Goal: Task Accomplishment & Management: Complete application form

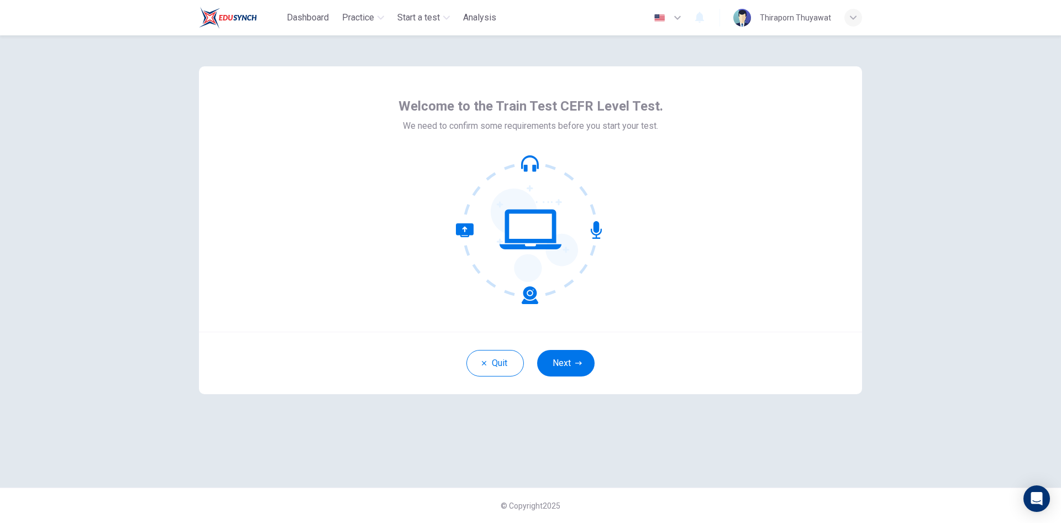
click at [546, 238] on icon at bounding box center [530, 229] width 149 height 149
click at [576, 363] on icon "button" at bounding box center [578, 363] width 7 height 4
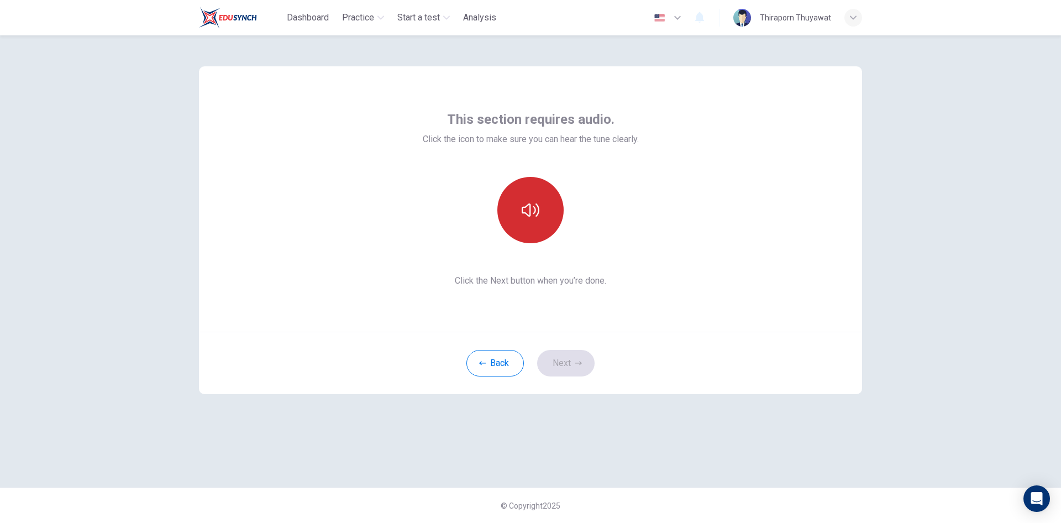
click at [525, 226] on button "button" at bounding box center [531, 210] width 66 height 66
click at [562, 372] on button "Next" at bounding box center [565, 363] width 57 height 27
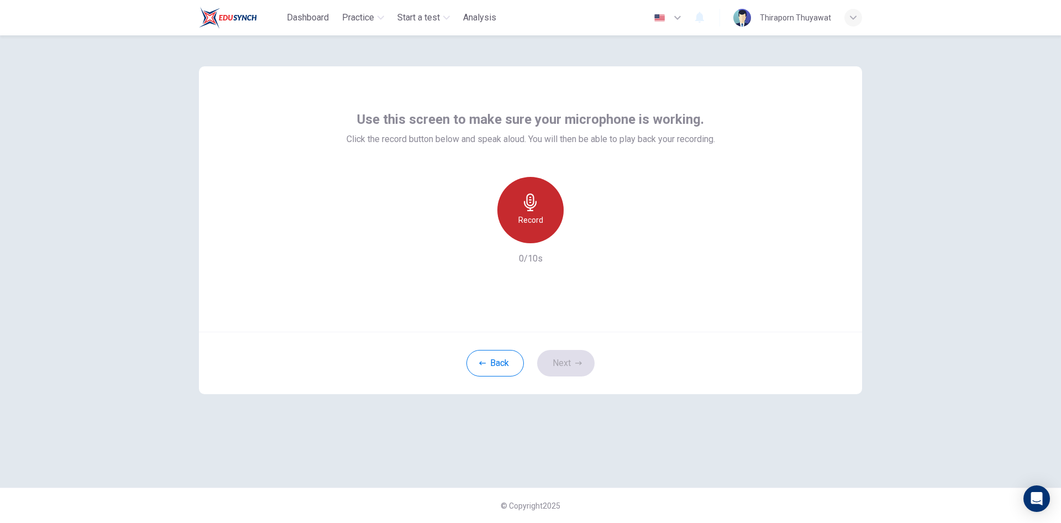
click at [532, 219] on h6 "Record" at bounding box center [531, 219] width 25 height 13
click at [529, 216] on h6 "Stop" at bounding box center [530, 219] width 17 height 13
click at [582, 239] on icon "button" at bounding box center [581, 234] width 11 height 11
click at [579, 238] on icon "button" at bounding box center [581, 234] width 11 height 11
click at [485, 235] on div "button" at bounding box center [480, 235] width 18 height 18
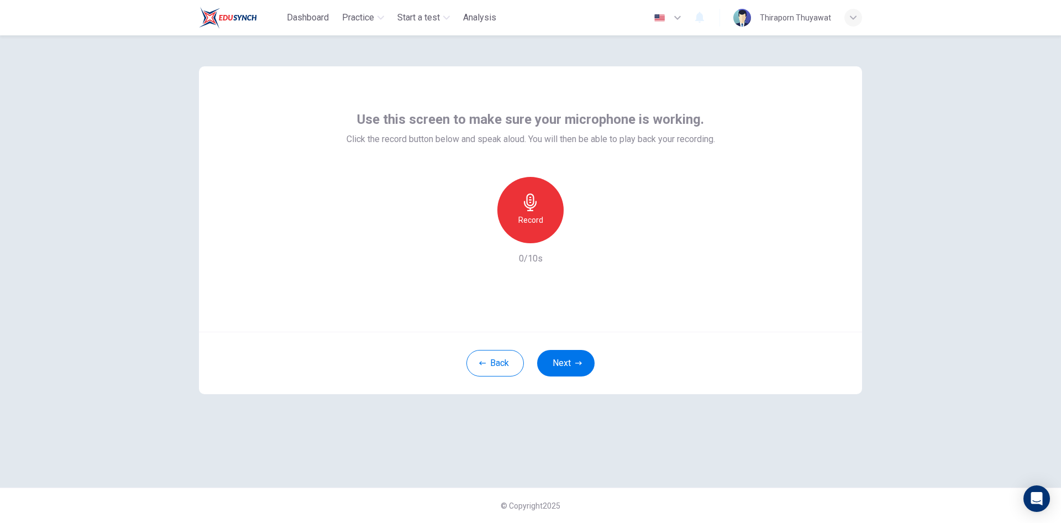
click at [535, 210] on icon "button" at bounding box center [531, 202] width 18 height 18
click at [541, 208] on div "Stop" at bounding box center [531, 210] width 66 height 66
click at [586, 238] on icon "button" at bounding box center [581, 234] width 11 height 11
click at [572, 361] on button "Next" at bounding box center [565, 363] width 57 height 27
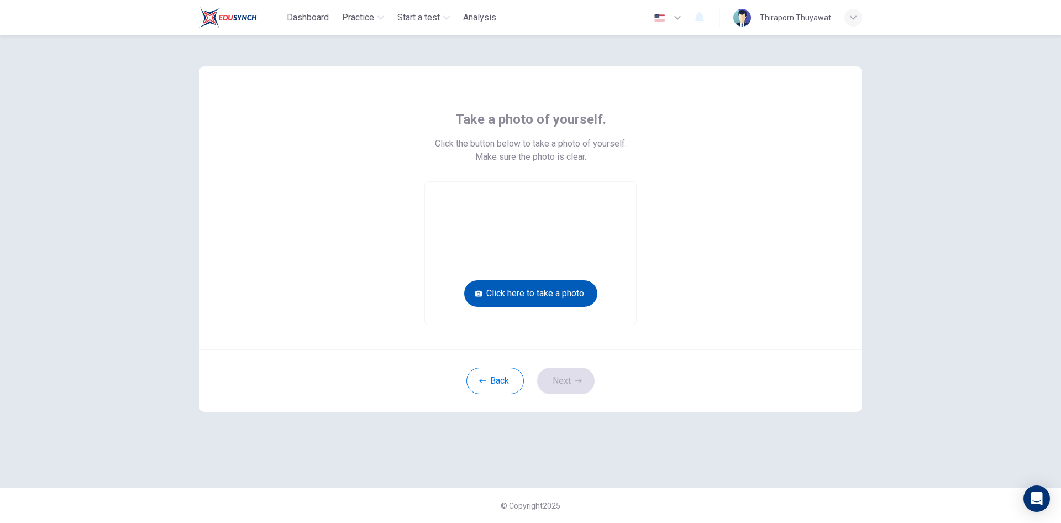
click at [564, 295] on button "Click here to take a photo" at bounding box center [530, 293] width 133 height 27
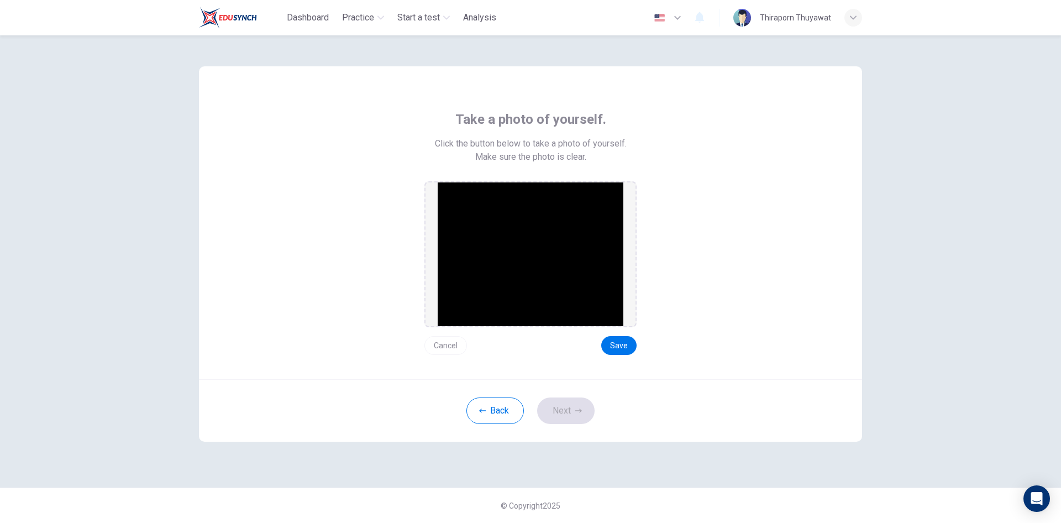
click at [445, 348] on button "Cancel" at bounding box center [446, 345] width 43 height 19
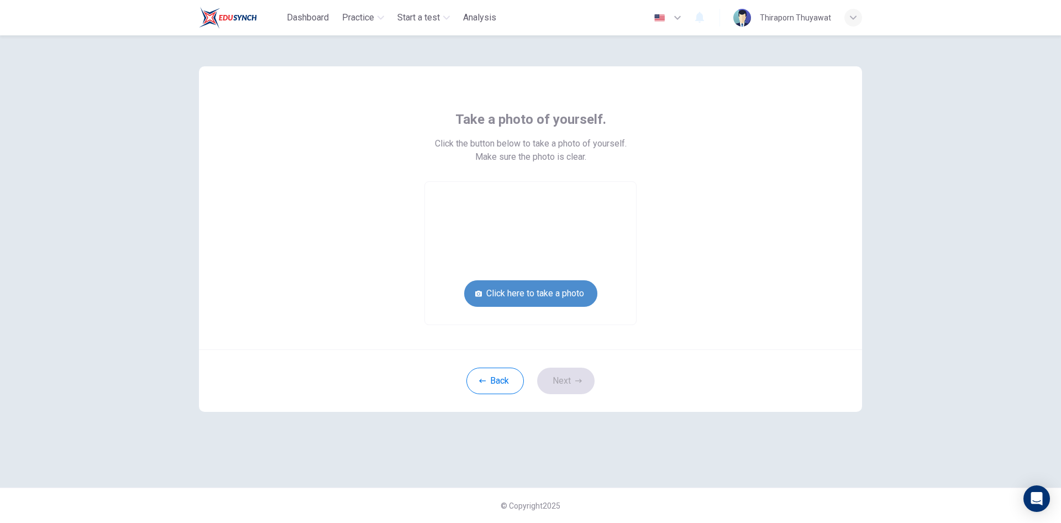
click at [524, 289] on button "Click here to take a photo" at bounding box center [530, 293] width 133 height 27
click at [544, 297] on button "Click here to take a photo" at bounding box center [530, 293] width 133 height 27
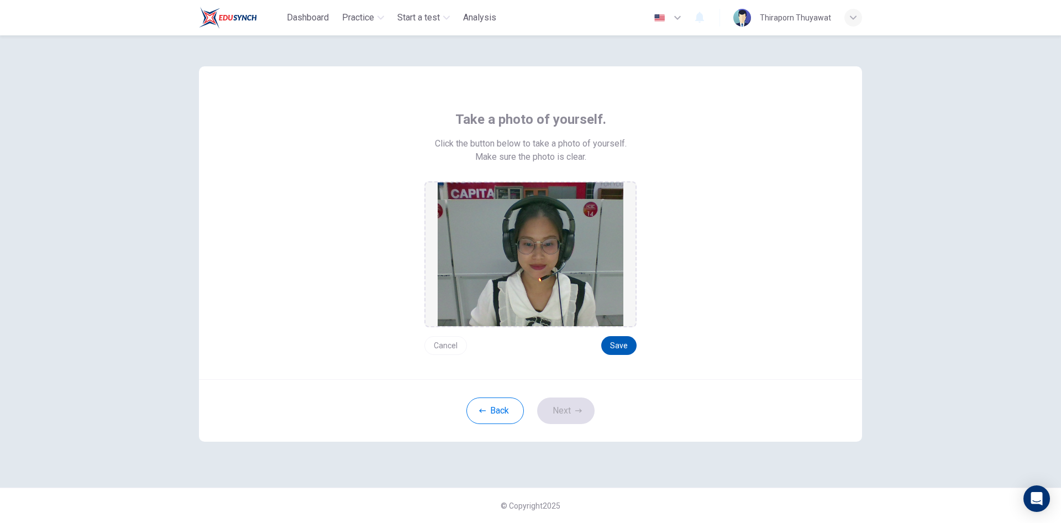
click at [616, 340] on button "Save" at bounding box center [618, 345] width 35 height 19
click at [626, 348] on button "Save" at bounding box center [618, 345] width 35 height 19
click at [616, 343] on button "Save" at bounding box center [618, 345] width 35 height 19
click at [576, 413] on icon "button" at bounding box center [578, 410] width 7 height 7
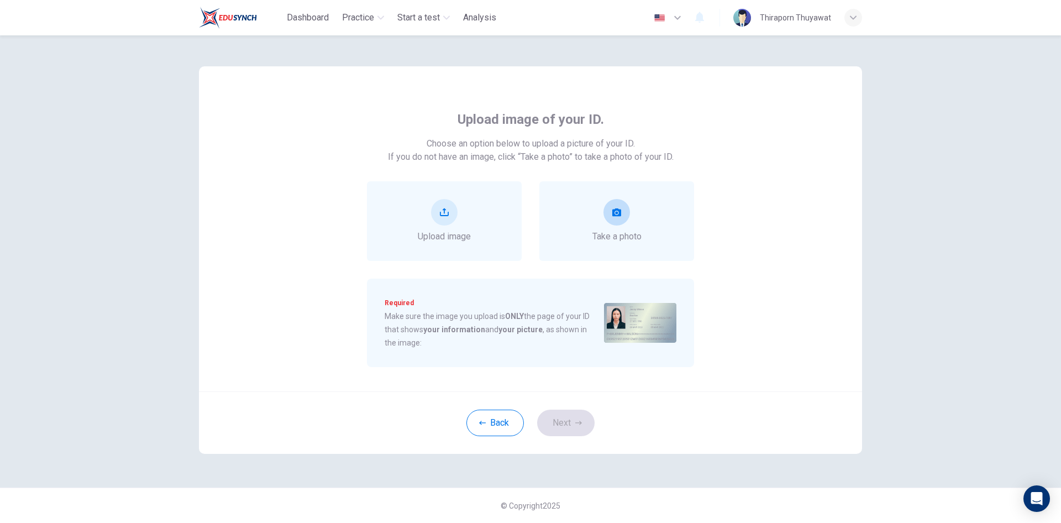
click at [621, 214] on button "take photo" at bounding box center [617, 212] width 27 height 27
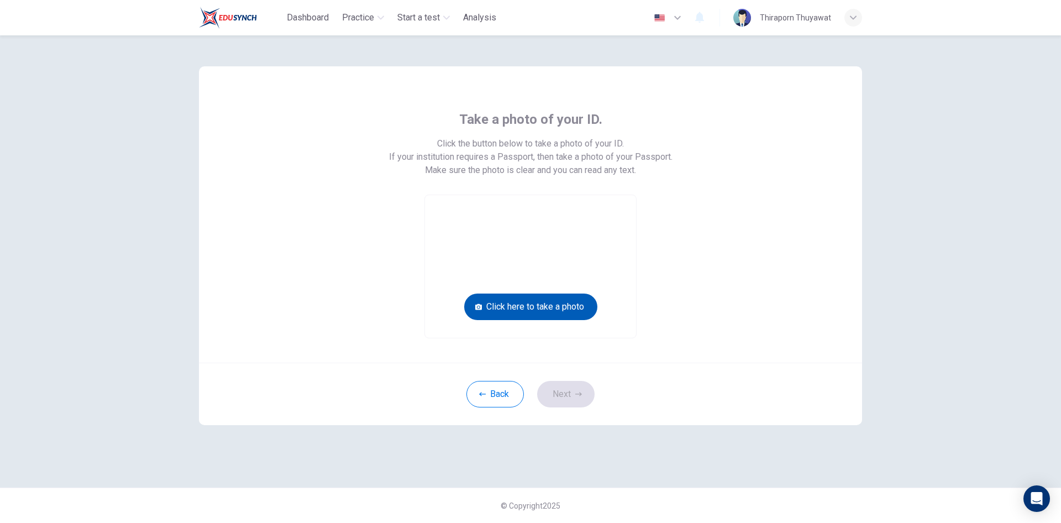
click at [554, 304] on button "Click here to take a photo" at bounding box center [530, 307] width 133 height 27
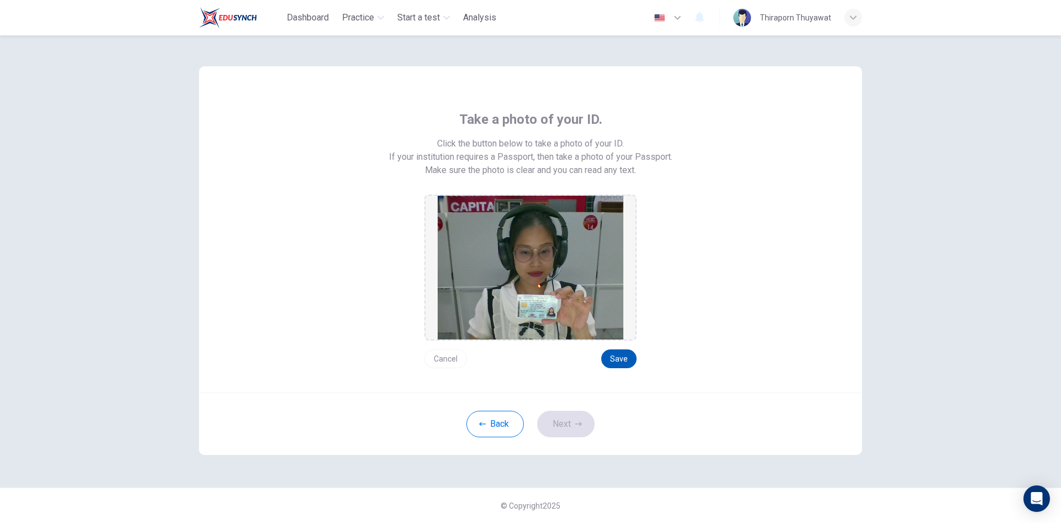
click at [621, 360] on button "Save" at bounding box center [618, 358] width 35 height 19
click at [630, 363] on button "Save" at bounding box center [618, 358] width 35 height 19
click at [585, 418] on button "Next" at bounding box center [565, 424] width 57 height 27
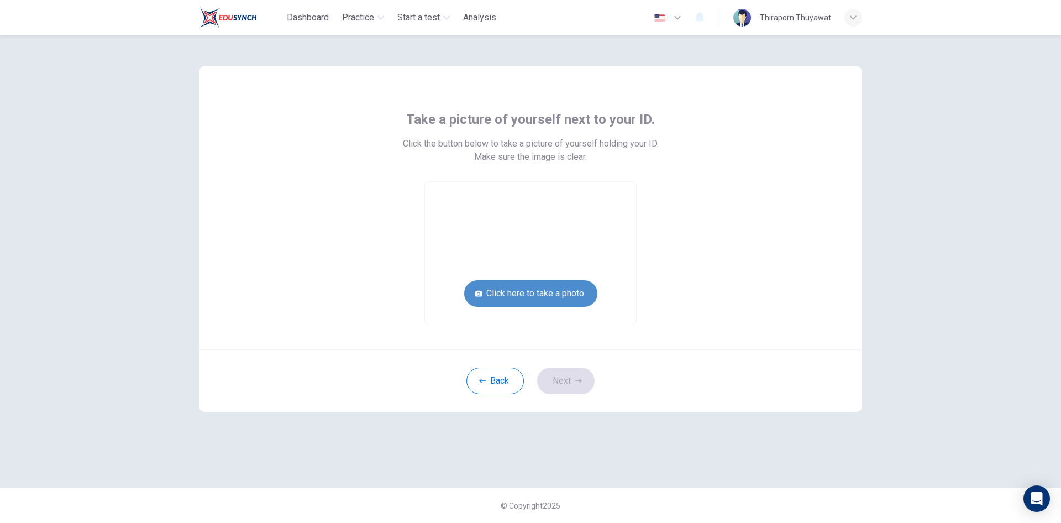
click at [543, 294] on button "Click here to take a photo" at bounding box center [530, 293] width 133 height 27
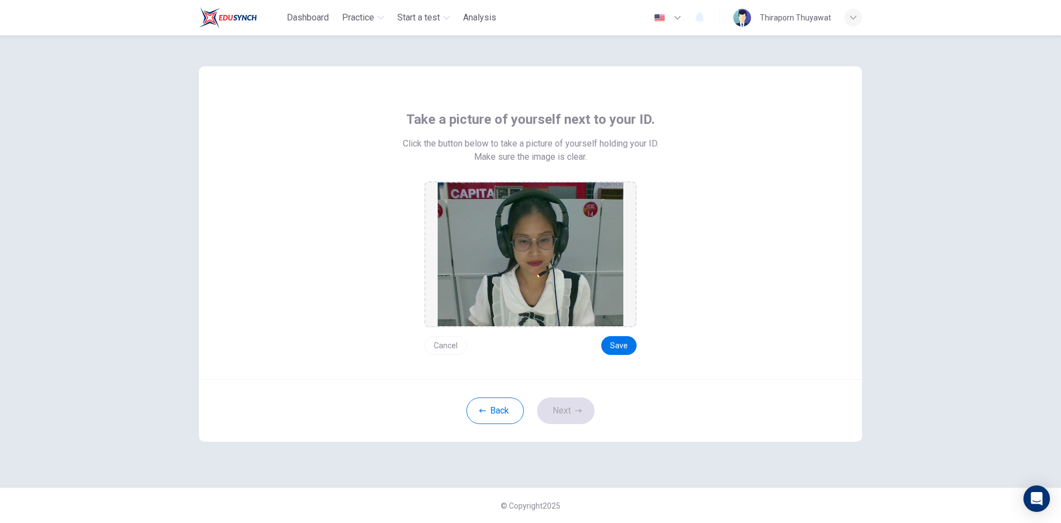
click at [446, 346] on button "Cancel" at bounding box center [446, 345] width 43 height 19
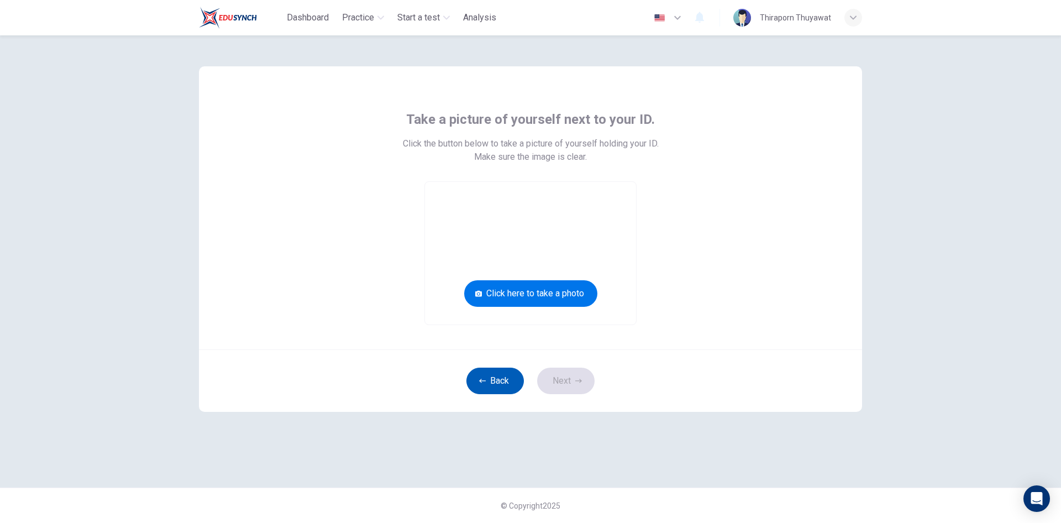
click at [492, 374] on button "Back" at bounding box center [495, 381] width 57 height 27
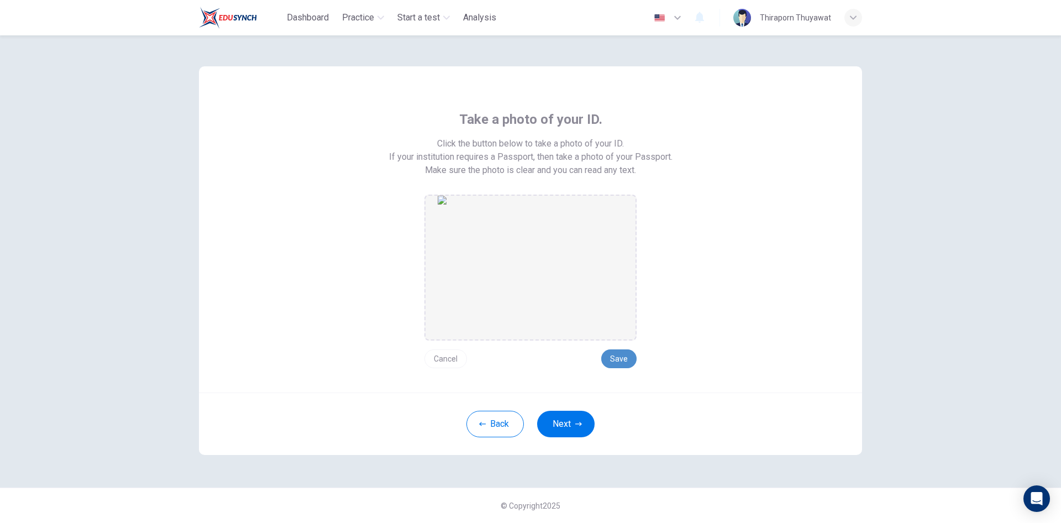
click at [620, 363] on button "Save" at bounding box center [618, 358] width 35 height 19
click at [622, 357] on button "Save" at bounding box center [618, 358] width 35 height 19
click at [574, 424] on button "Next" at bounding box center [565, 424] width 57 height 27
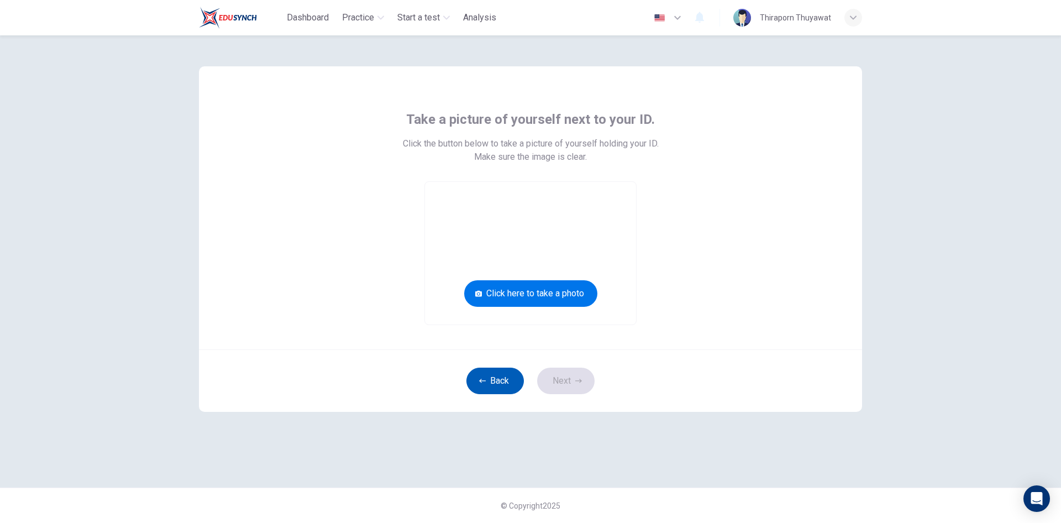
click at [503, 381] on button "Back" at bounding box center [495, 381] width 57 height 27
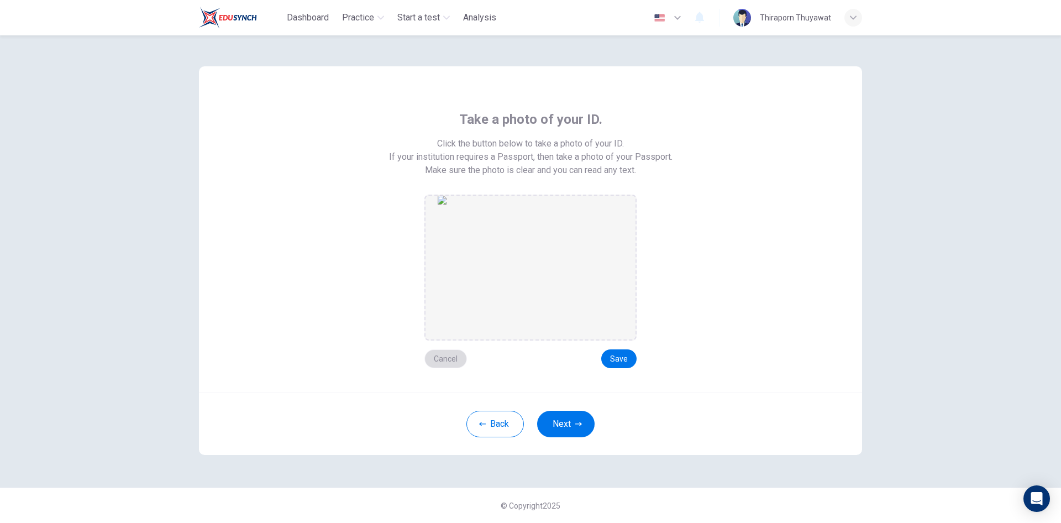
click at [449, 360] on button "Cancel" at bounding box center [446, 358] width 43 height 19
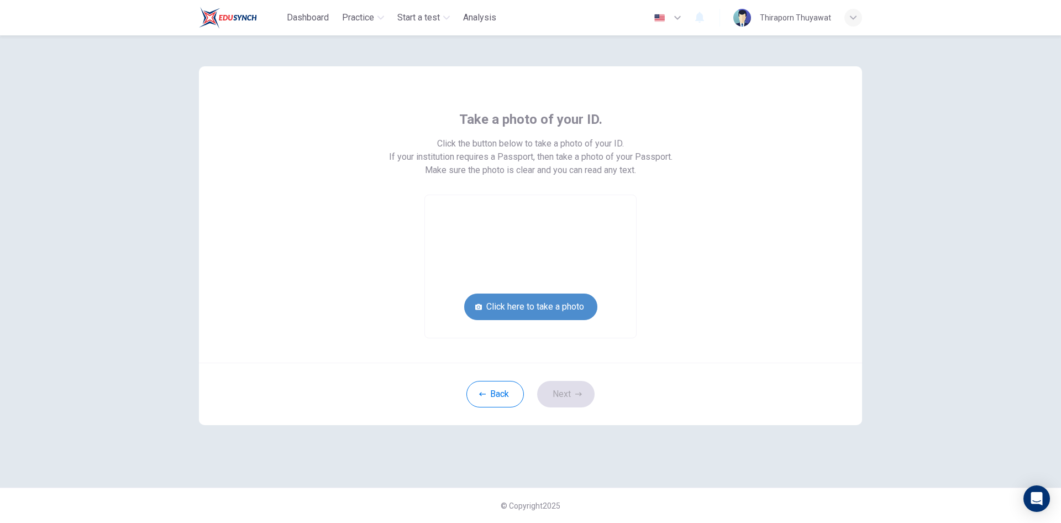
click at [527, 316] on button "Click here to take a photo" at bounding box center [530, 307] width 133 height 27
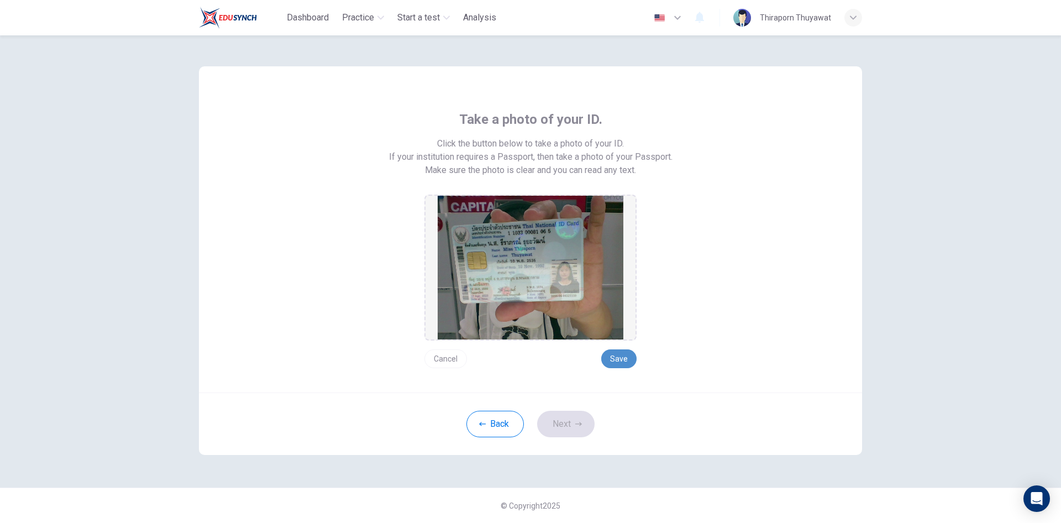
click at [621, 357] on button "Save" at bounding box center [618, 358] width 35 height 19
click at [616, 355] on button "Save" at bounding box center [618, 358] width 35 height 19
click at [574, 421] on button "Next" at bounding box center [565, 424] width 57 height 27
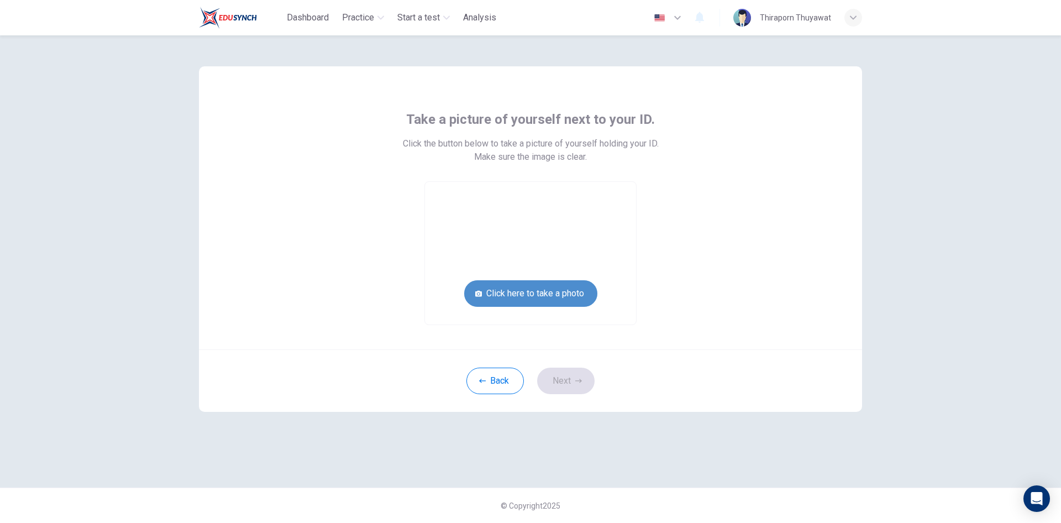
click at [550, 292] on button "Click here to take a photo" at bounding box center [530, 293] width 133 height 27
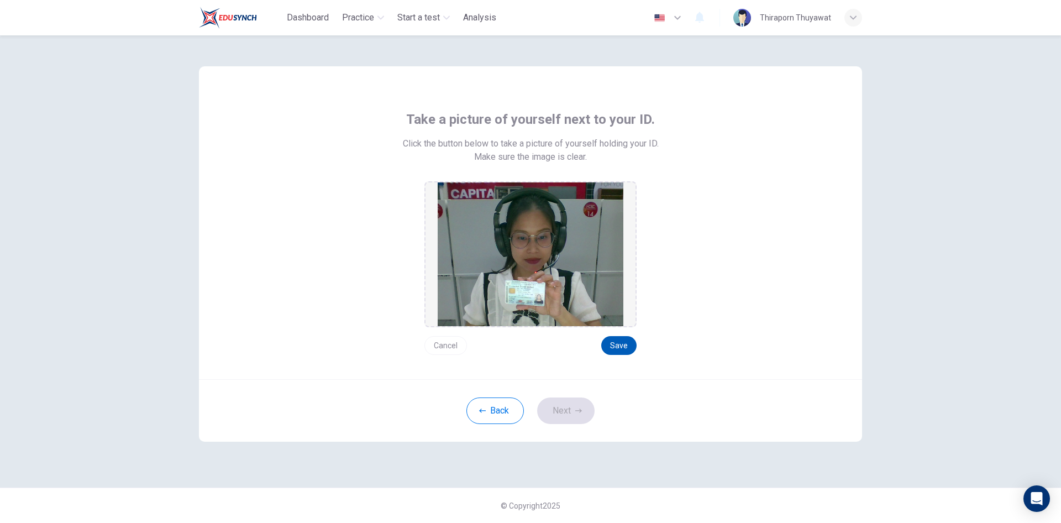
click at [626, 342] on button "Save" at bounding box center [618, 345] width 35 height 19
click at [619, 342] on button "Save" at bounding box center [618, 345] width 35 height 19
click at [569, 406] on button "Next" at bounding box center [565, 410] width 57 height 27
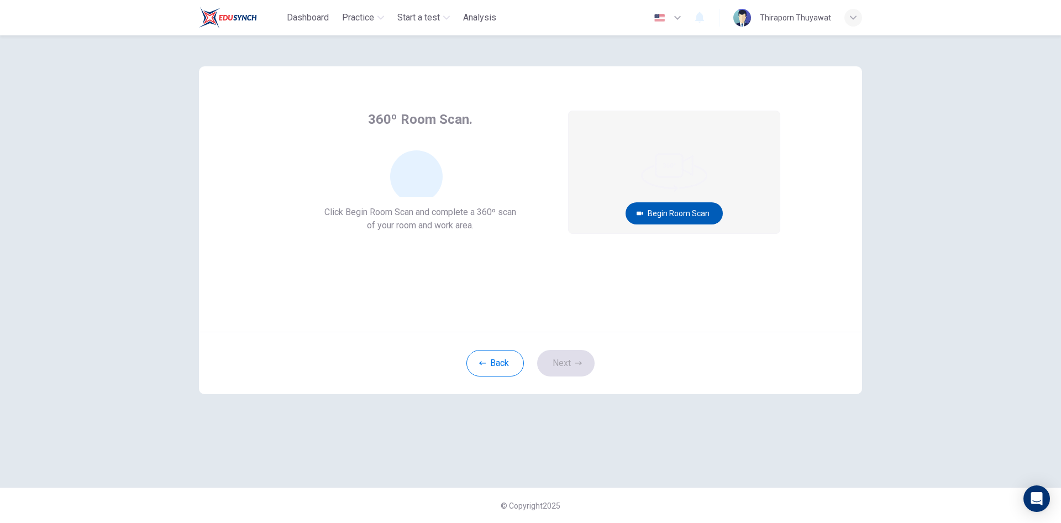
click at [648, 212] on button "Begin Room Scan" at bounding box center [674, 213] width 97 height 22
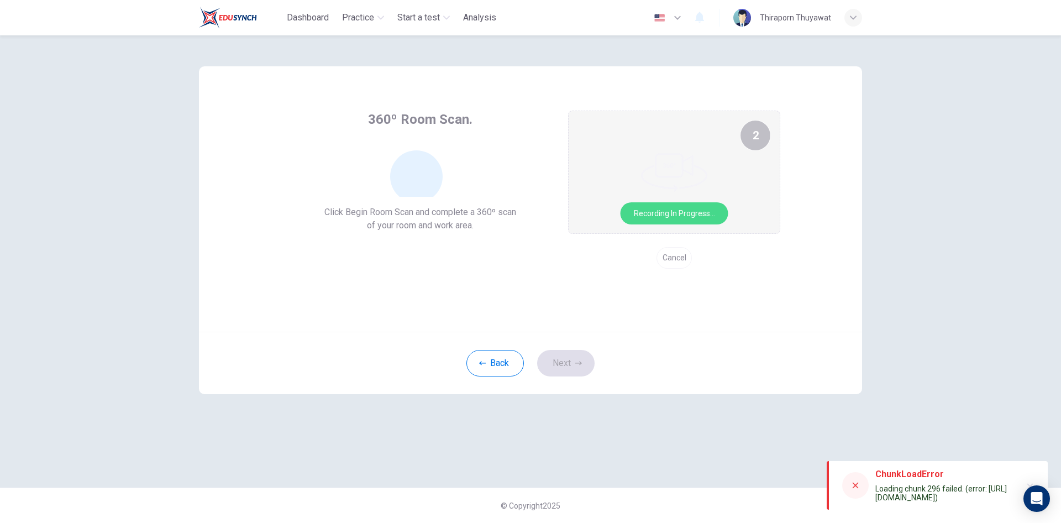
click at [857, 483] on icon at bounding box center [855, 485] width 9 height 9
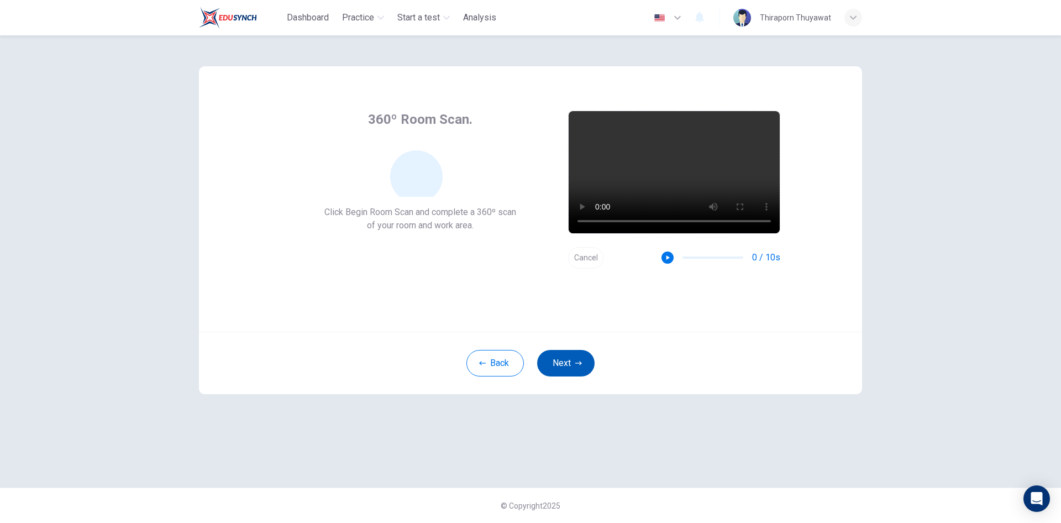
click at [569, 359] on button "Next" at bounding box center [565, 363] width 57 height 27
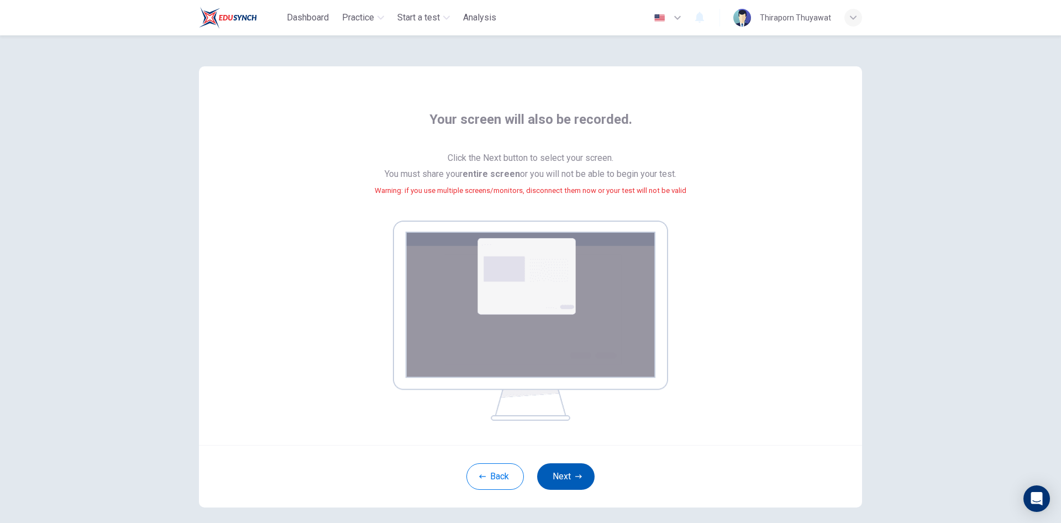
click at [570, 477] on button "Next" at bounding box center [565, 476] width 57 height 27
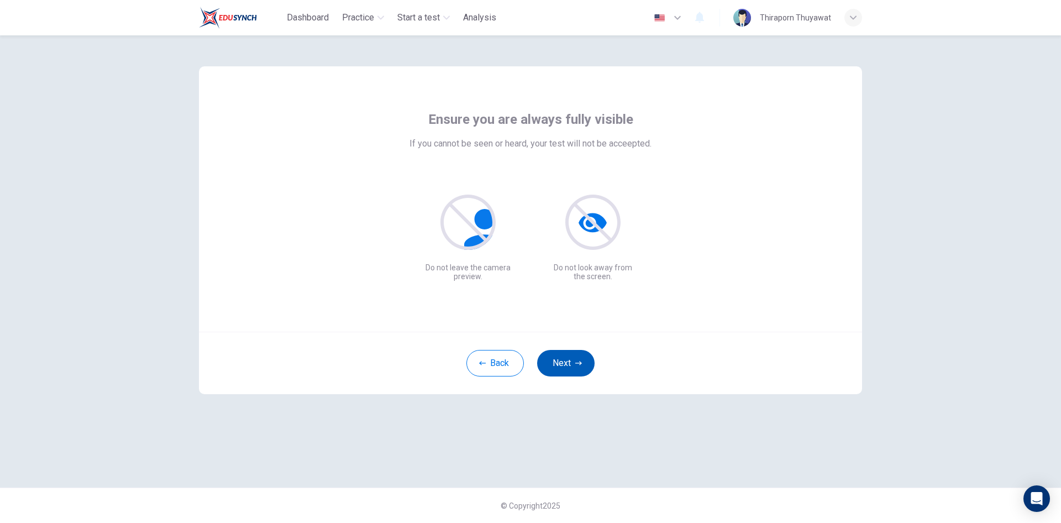
click at [577, 368] on button "Next" at bounding box center [565, 363] width 57 height 27
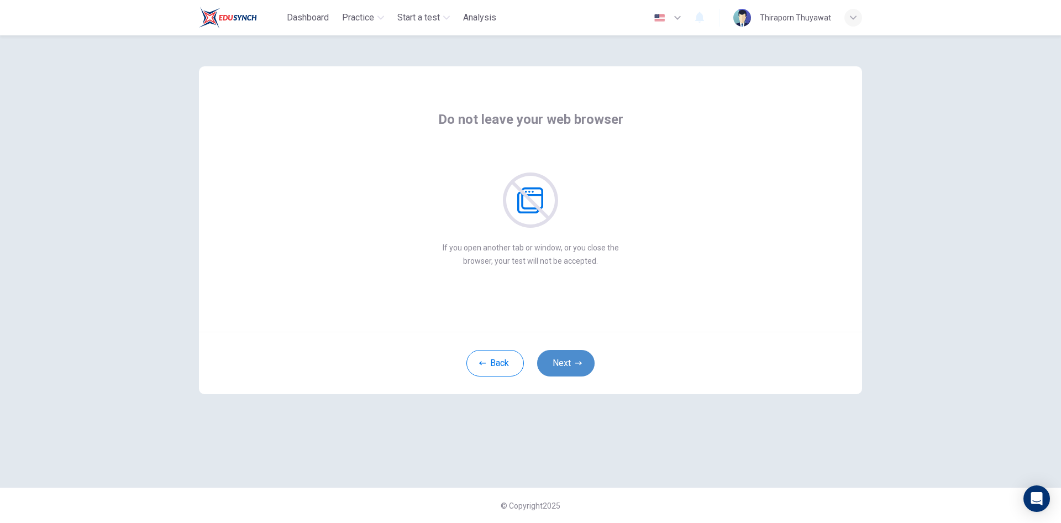
click at [579, 369] on button "Next" at bounding box center [565, 363] width 57 height 27
click at [578, 364] on icon "button" at bounding box center [578, 363] width 7 height 7
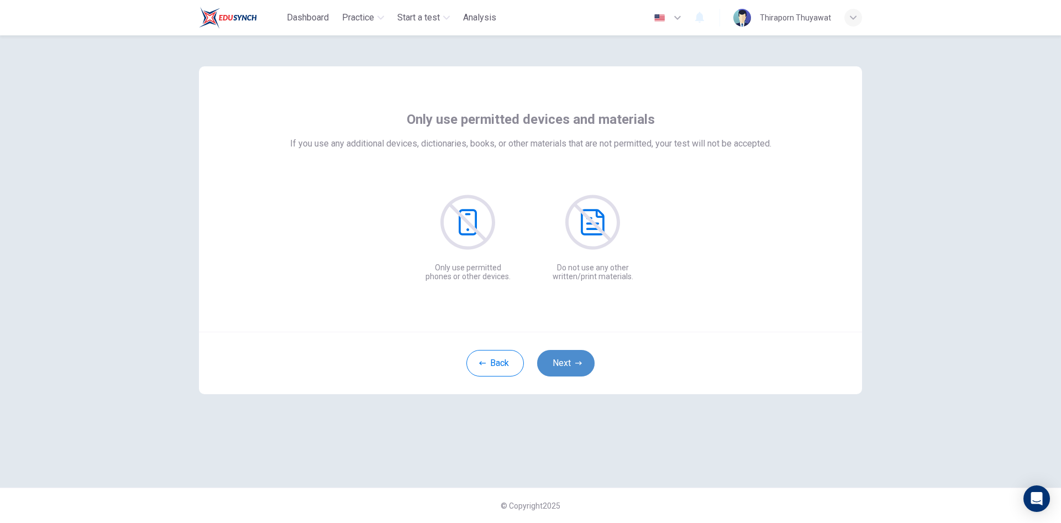
click at [578, 364] on icon "button" at bounding box center [578, 363] width 7 height 7
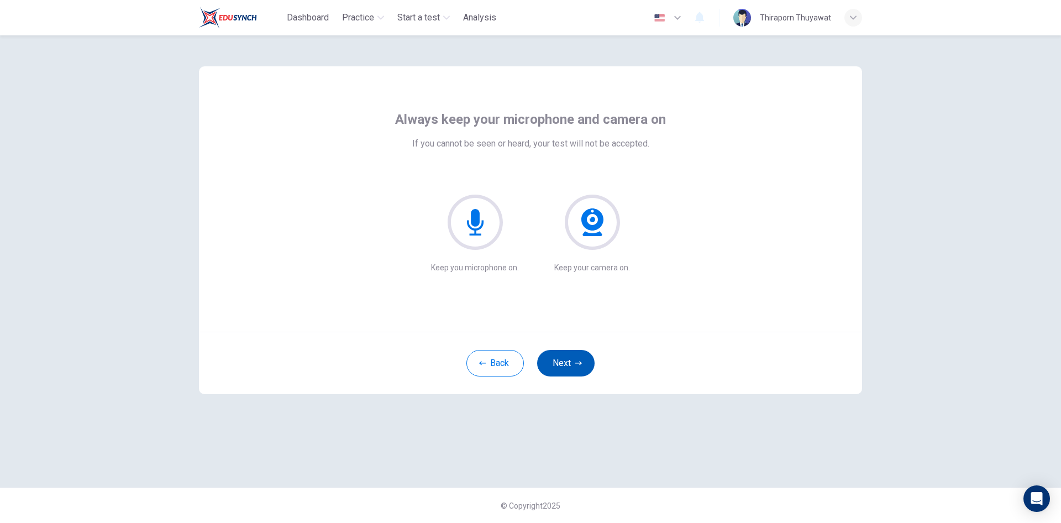
click at [578, 363] on icon "button" at bounding box center [578, 363] width 7 height 7
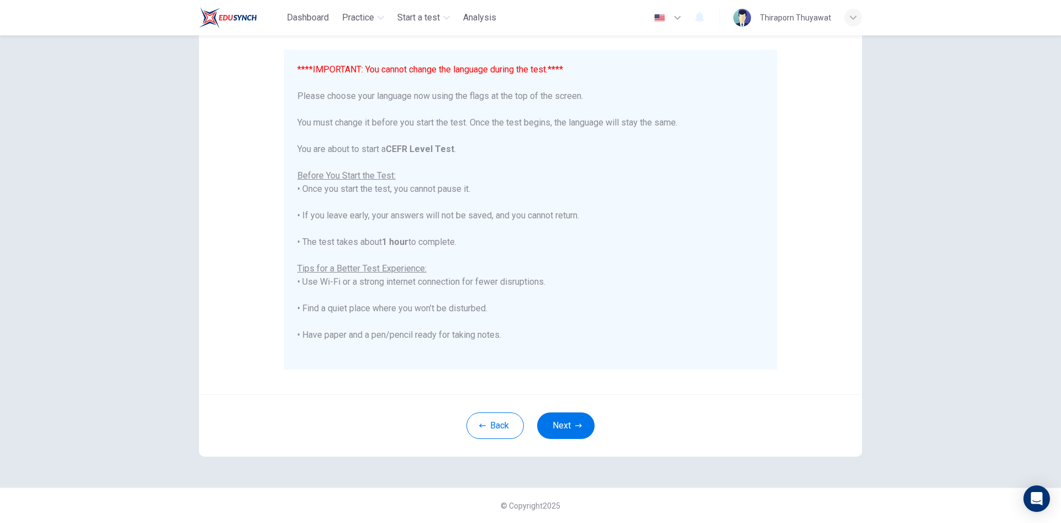
scroll to position [106, 0]
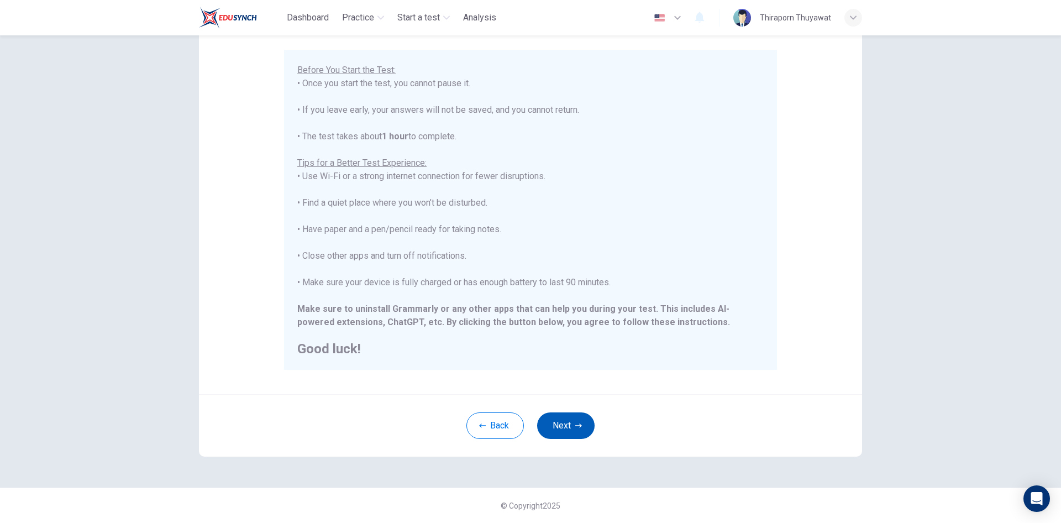
click at [566, 432] on button "Next" at bounding box center [565, 425] width 57 height 27
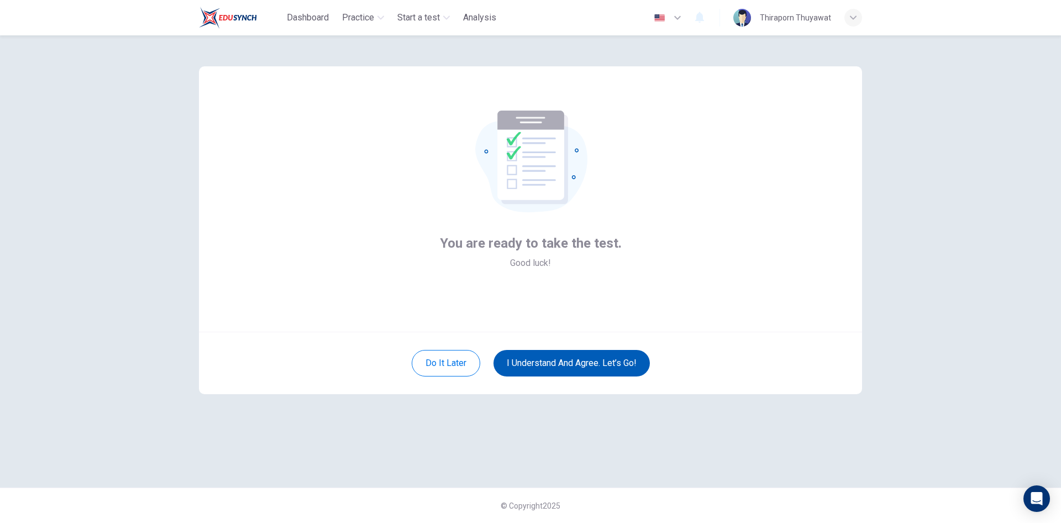
scroll to position [0, 0]
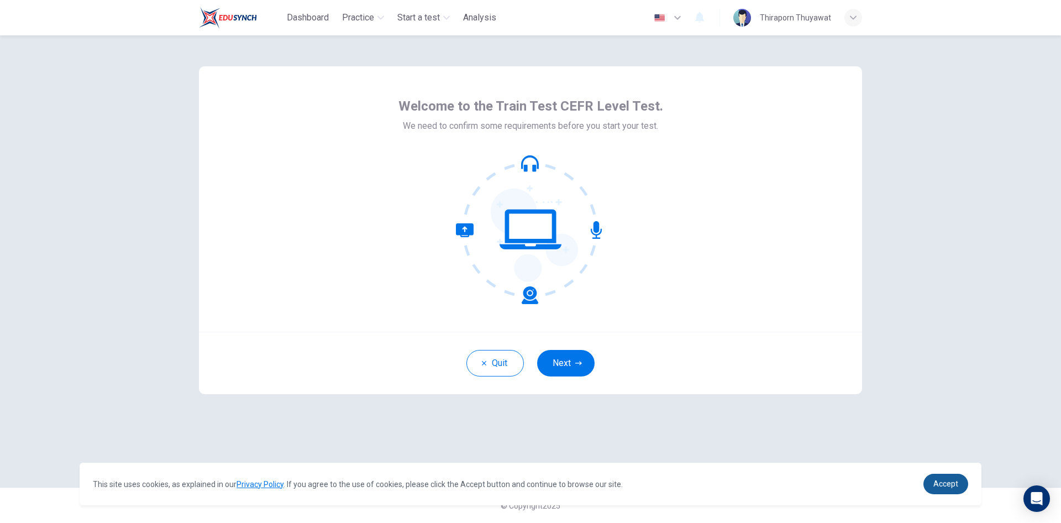
click at [946, 485] on span "Accept" at bounding box center [946, 483] width 25 height 9
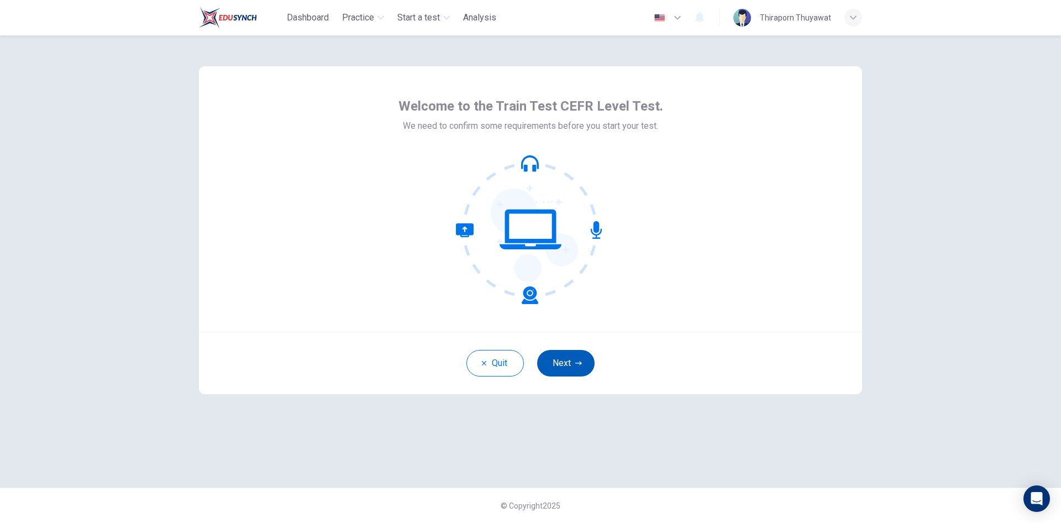
click at [560, 357] on button "Next" at bounding box center [565, 363] width 57 height 27
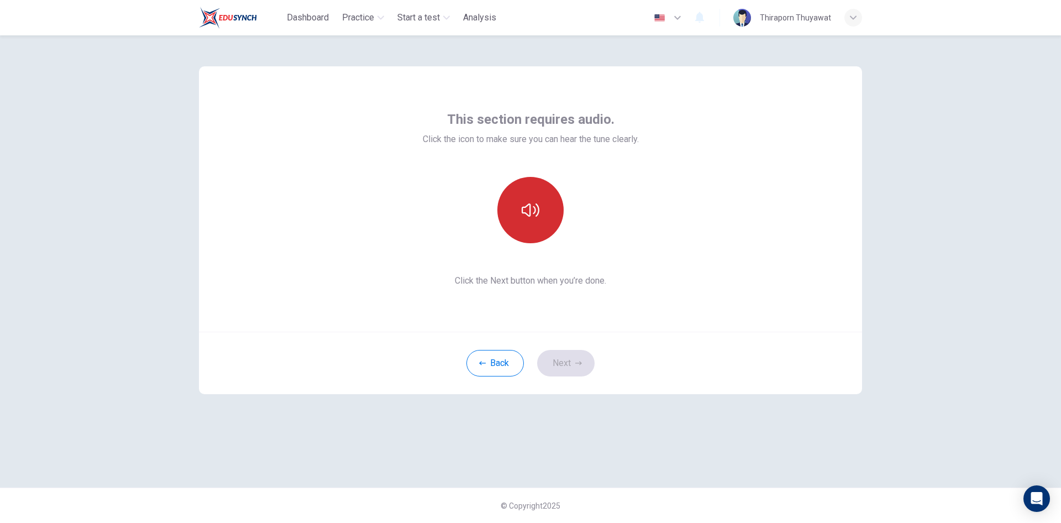
click at [534, 203] on icon "button" at bounding box center [531, 210] width 18 height 18
click at [579, 364] on icon "button" at bounding box center [578, 363] width 7 height 7
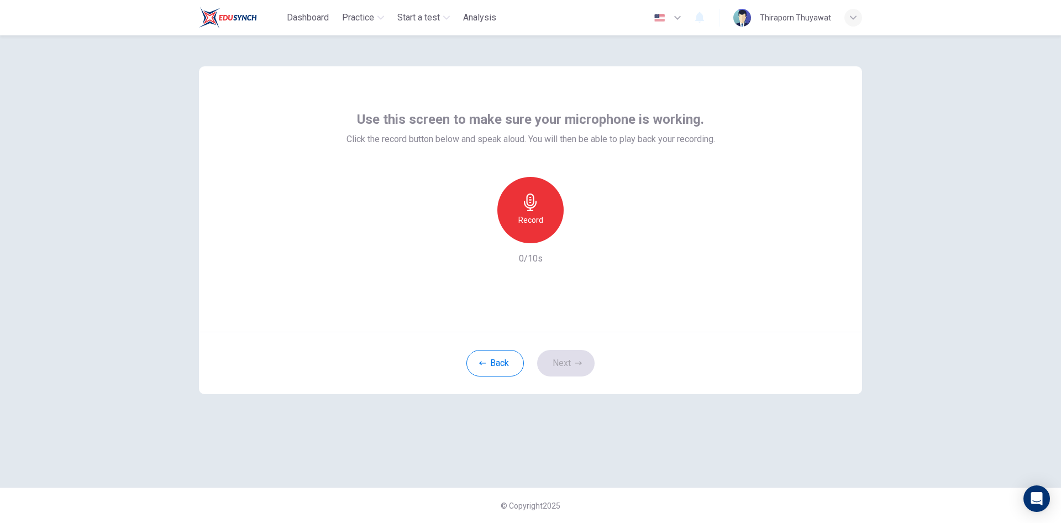
click at [537, 219] on h6 "Record" at bounding box center [531, 219] width 25 height 13
click at [541, 223] on div "Stop" at bounding box center [531, 210] width 66 height 66
click at [578, 232] on icon "button" at bounding box center [581, 234] width 11 height 11
click at [563, 354] on button "Next" at bounding box center [565, 363] width 57 height 27
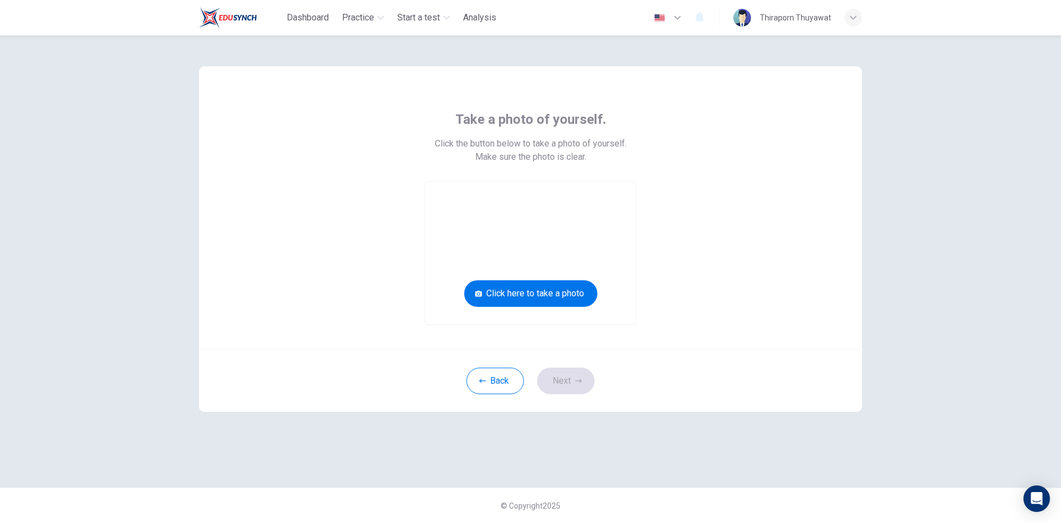
click at [570, 383] on div "Back Next" at bounding box center [530, 380] width 663 height 62
click at [550, 296] on button "Click here to take a photo" at bounding box center [530, 293] width 133 height 27
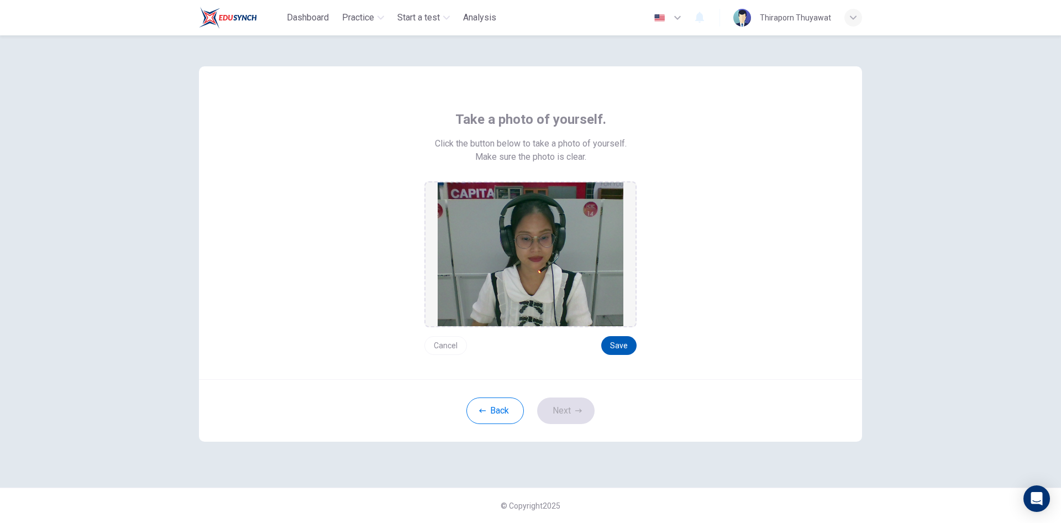
click at [619, 344] on button "Save" at bounding box center [618, 345] width 35 height 19
click at [575, 414] on icon "button" at bounding box center [578, 410] width 7 height 7
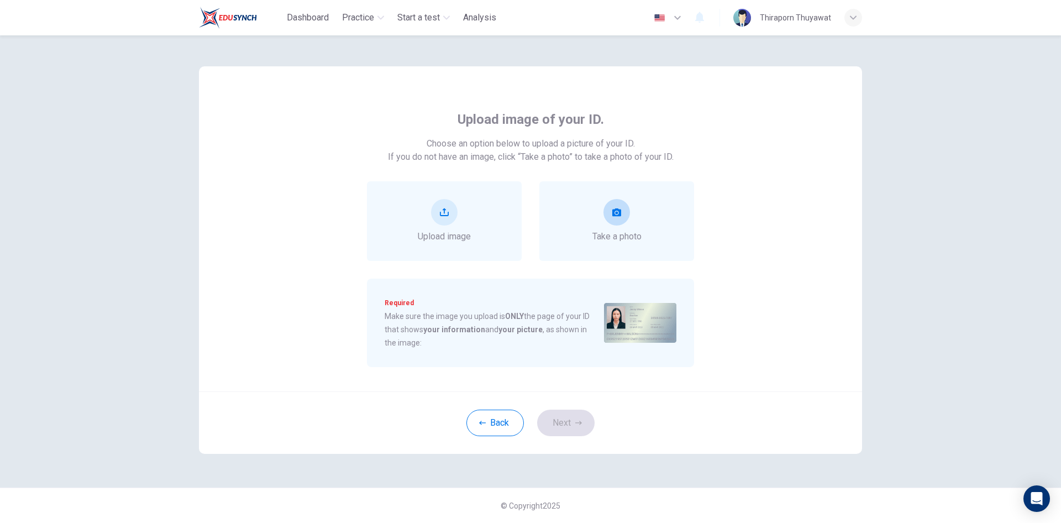
click at [626, 207] on button "take photo" at bounding box center [617, 212] width 27 height 27
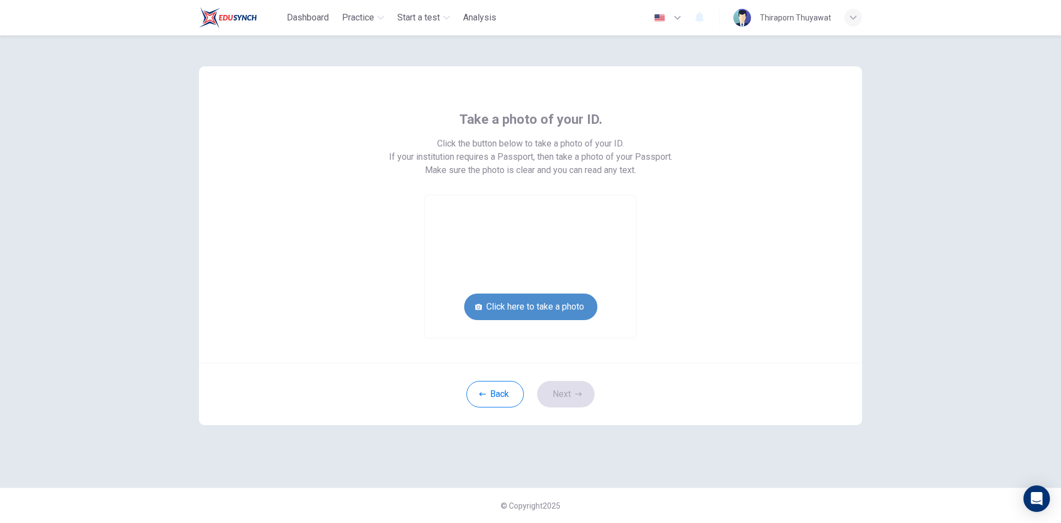
click at [537, 307] on button "Click here to take a photo" at bounding box center [530, 307] width 133 height 27
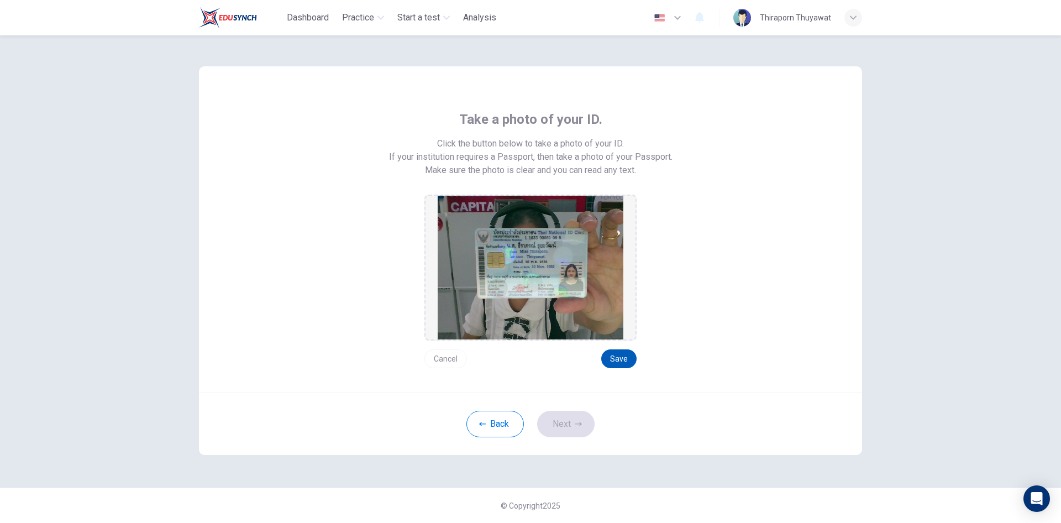
click at [621, 365] on button "Save" at bounding box center [618, 358] width 35 height 19
click at [579, 420] on button "Next" at bounding box center [565, 424] width 57 height 27
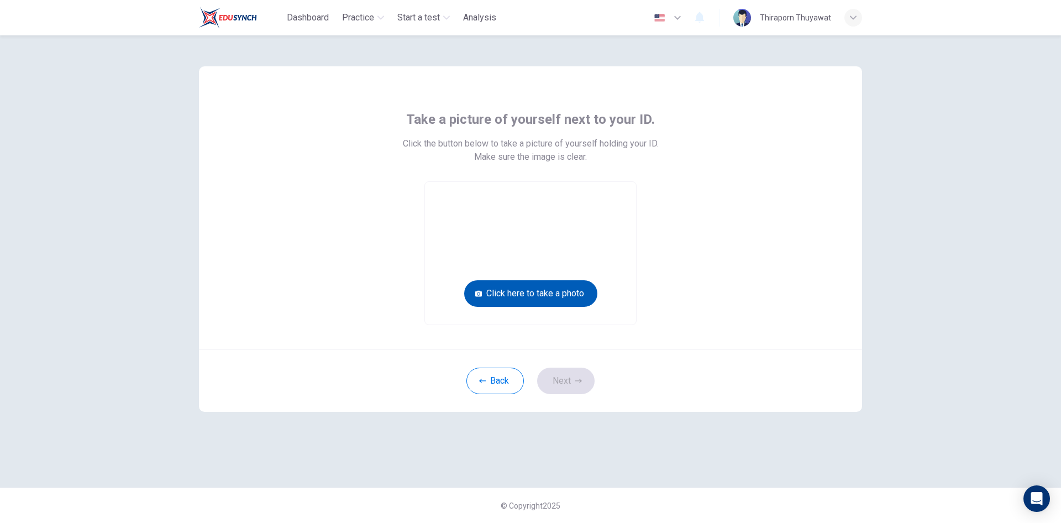
click at [571, 299] on button "Click here to take a photo" at bounding box center [530, 293] width 133 height 27
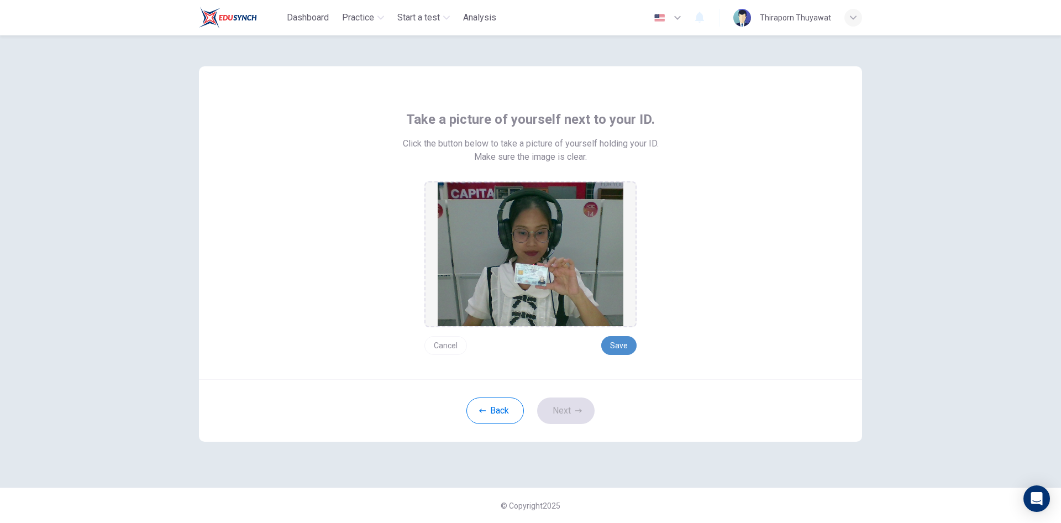
click at [629, 347] on button "Save" at bounding box center [618, 345] width 35 height 19
click at [585, 414] on button "Next" at bounding box center [565, 410] width 57 height 27
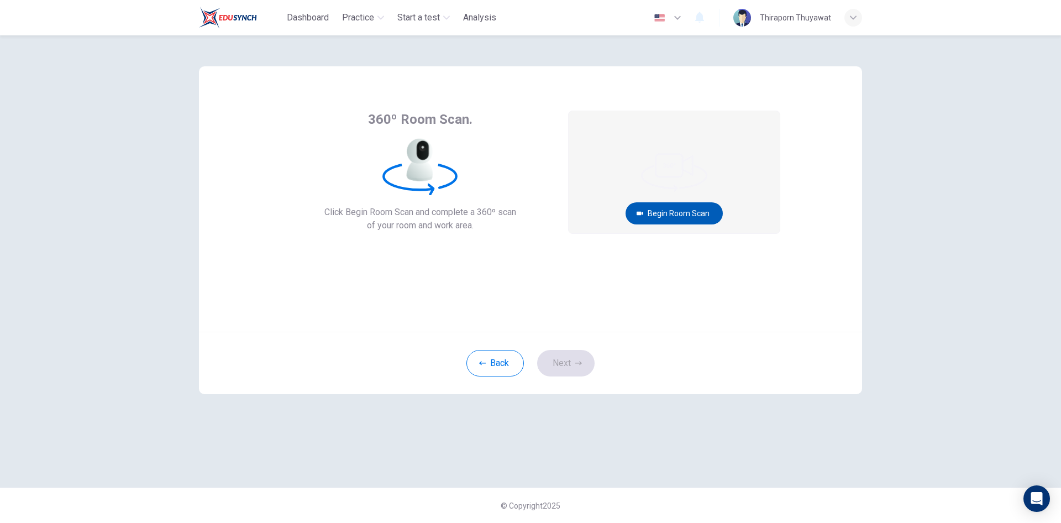
click at [679, 211] on button "Begin Room Scan" at bounding box center [674, 213] width 97 height 22
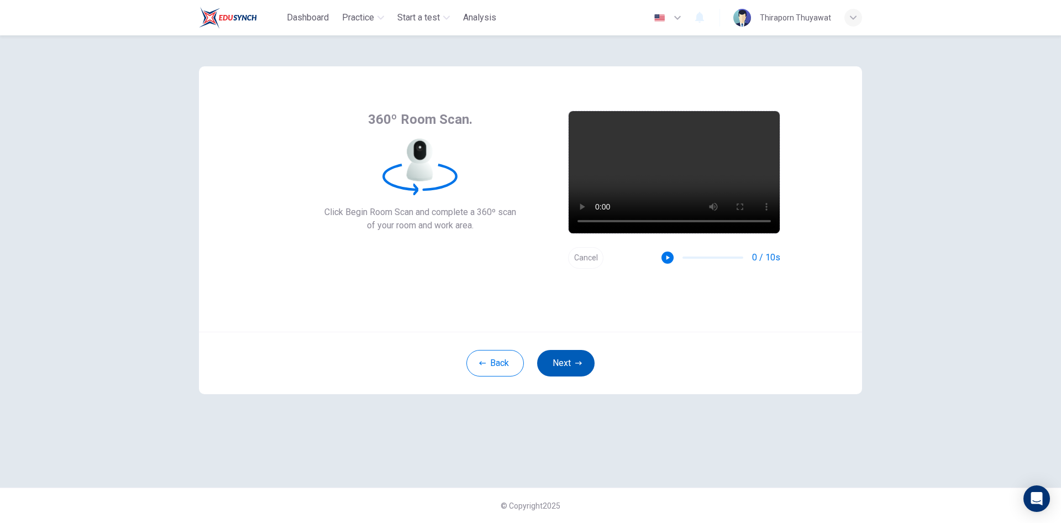
click at [574, 363] on button "Next" at bounding box center [565, 363] width 57 height 27
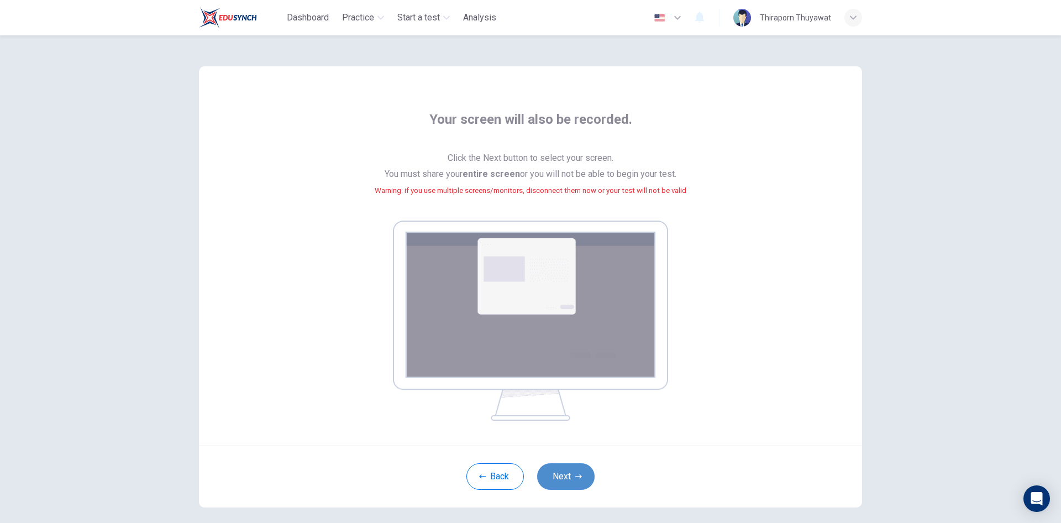
click at [575, 475] on icon "button" at bounding box center [578, 476] width 7 height 7
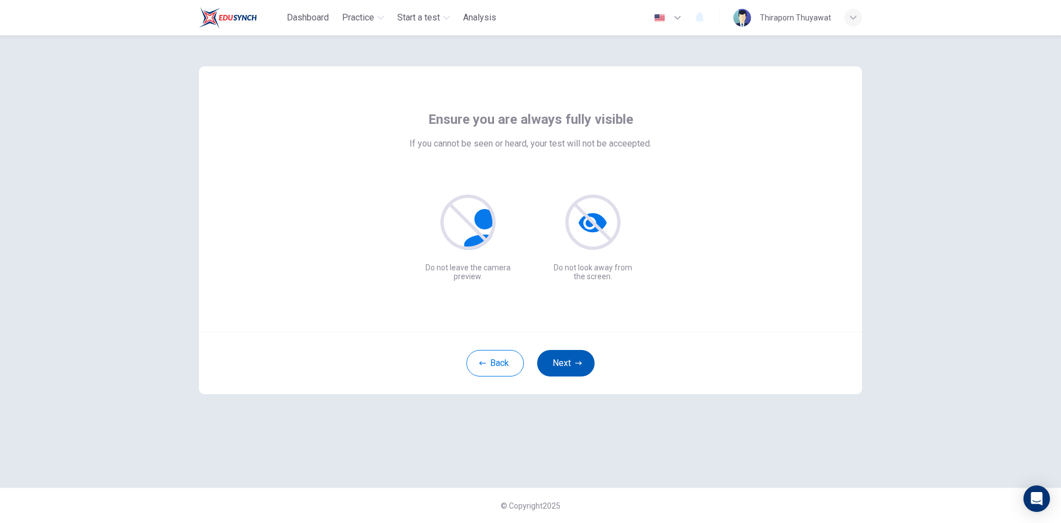
click at [574, 360] on button "Next" at bounding box center [565, 363] width 57 height 27
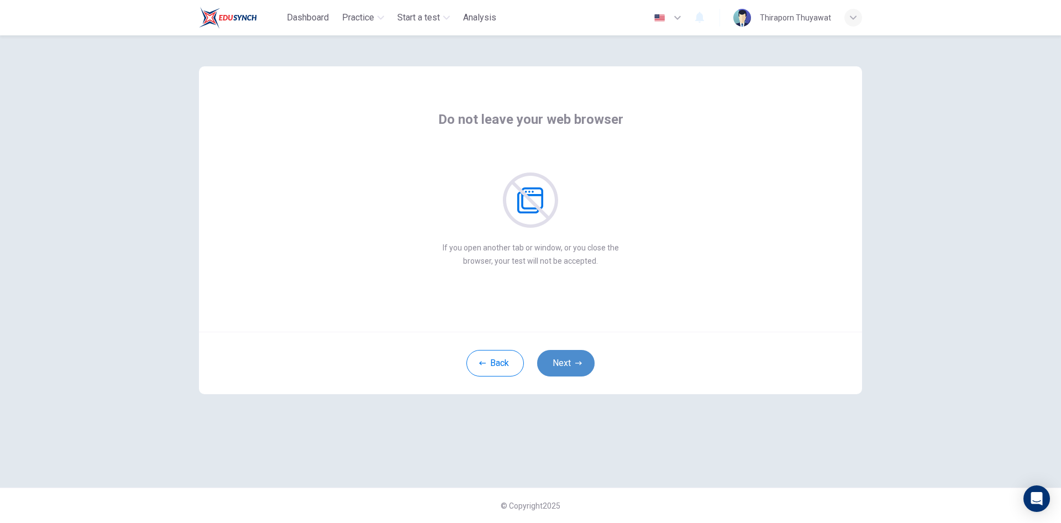
click at [571, 360] on button "Next" at bounding box center [565, 363] width 57 height 27
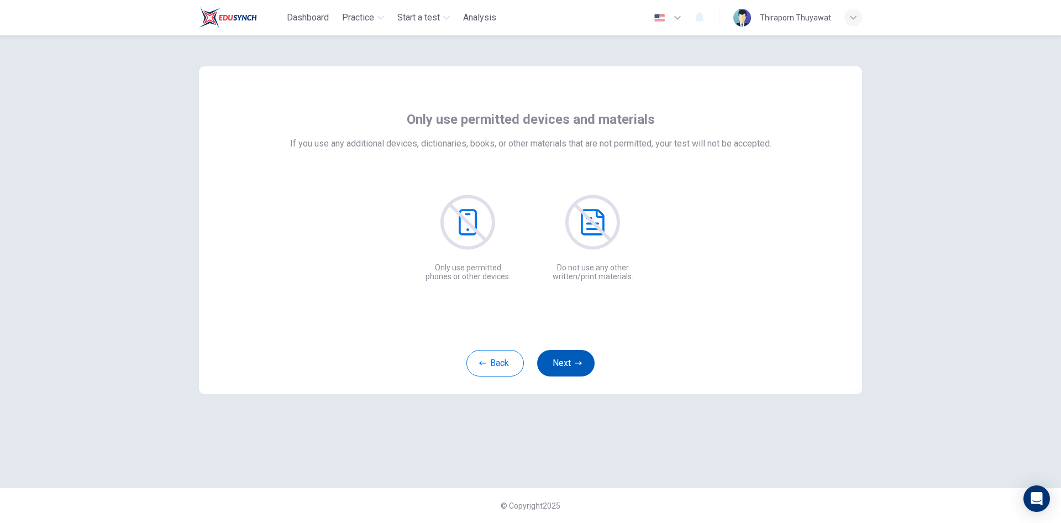
click at [571, 360] on button "Next" at bounding box center [565, 363] width 57 height 27
click at [570, 365] on button "Next" at bounding box center [565, 363] width 57 height 27
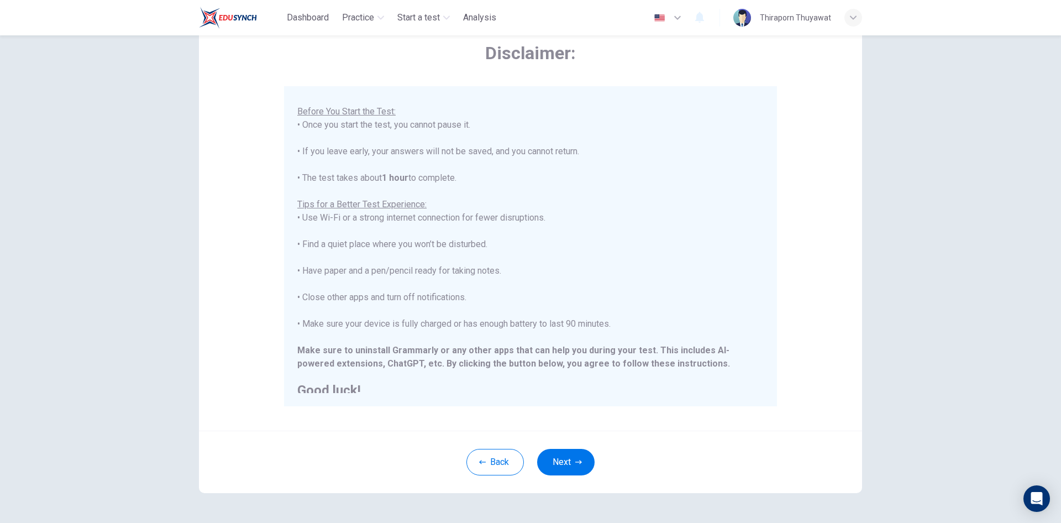
scroll to position [106, 0]
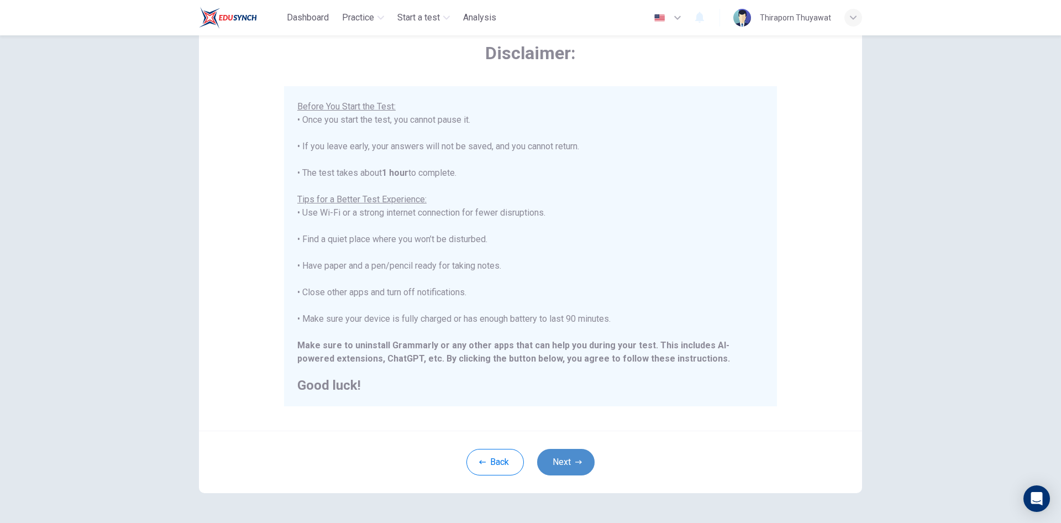
click at [575, 462] on icon "button" at bounding box center [578, 462] width 7 height 7
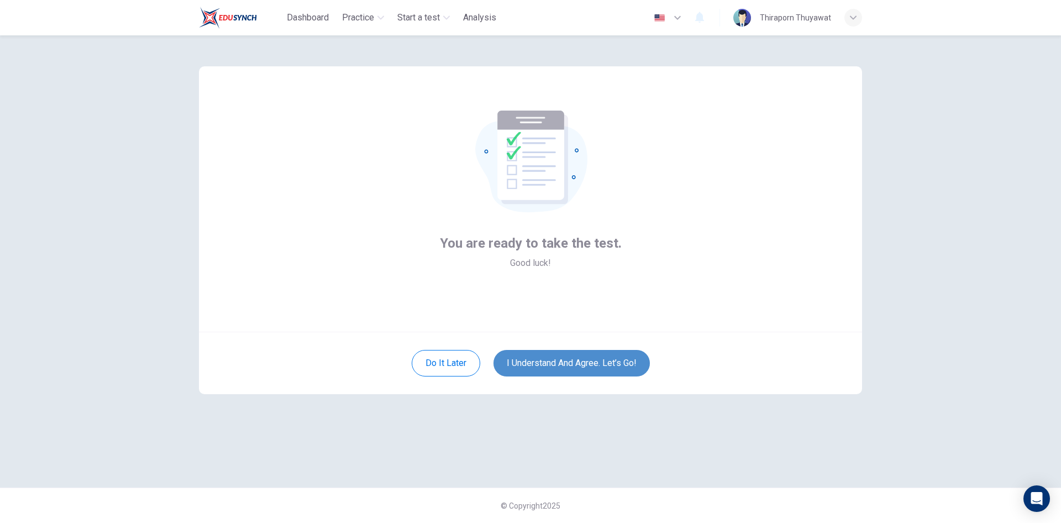
click at [600, 368] on button "I understand and agree. Let’s go!" at bounding box center [572, 363] width 156 height 27
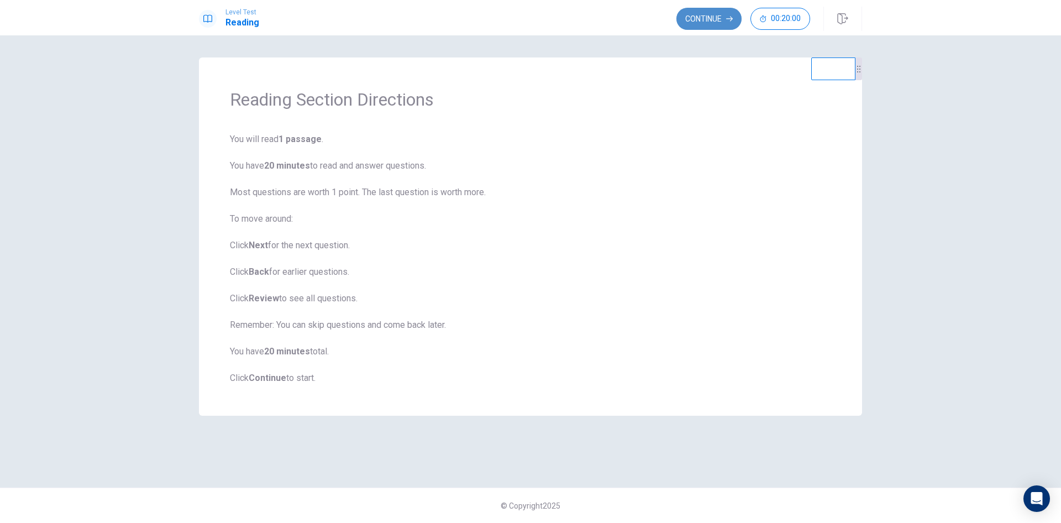
click at [716, 17] on button "Continue" at bounding box center [709, 19] width 65 height 22
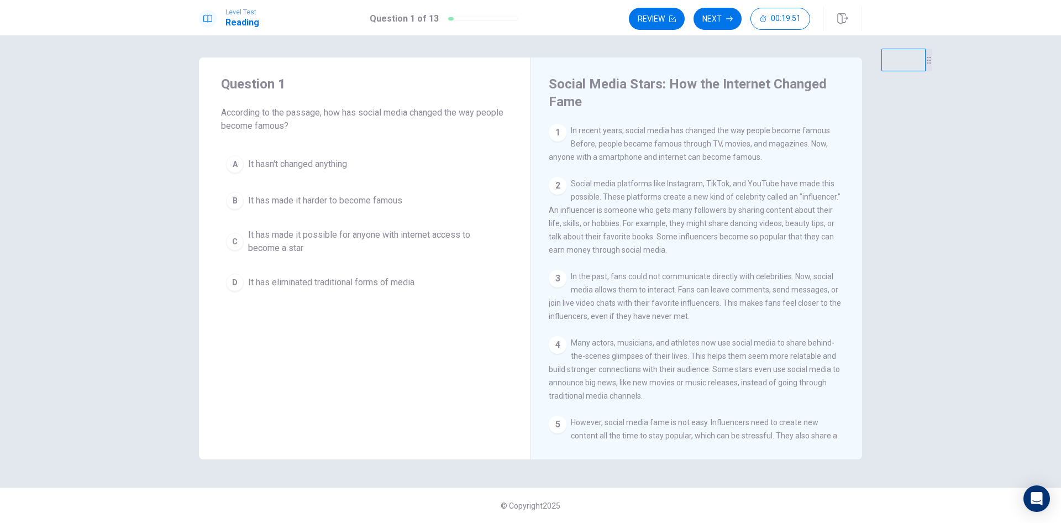
drag, startPoint x: 860, startPoint y: 72, endPoint x: 1061, endPoint y: 47, distance: 202.3
click at [1061, 47] on div "Question 1 According to the passage, how has social media changed the way peopl…" at bounding box center [530, 279] width 1061 height 488
drag, startPoint x: 861, startPoint y: 76, endPoint x: 236, endPoint y: 61, distance: 625.4
click at [236, 61] on div at bounding box center [220, 64] width 51 height 23
drag, startPoint x: 248, startPoint y: 75, endPoint x: 252, endPoint y: 463, distance: 388.1
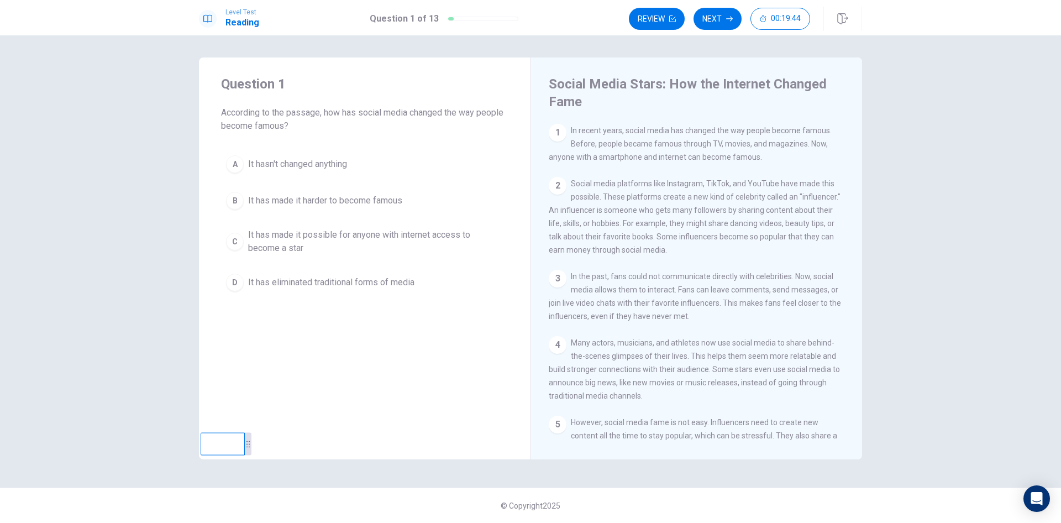
click at [249, 456] on div at bounding box center [248, 444] width 7 height 23
click at [367, 242] on span "It has made it possible for anyone with internet access to become a star" at bounding box center [375, 241] width 255 height 27
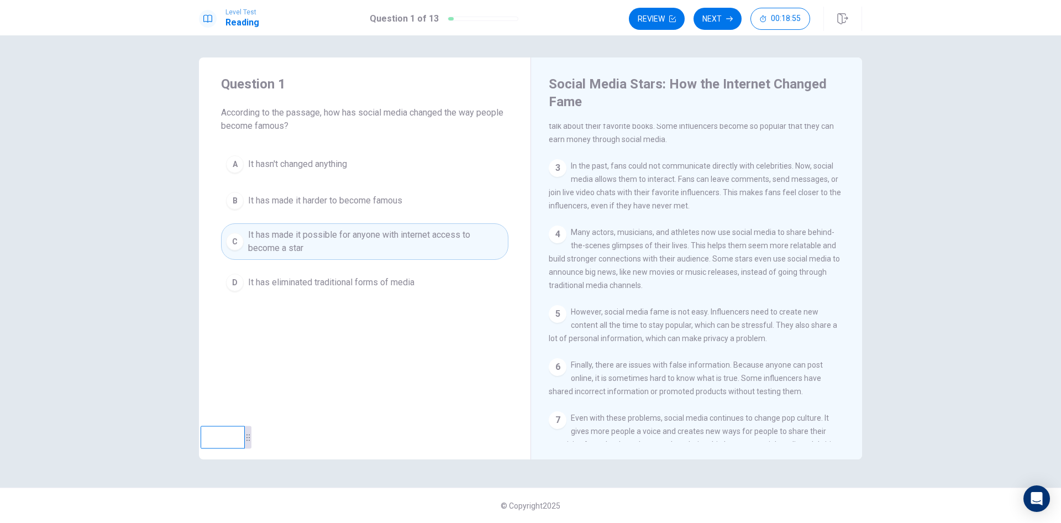
scroll to position [162, 0]
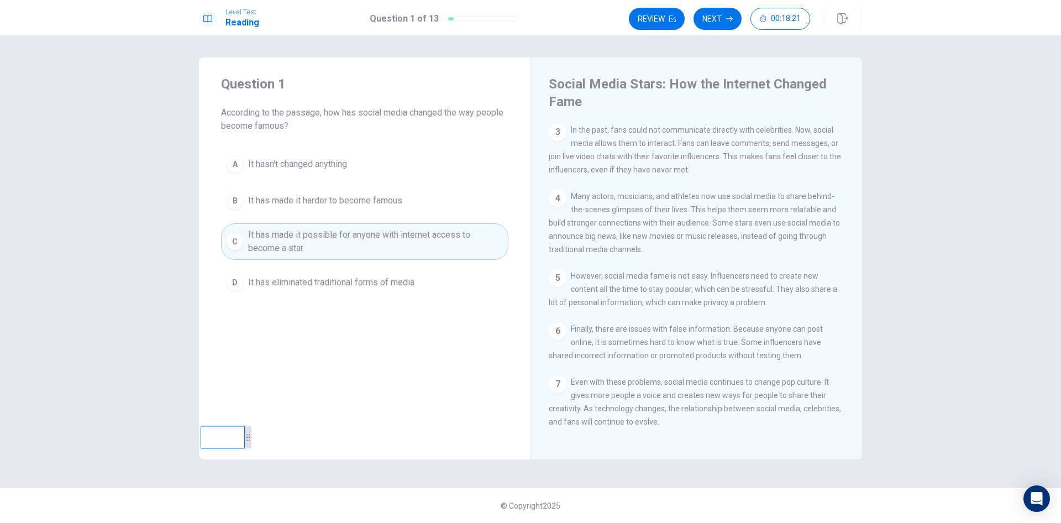
click at [717, 6] on div "Level Test Reading Question 1 of 13 Review Next 00:18:21" at bounding box center [530, 17] width 1061 height 35
click at [714, 24] on button "Next" at bounding box center [718, 19] width 48 height 22
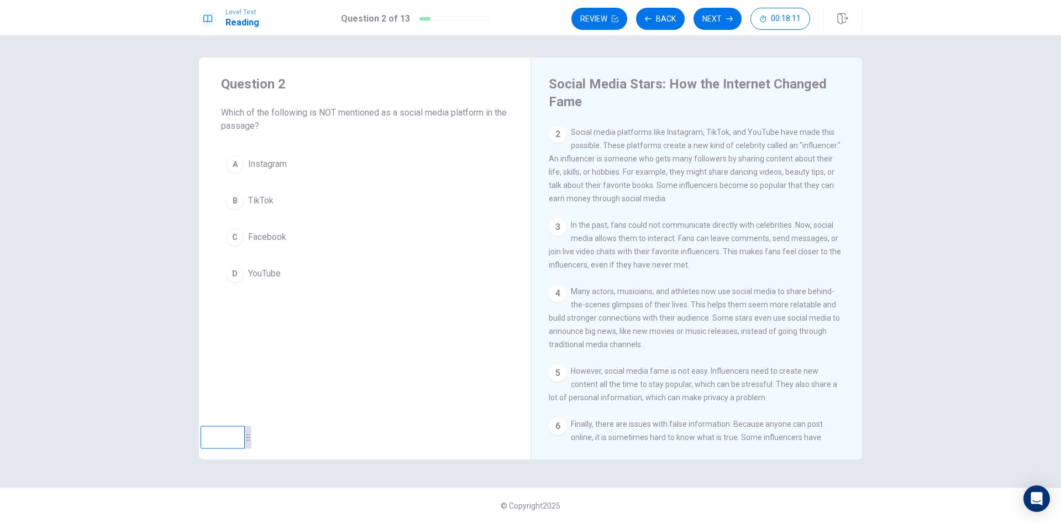
scroll to position [0, 0]
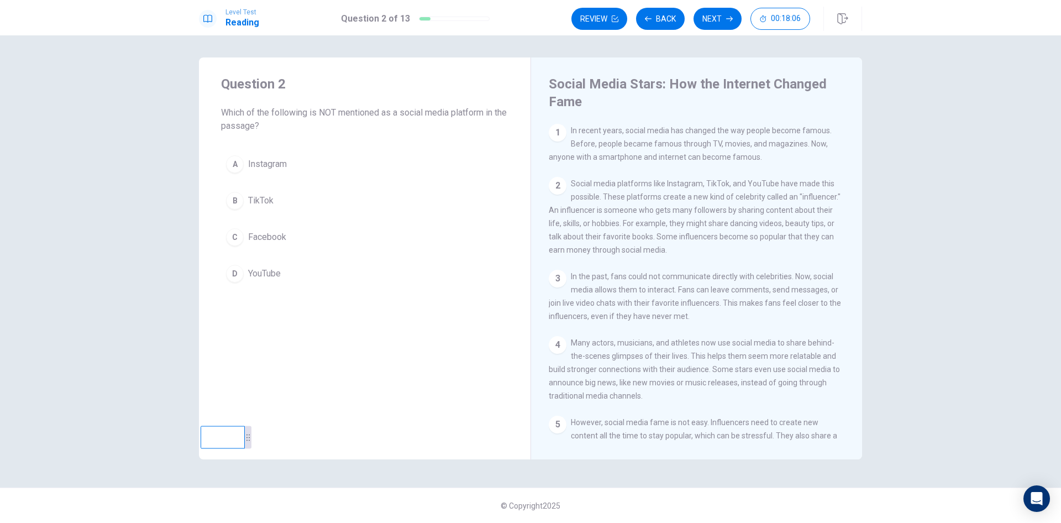
click at [276, 239] on span "Facebook" at bounding box center [267, 237] width 38 height 13
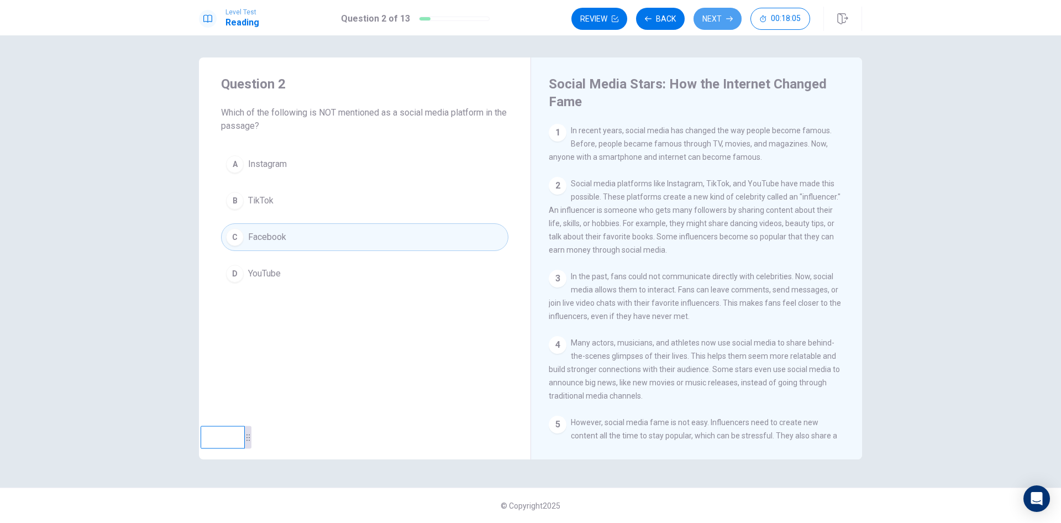
click at [711, 25] on button "Next" at bounding box center [718, 19] width 48 height 22
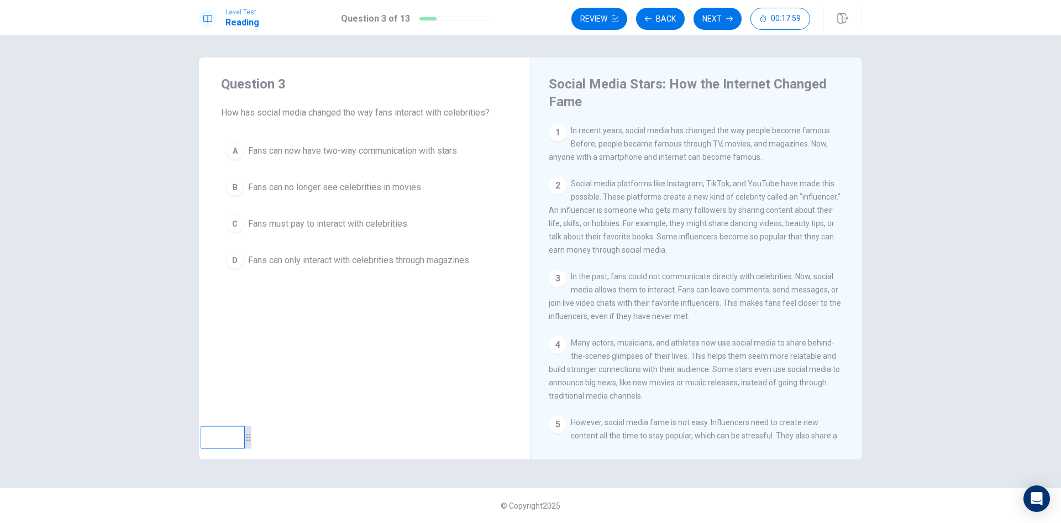
scroll to position [55, 0]
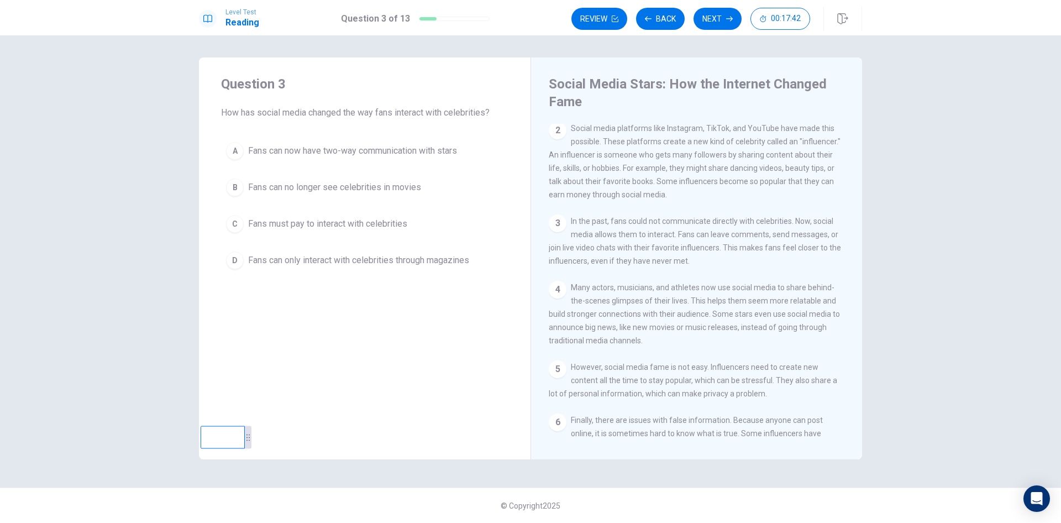
click at [432, 150] on span "Fans can now have two-way communication with stars" at bounding box center [352, 150] width 209 height 13
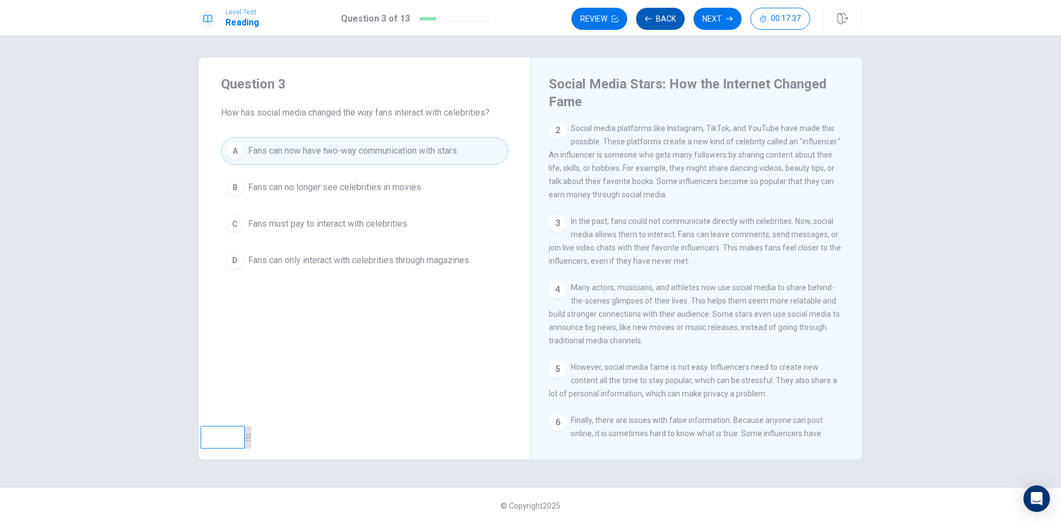
click at [666, 17] on button "Back" at bounding box center [660, 19] width 49 height 22
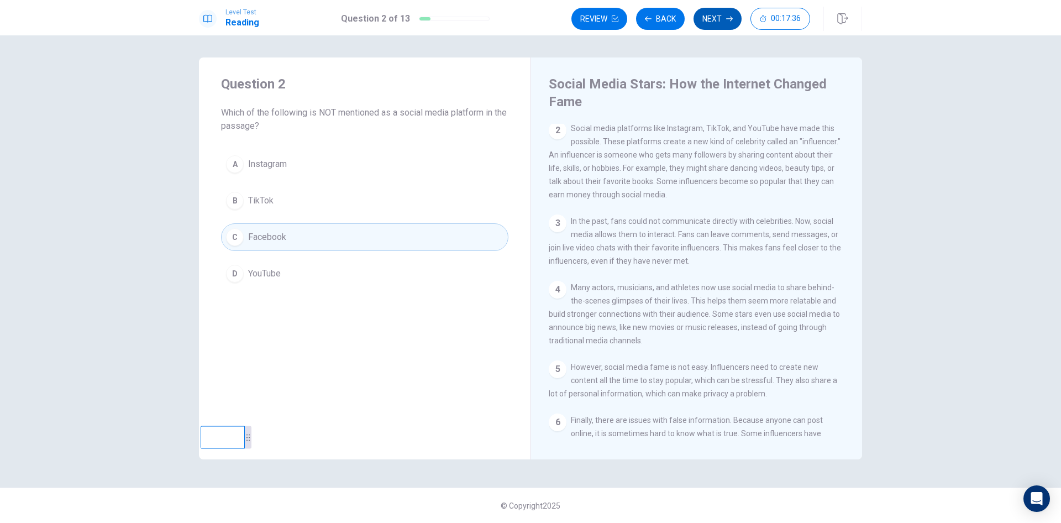
click at [719, 21] on button "Next" at bounding box center [718, 19] width 48 height 22
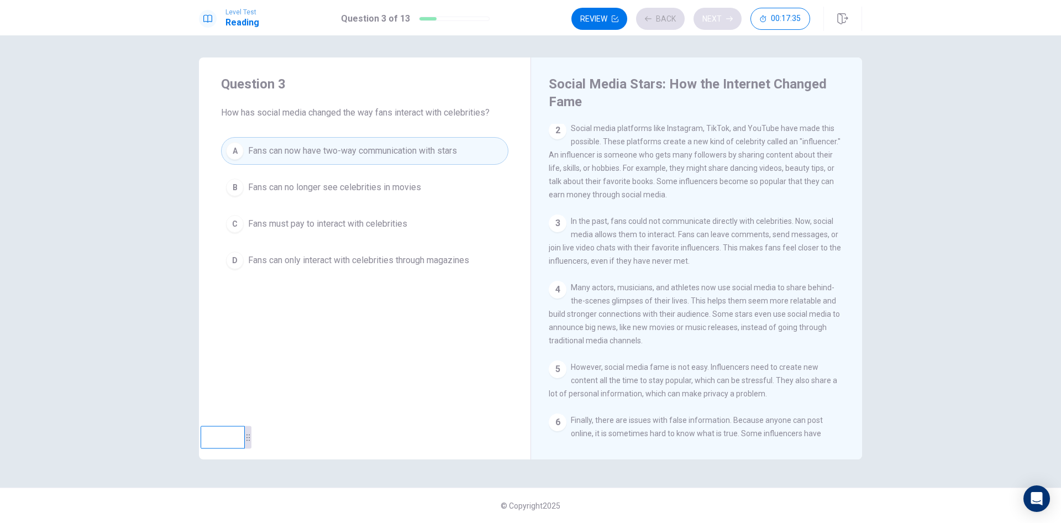
click at [719, 21] on div "Review Back Next 00:17:35" at bounding box center [691, 19] width 239 height 22
click at [723, 19] on button "Next" at bounding box center [718, 19] width 48 height 22
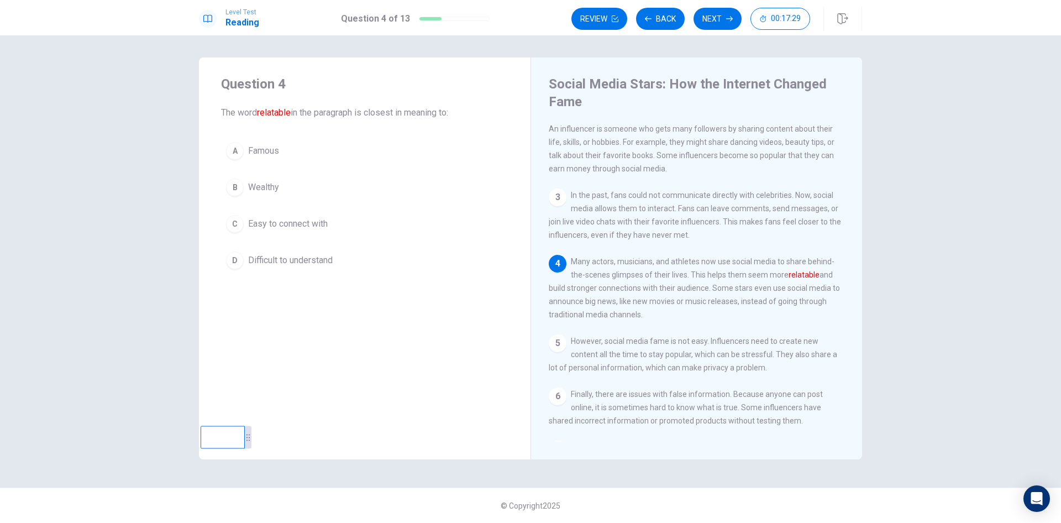
scroll to position [137, 0]
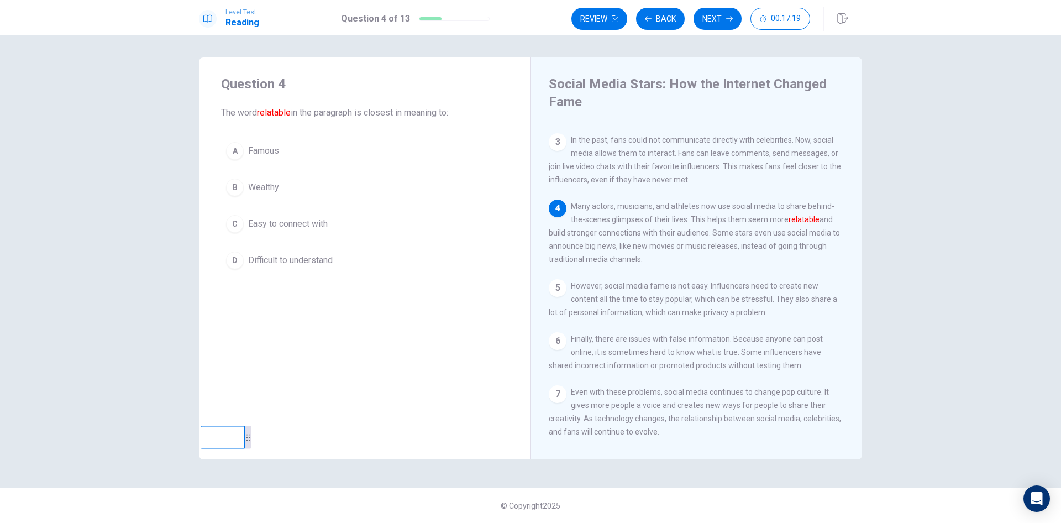
click at [299, 219] on span "Easy to connect with" at bounding box center [288, 223] width 80 height 13
click at [714, 17] on button "Next" at bounding box center [718, 19] width 48 height 22
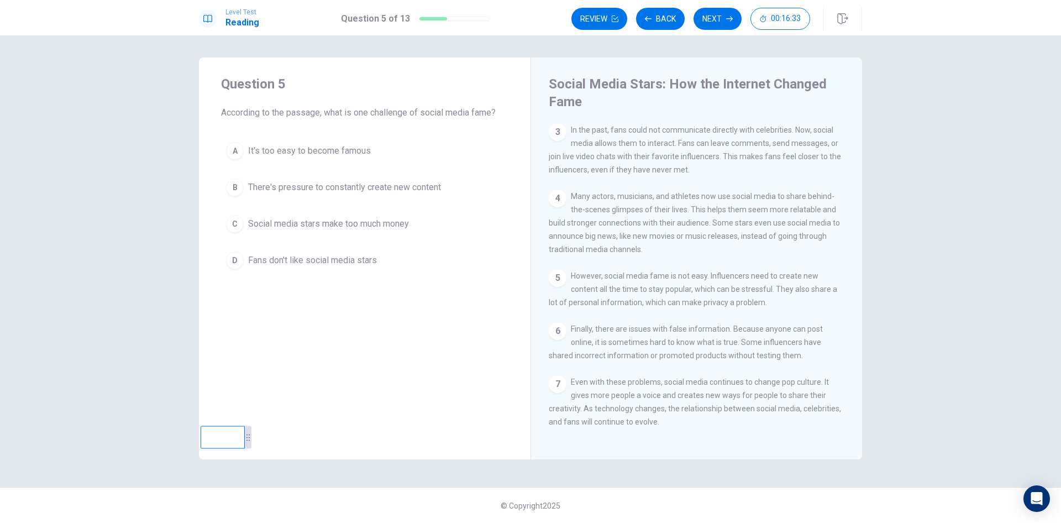
click at [291, 185] on span "There's pressure to constantly create new content" at bounding box center [344, 187] width 193 height 13
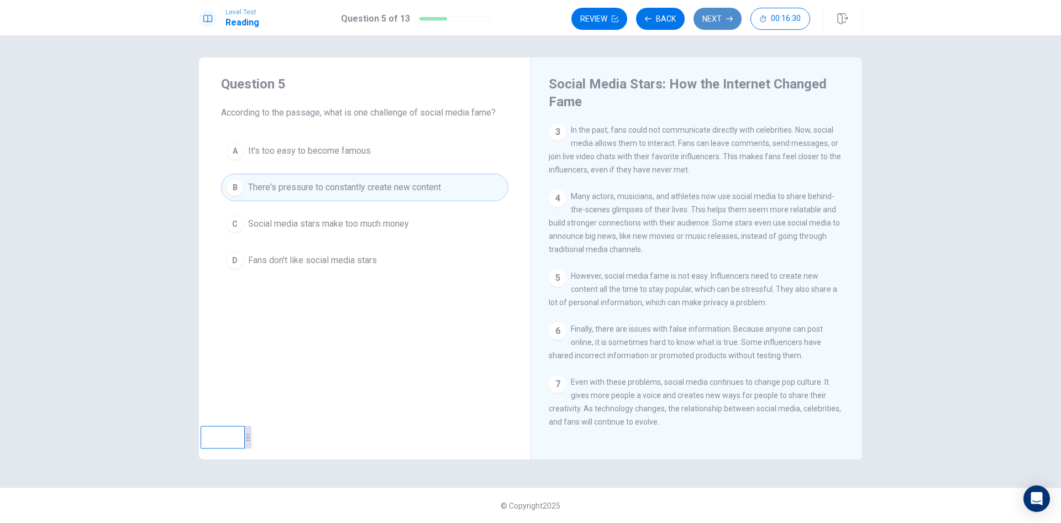
click at [706, 18] on button "Next" at bounding box center [718, 19] width 48 height 22
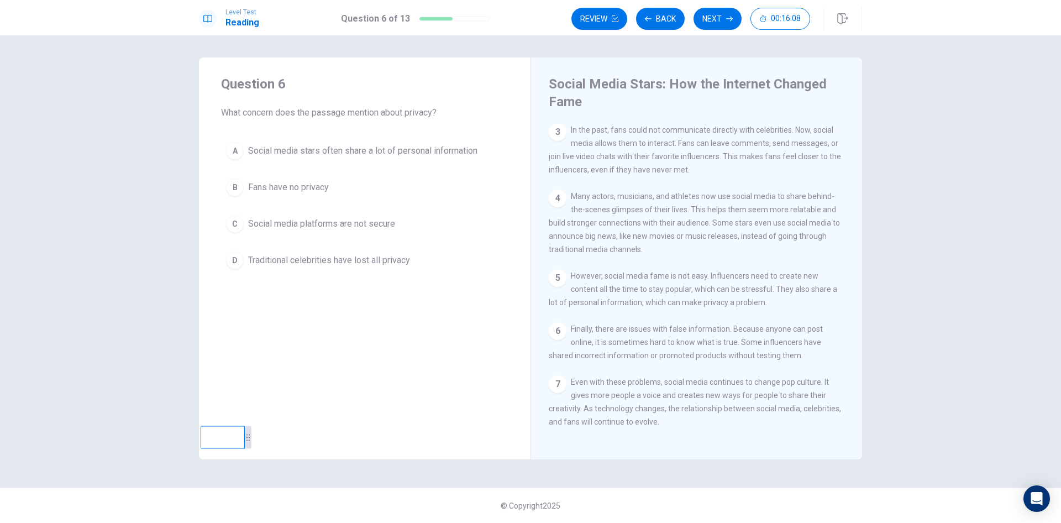
click at [439, 156] on span "Social media stars often share a lot of personal information" at bounding box center [362, 150] width 229 height 13
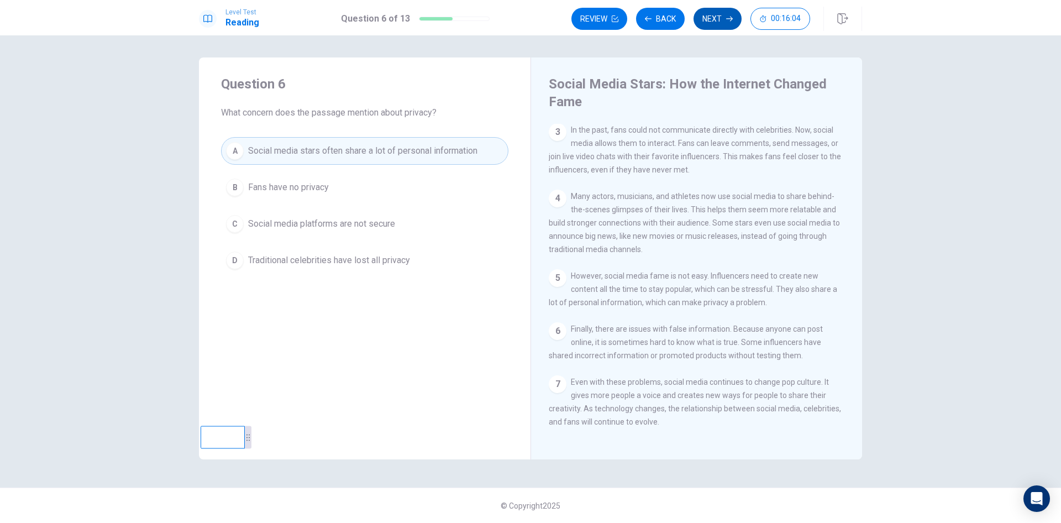
click at [718, 17] on button "Next" at bounding box center [718, 19] width 48 height 22
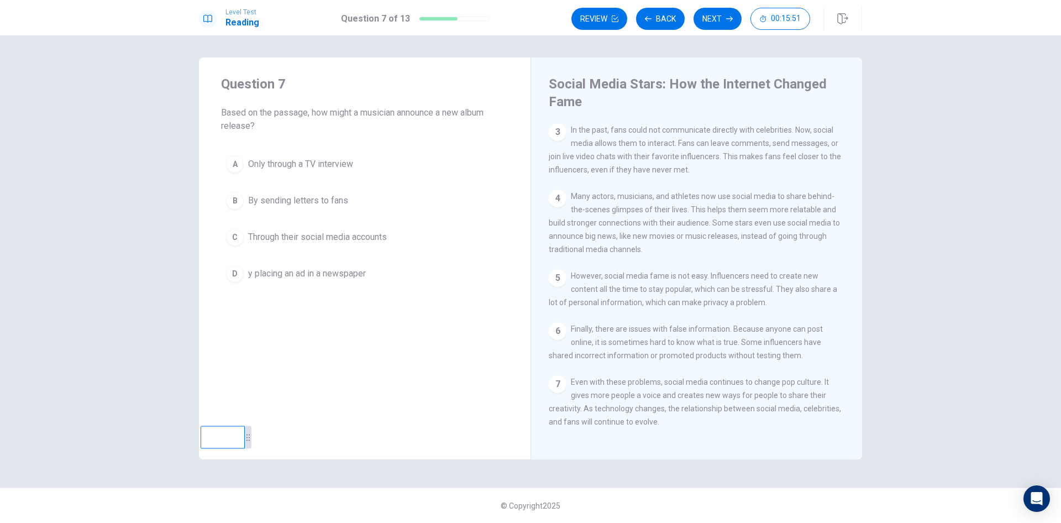
click at [378, 240] on span "Through their social media accounts" at bounding box center [317, 237] width 139 height 13
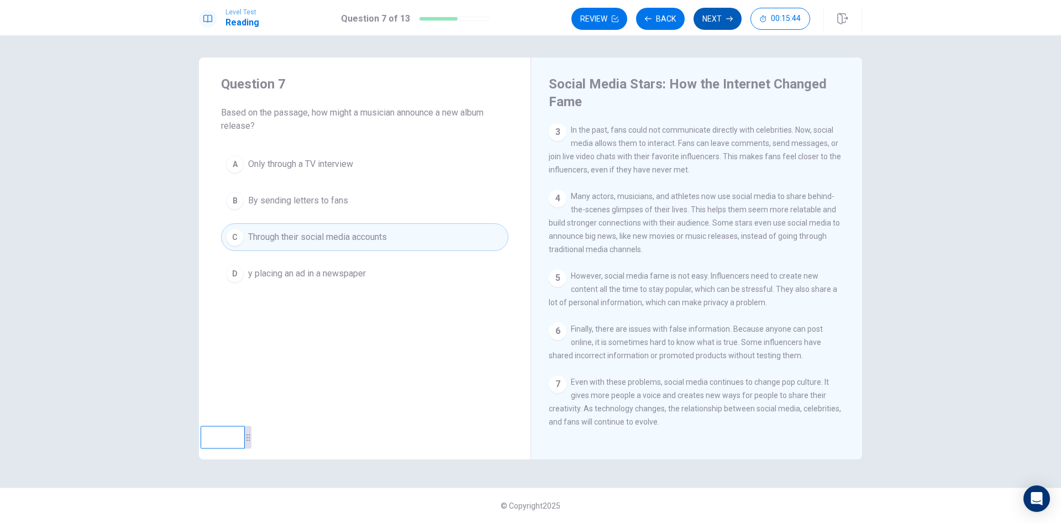
click at [722, 20] on button "Next" at bounding box center [718, 19] width 48 height 22
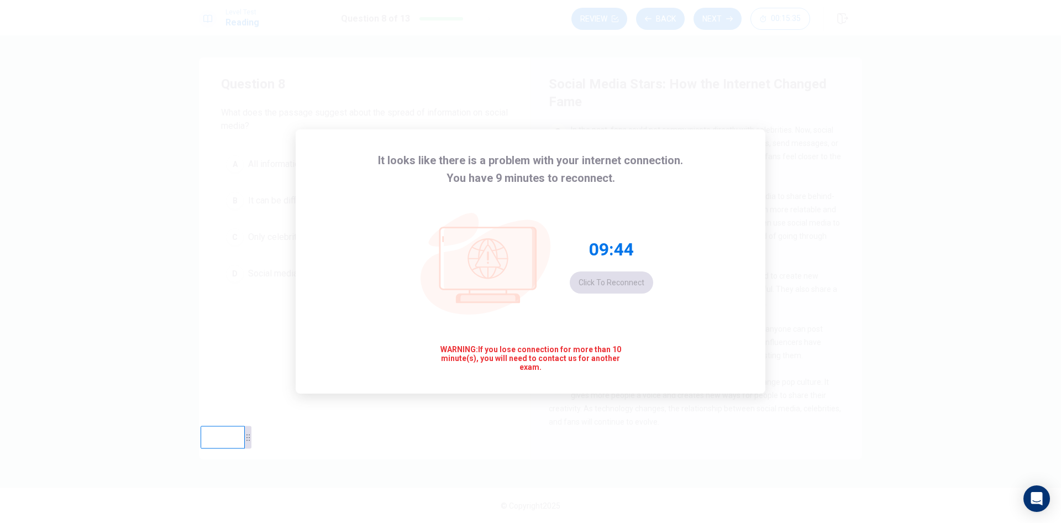
click at [637, 279] on div "09:44 Click to reconnect" at bounding box center [611, 265] width 83 height 55
click at [640, 281] on div "09:44 Click to reconnect" at bounding box center [611, 265] width 83 height 55
click at [616, 284] on div "09:42 Click to reconnect" at bounding box center [611, 265] width 83 height 55
click at [616, 284] on div "09:41 Click to reconnect" at bounding box center [611, 265] width 83 height 55
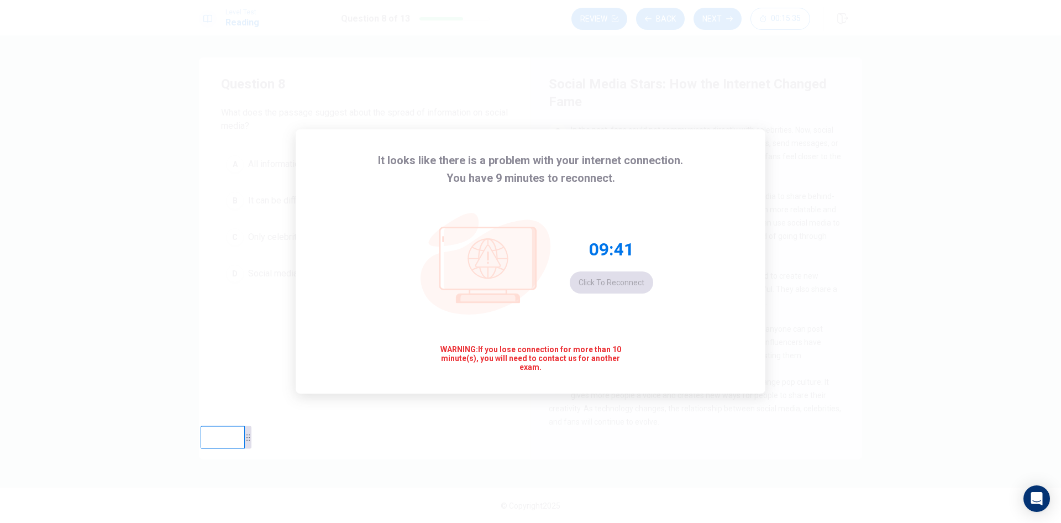
click at [616, 284] on div "09:41 Click to reconnect" at bounding box center [611, 265] width 83 height 55
click at [616, 284] on div "09:40 Click to reconnect" at bounding box center [611, 265] width 83 height 55
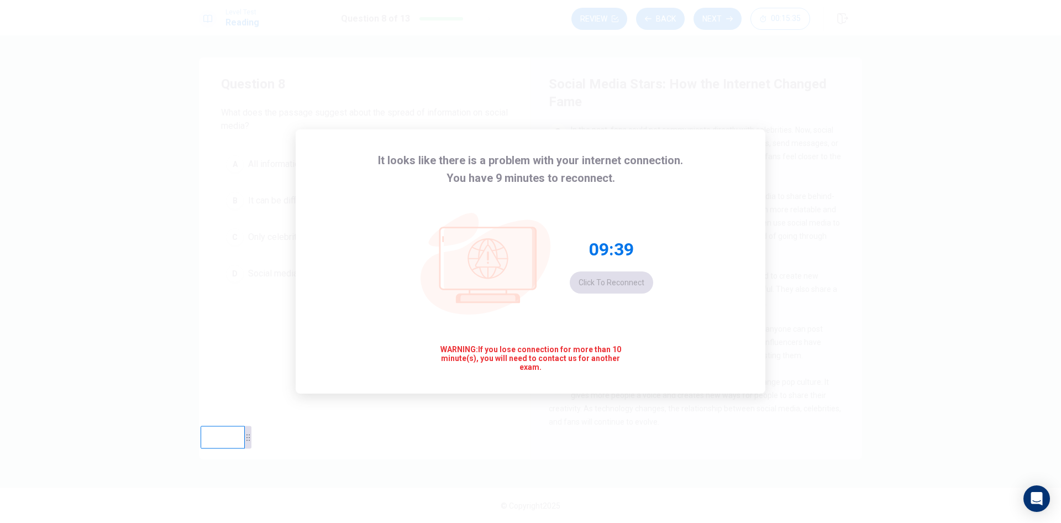
click at [616, 284] on div "09:39 Click to reconnect" at bounding box center [611, 265] width 83 height 55
click at [660, 295] on div "It looks like there is a problem with your internet connection. You have 9 minu…" at bounding box center [531, 261] width 470 height 264
click at [625, 293] on div "09:17 Click to reconnect" at bounding box center [611, 265] width 83 height 55
click at [625, 283] on div "09:17 Click to reconnect" at bounding box center [611, 265] width 83 height 55
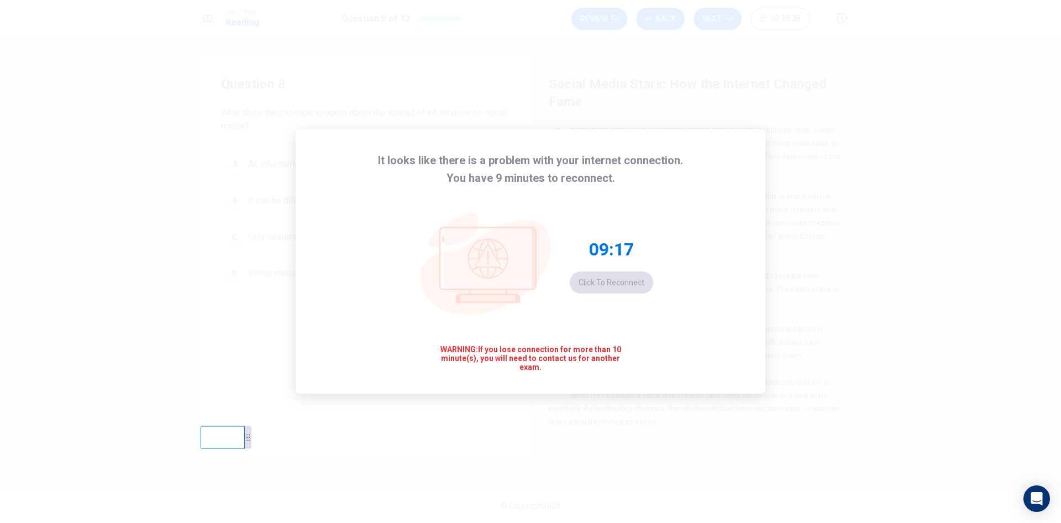
click at [625, 283] on div "09:17 Click to reconnect" at bounding box center [611, 265] width 83 height 55
click at [603, 279] on div "09:10 Click to reconnect" at bounding box center [611, 265] width 83 height 55
drag, startPoint x: 662, startPoint y: 428, endPoint x: 651, endPoint y: 420, distance: 13.8
click at [662, 428] on div "It looks like there is a problem with your internet connection. You have 9 minu…" at bounding box center [530, 261] width 1061 height 523
click at [559, 252] on icon at bounding box center [489, 266] width 161 height 158
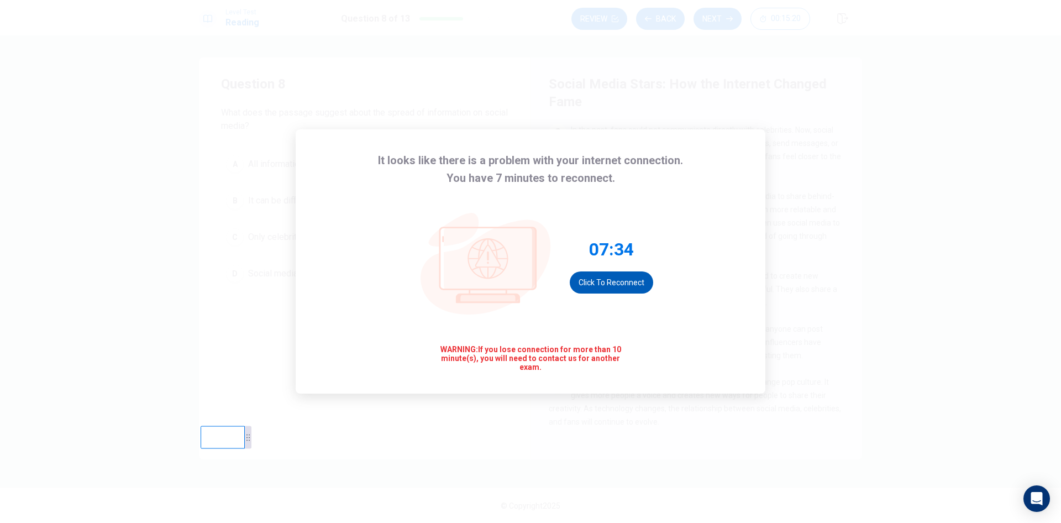
click at [625, 276] on button "Click to reconnect" at bounding box center [611, 282] width 83 height 22
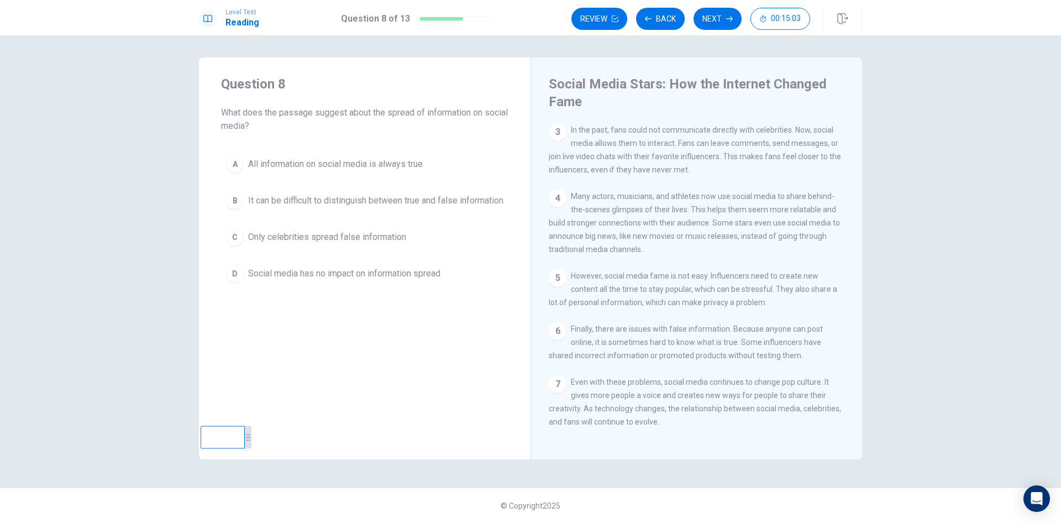
click at [412, 205] on span "It can be difficult to distinguish between true and false information" at bounding box center [375, 200] width 255 height 13
click at [702, 15] on button "Next" at bounding box center [718, 19] width 48 height 22
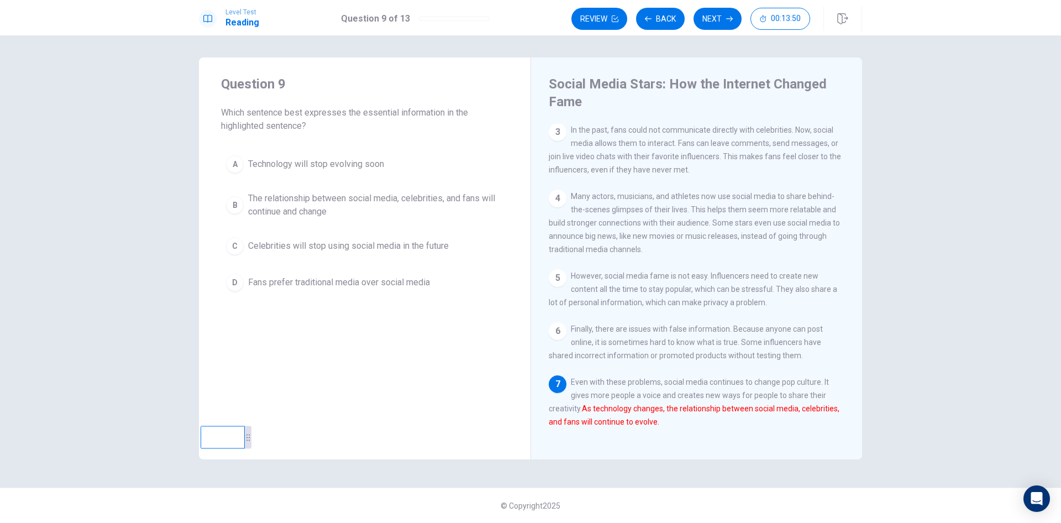
click at [369, 202] on span "The relationship between social media, celebrities, and fans will continue and …" at bounding box center [375, 205] width 255 height 27
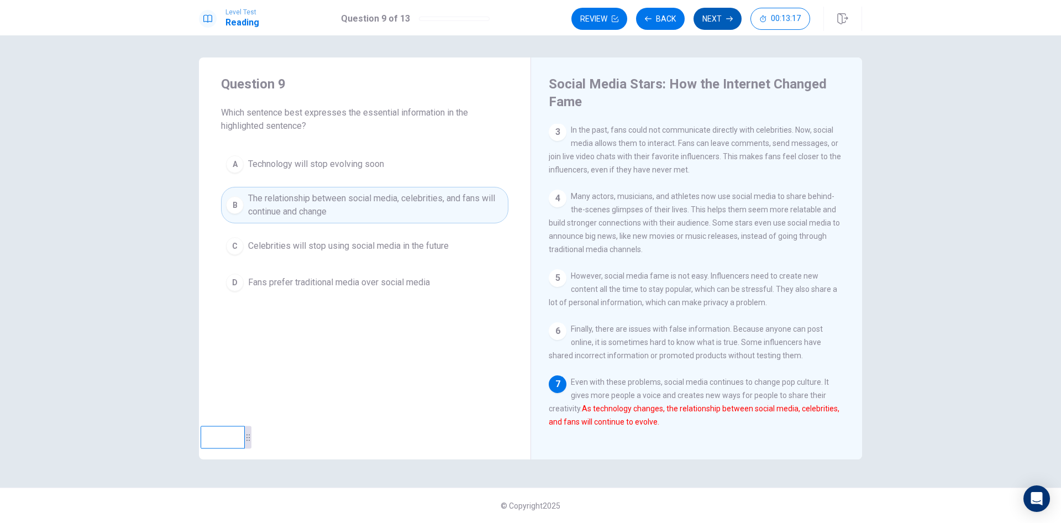
click at [726, 19] on icon "button" at bounding box center [729, 18] width 7 height 7
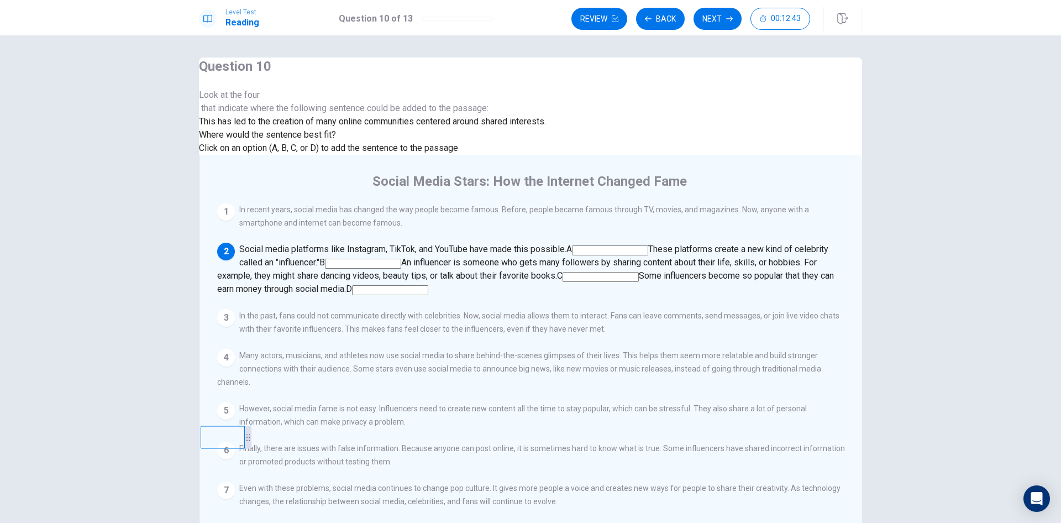
scroll to position [0, 0]
click at [401, 259] on input at bounding box center [363, 264] width 76 height 10
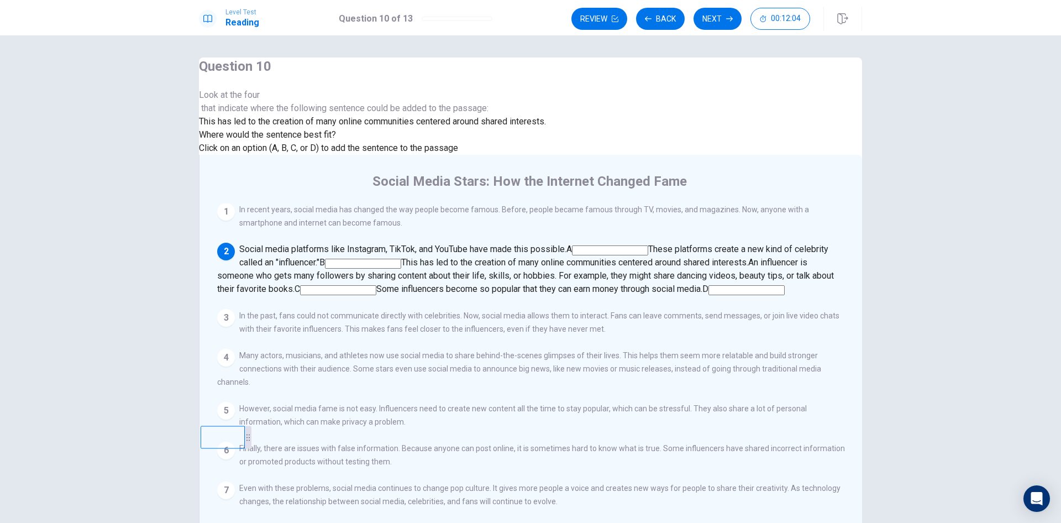
scroll to position [55, 0]
click at [376, 285] on input at bounding box center [338, 290] width 76 height 10
click at [401, 259] on input at bounding box center [363, 264] width 76 height 10
click at [750, 257] on span "An influencer is someone who gets many followers by sharing content about their…" at bounding box center [525, 275] width 617 height 37
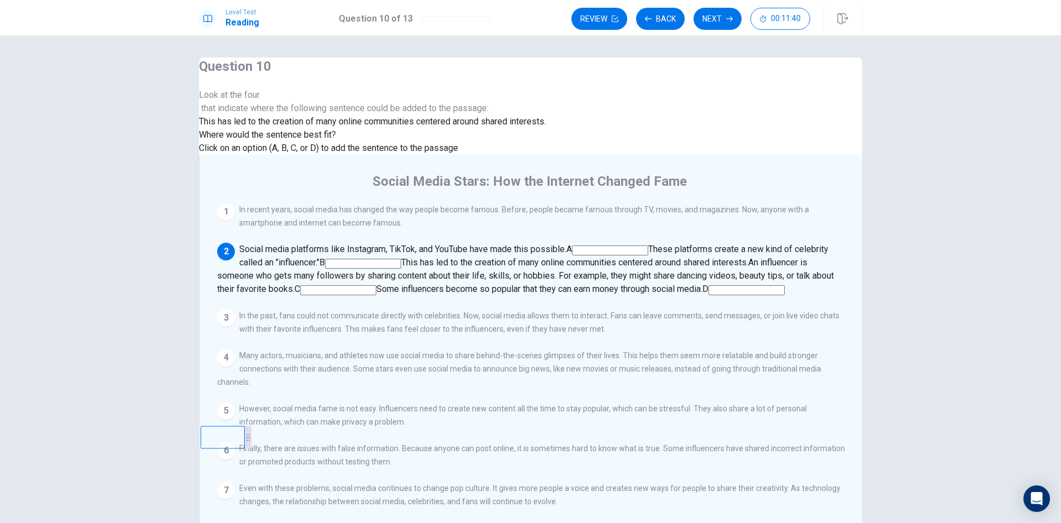
click at [376, 285] on input at bounding box center [338, 290] width 76 height 10
drag, startPoint x: 599, startPoint y: 163, endPoint x: 593, endPoint y: 191, distance: 29.4
click at [593, 243] on div "Social media platforms like Instagram, TikTok, and YouTube have made this possi…" at bounding box center [531, 269] width 628 height 53
click at [616, 257] on span "An influencer is someone who gets many followers by sharing content about their…" at bounding box center [517, 269] width 600 height 24
click at [401, 259] on input at bounding box center [363, 264] width 76 height 10
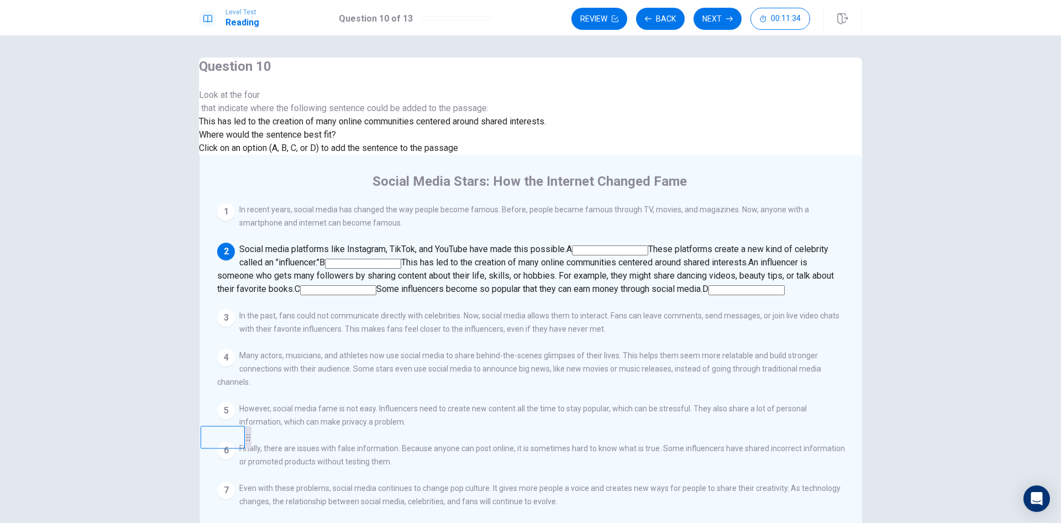
drag, startPoint x: 600, startPoint y: 165, endPoint x: 452, endPoint y: 279, distance: 187.6
click at [452, 293] on div "Question 10 Look at the four that indicate where the following sentence could b…" at bounding box center [530, 298] width 663 height 482
click at [416, 153] on span "Click on an option (A, B, C, or D) to add the sentence to the passage" at bounding box center [328, 148] width 259 height 11
click at [420, 153] on span "Click on an option (A, B, C, or D) to add the sentence to the passage" at bounding box center [328, 148] width 259 height 11
click at [641, 257] on span "This has led to the creation of many online communities centered around shared …" at bounding box center [574, 262] width 347 height 11
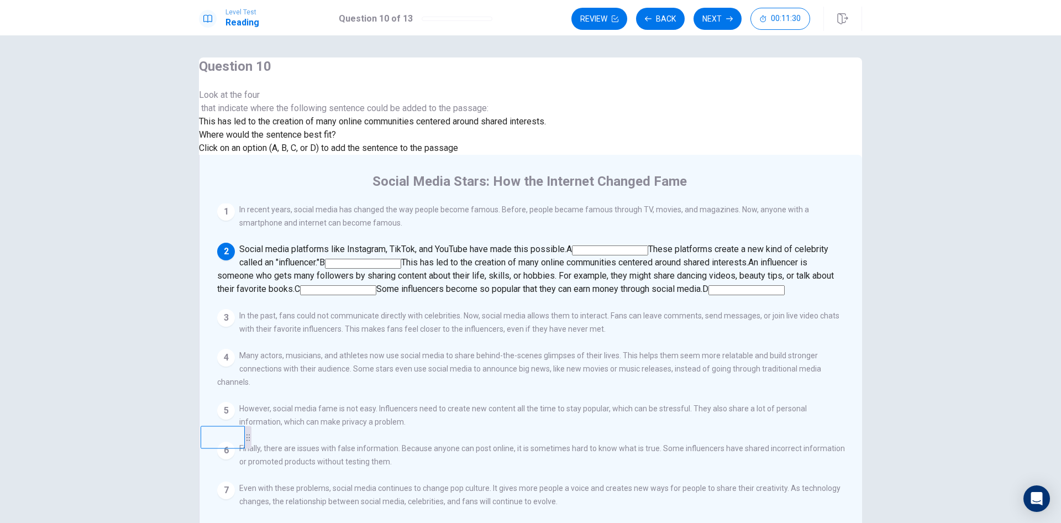
click at [641, 257] on span "This has led to the creation of many online communities centered around shared …" at bounding box center [574, 262] width 347 height 11
click at [401, 259] on input at bounding box center [363, 264] width 76 height 10
click at [615, 257] on span "This has led to the creation of many online communities centered around shared …" at bounding box center [574, 262] width 347 height 11
drag, startPoint x: 615, startPoint y: 163, endPoint x: 671, endPoint y: 182, distance: 58.6
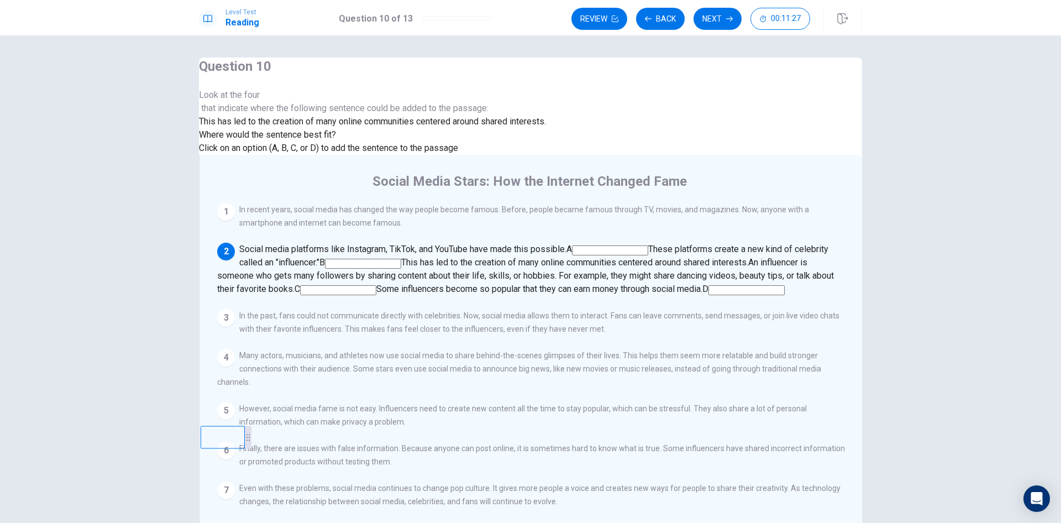
click at [681, 243] on div "Social media platforms like Instagram, TikTok, and YouTube have made this possi…" at bounding box center [531, 269] width 628 height 53
drag, startPoint x: 662, startPoint y: 181, endPoint x: 618, endPoint y: 170, distance: 45.2
click at [618, 243] on div "Social media platforms like Instagram, TikTok, and YouTube have made this possi…" at bounding box center [531, 269] width 628 height 53
click at [622, 243] on div "Social media platforms like Instagram, TikTok, and YouTube have made this possi…" at bounding box center [531, 269] width 628 height 53
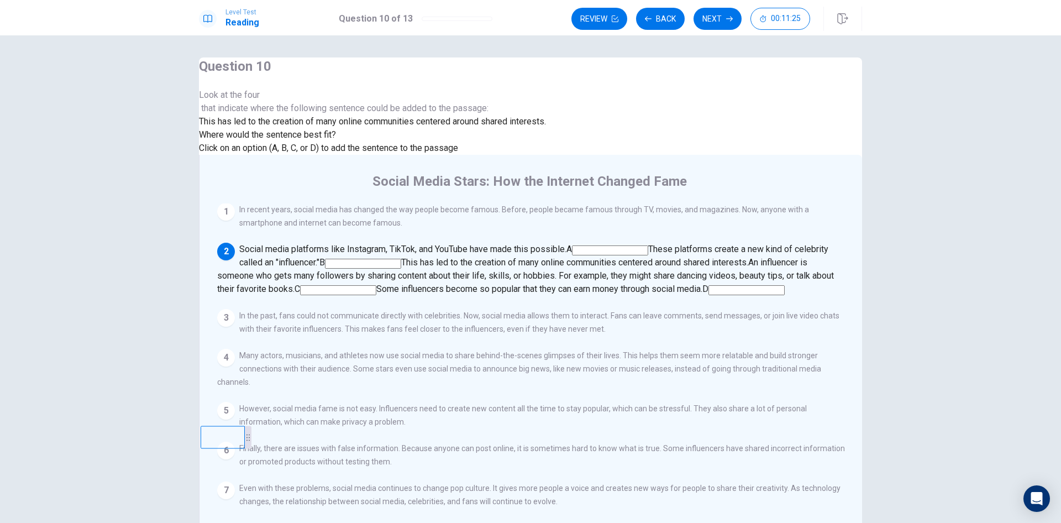
click at [622, 243] on div "Social media platforms like Instagram, TikTok, and YouTube have made this possi…" at bounding box center [531, 269] width 628 height 53
click at [401, 259] on input at bounding box center [363, 264] width 76 height 10
drag, startPoint x: 636, startPoint y: 166, endPoint x: 621, endPoint y: 170, distance: 14.9
click at [621, 243] on div "Social media platforms like Instagram, TikTok, and YouTube have made this possi…" at bounding box center [531, 269] width 628 height 53
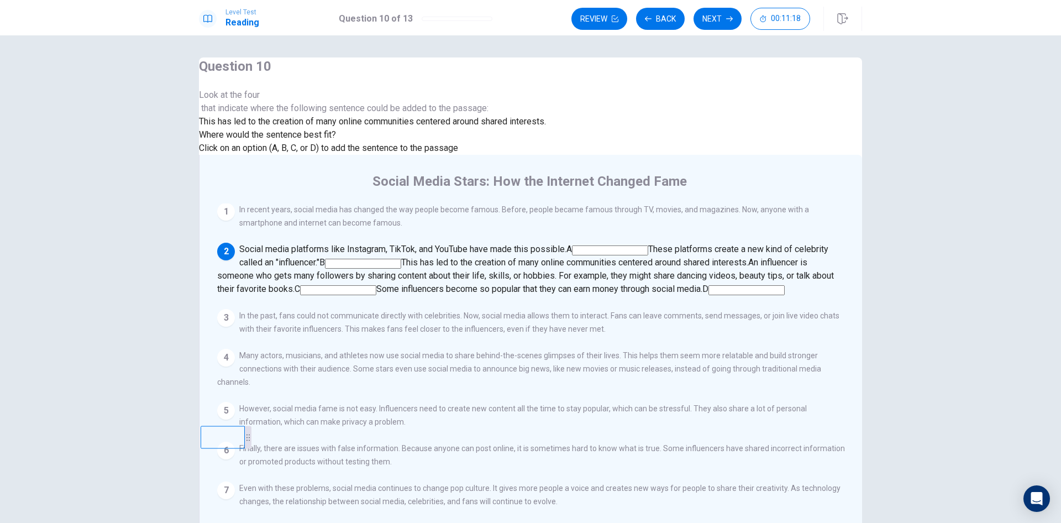
click at [660, 257] on span "This has led to the creation of many online communities centered around shared …" at bounding box center [574, 262] width 347 height 11
click at [658, 257] on span "This has led to the creation of many online communities centered around shared …" at bounding box center [574, 262] width 347 height 11
click at [401, 259] on input at bounding box center [363, 264] width 76 height 10
click at [620, 245] on input at bounding box center [610, 250] width 76 height 10
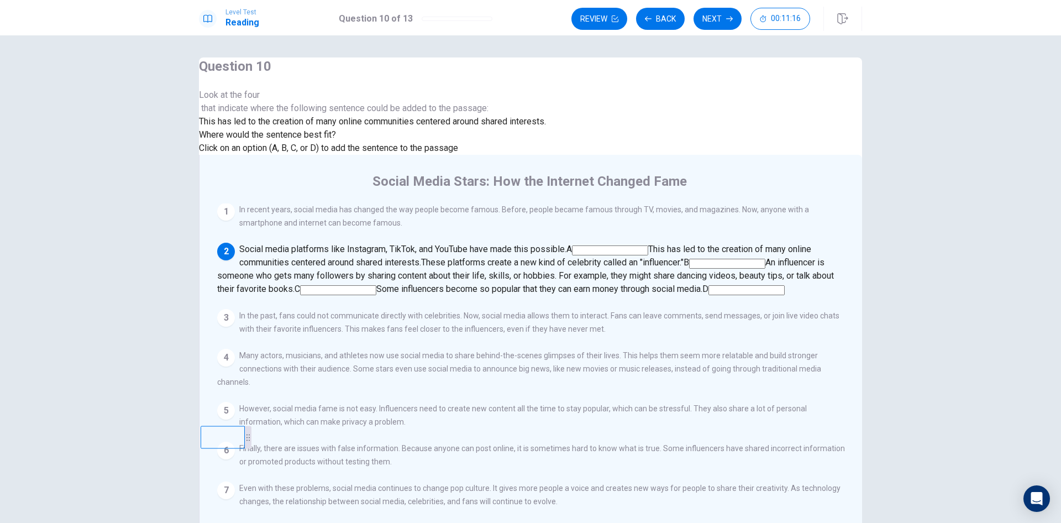
click at [619, 244] on span "This has led to the creation of many online communities centered around shared …" at bounding box center [525, 256] width 572 height 24
drag, startPoint x: 650, startPoint y: 183, endPoint x: 656, endPoint y: 180, distance: 6.7
click at [651, 243] on div "Social media platforms like Instagram, TikTok, and YouTube have made this possi…" at bounding box center [531, 269] width 628 height 53
click at [658, 257] on span "An influencer is someone who gets many followers by sharing content about their…" at bounding box center [525, 275] width 617 height 37
click at [689, 259] on input at bounding box center [727, 264] width 76 height 10
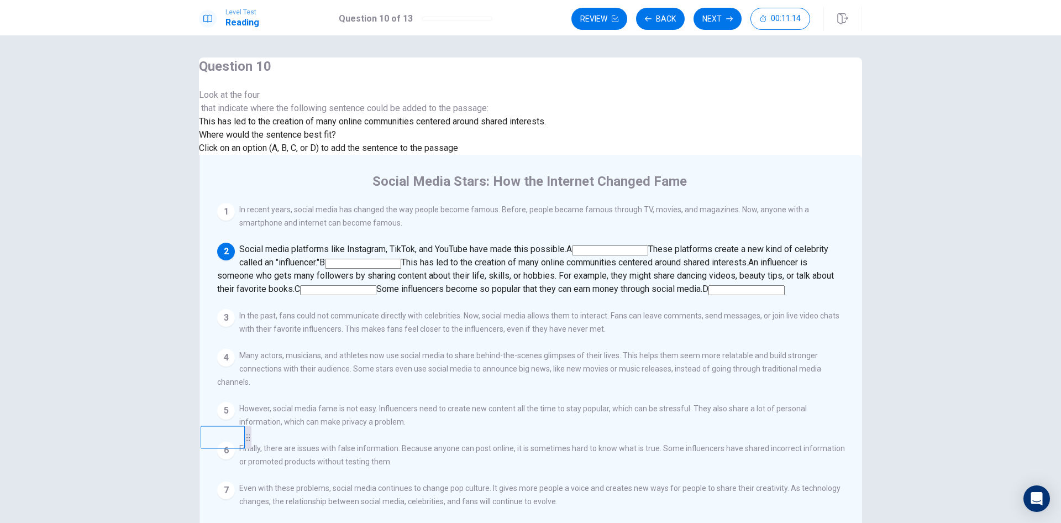
click at [635, 257] on span "This has led to the creation of many online communities centered around shared …" at bounding box center [574, 262] width 347 height 11
drag, startPoint x: 601, startPoint y: 165, endPoint x: 422, endPoint y: 265, distance: 205.9
click at [428, 287] on div "Question 10 Look at the four that indicate where the following sentence could b…" at bounding box center [530, 298] width 663 height 482
click at [313, 128] on div "This has led to the creation of many online communities centered around shared …" at bounding box center [372, 121] width 347 height 13
drag, startPoint x: 331, startPoint y: 176, endPoint x: 526, endPoint y: 181, distance: 195.2
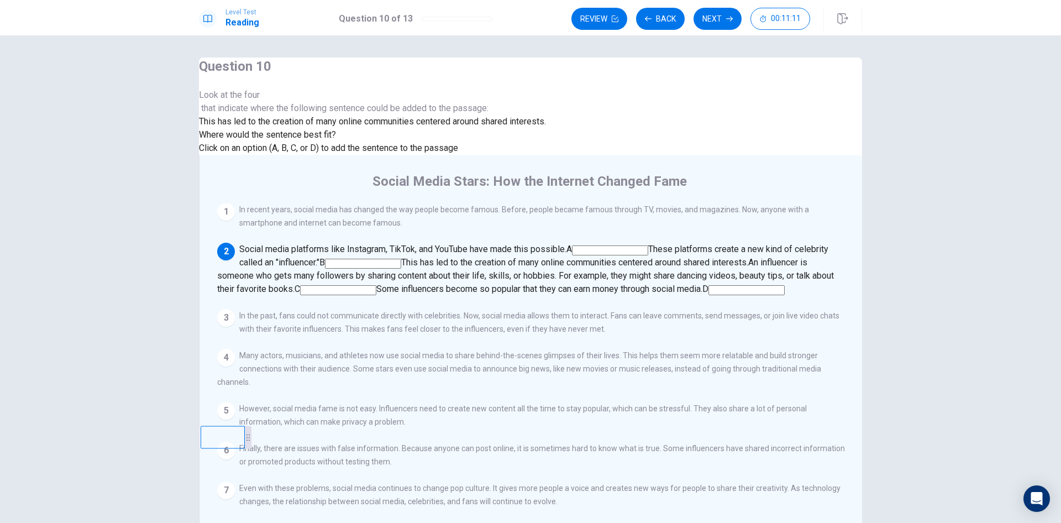
click at [333, 127] on span "This has led to the creation of many online communities centered around shared …" at bounding box center [372, 121] width 347 height 11
click at [401, 259] on input at bounding box center [363, 264] width 76 height 10
drag, startPoint x: 598, startPoint y: 162, endPoint x: 285, endPoint y: 110, distance: 317.2
click at [337, 161] on div "Question 10 Look at the four that indicate where the following sentence could b…" at bounding box center [530, 298] width 663 height 482
click at [300, 102] on div at bounding box center [372, 102] width 347 height 0
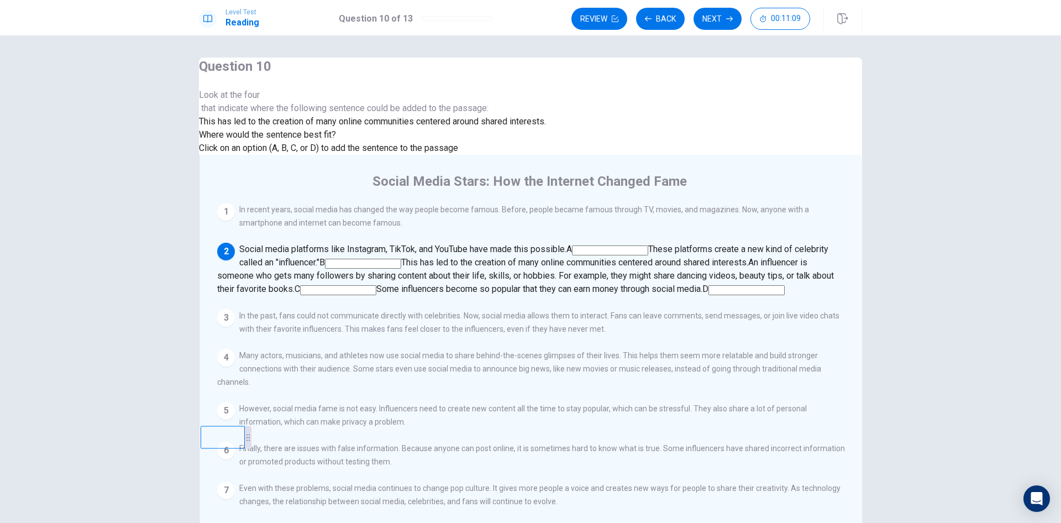
click at [342, 155] on div "Where would the sentence best fit? Click on an option (A, B, C, or D) to add th…" at bounding box center [372, 141] width 347 height 27
click at [338, 140] on span "Where would the sentence best fit?" at bounding box center [268, 134] width 139 height 11
click at [290, 153] on span "Click on an option (A, B, C, or D) to add the sentence to the passage" at bounding box center [328, 148] width 259 height 11
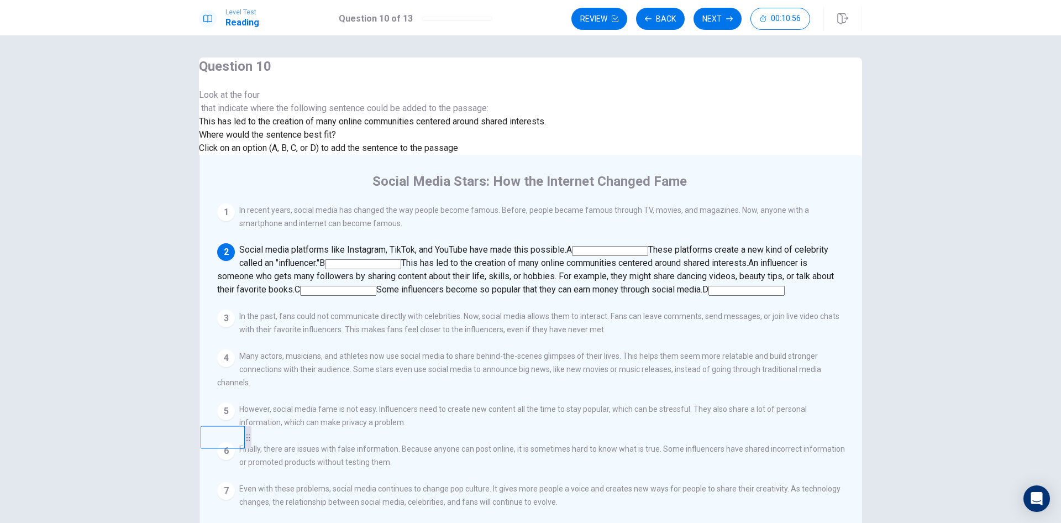
click at [709, 293] on input at bounding box center [747, 291] width 76 height 10
click at [428, 286] on input at bounding box center [390, 291] width 76 height 10
click at [235, 316] on div "3" at bounding box center [226, 319] width 18 height 18
drag, startPoint x: 561, startPoint y: 312, endPoint x: 567, endPoint y: 311, distance: 6.2
click at [235, 311] on div "3" at bounding box center [226, 319] width 18 height 18
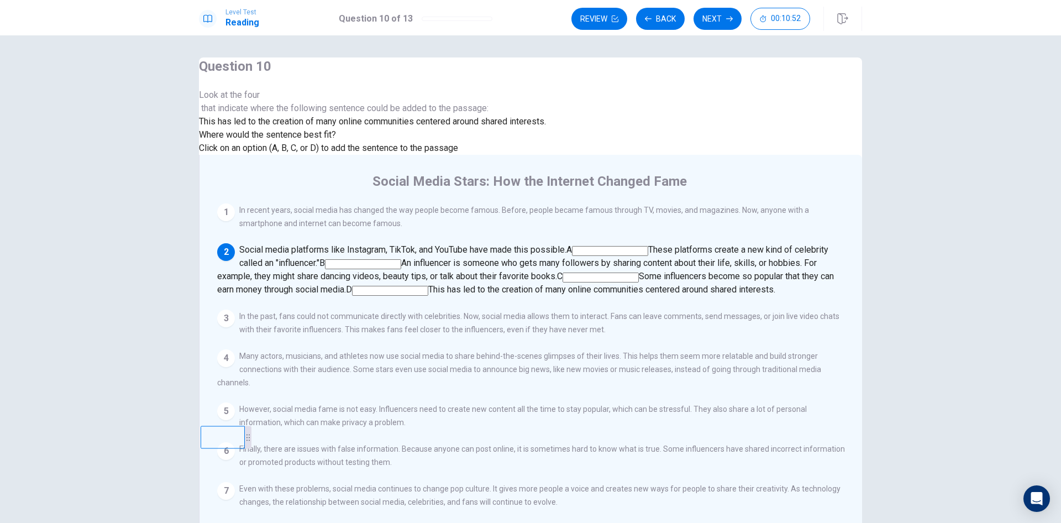
click at [401, 259] on input at bounding box center [363, 264] width 76 height 10
click at [619, 246] on input at bounding box center [610, 251] width 76 height 10
click at [689, 259] on input at bounding box center [727, 264] width 76 height 10
click at [593, 289] on div "Social media platforms like Instagram, TikTok, and YouTube have made this possi…" at bounding box center [531, 269] width 628 height 53
click at [709, 290] on input at bounding box center [747, 291] width 76 height 10
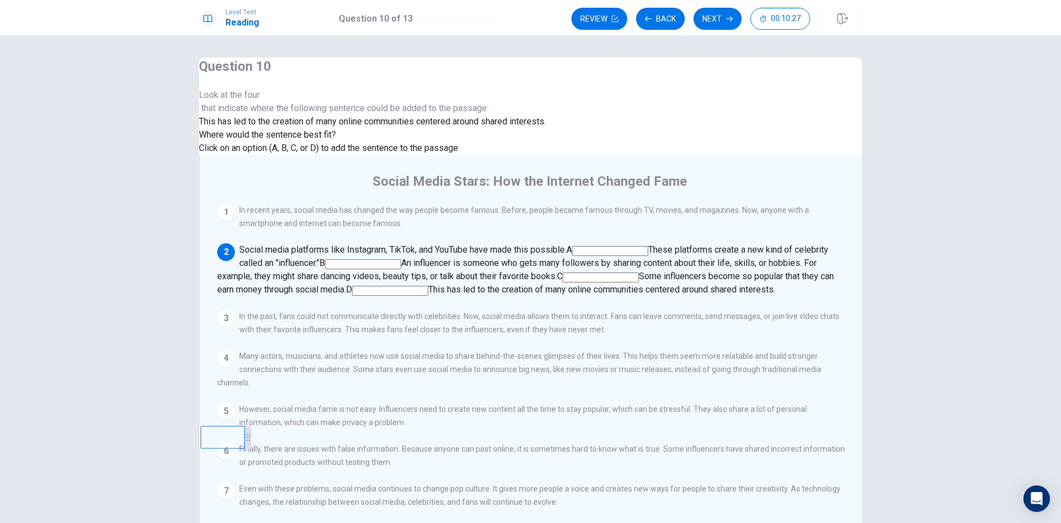
click at [639, 273] on input at bounding box center [601, 278] width 76 height 10
click at [401, 259] on input at bounding box center [363, 264] width 76 height 10
click at [615, 246] on input at bounding box center [610, 251] width 76 height 10
click at [689, 259] on input at bounding box center [727, 264] width 76 height 10
click at [614, 246] on input at bounding box center [610, 251] width 76 height 10
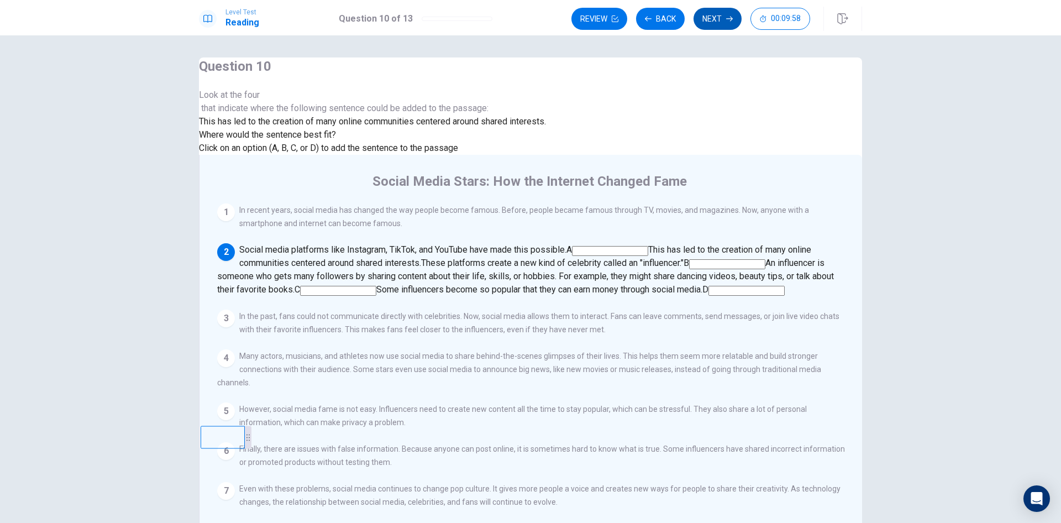
click at [721, 15] on button "Next" at bounding box center [718, 19] width 48 height 22
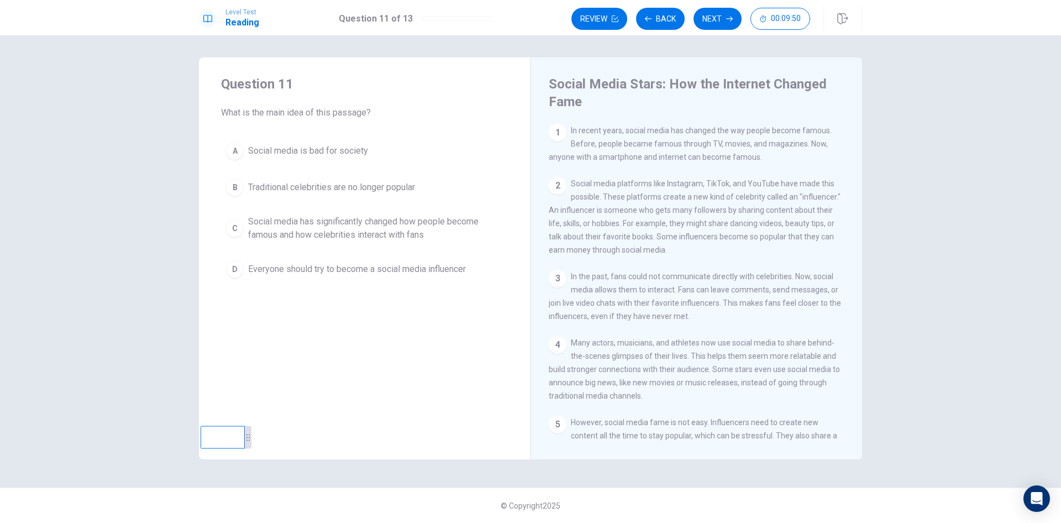
click at [421, 238] on span "Social media has significantly changed how people become famous and how celebri…" at bounding box center [375, 228] width 255 height 27
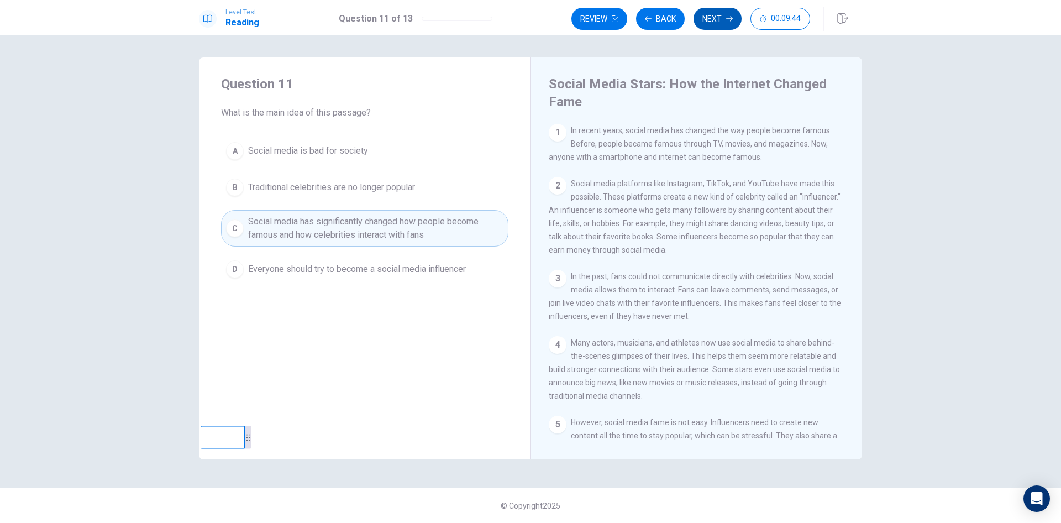
click at [712, 11] on button "Next" at bounding box center [718, 19] width 48 height 22
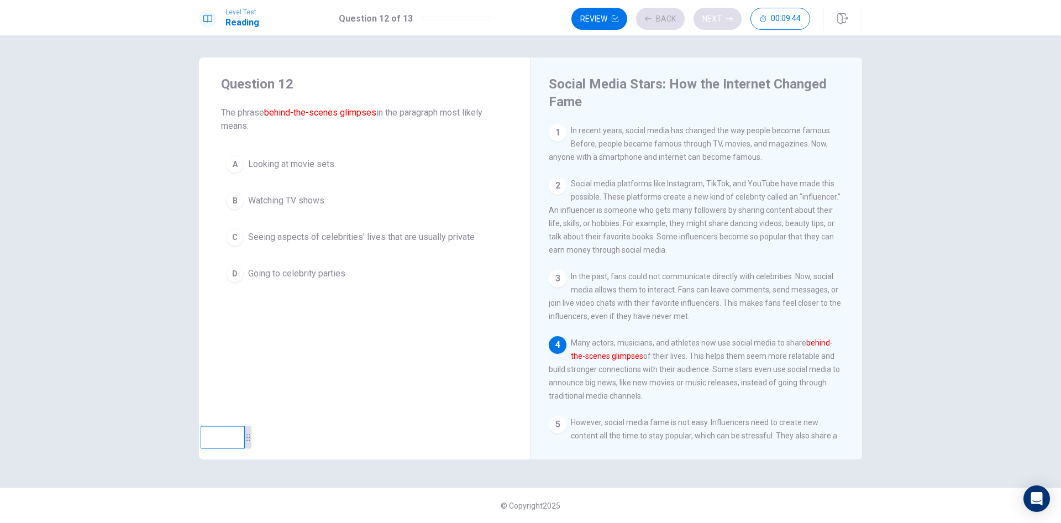
scroll to position [81, 0]
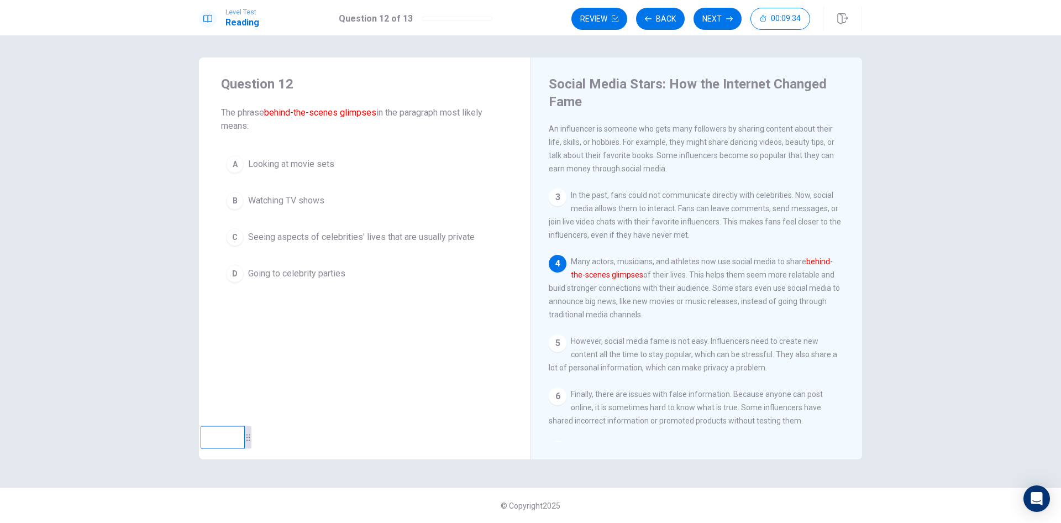
click at [443, 241] on span "Seeing aspects of celebrities' lives that are usually private" at bounding box center [361, 237] width 227 height 13
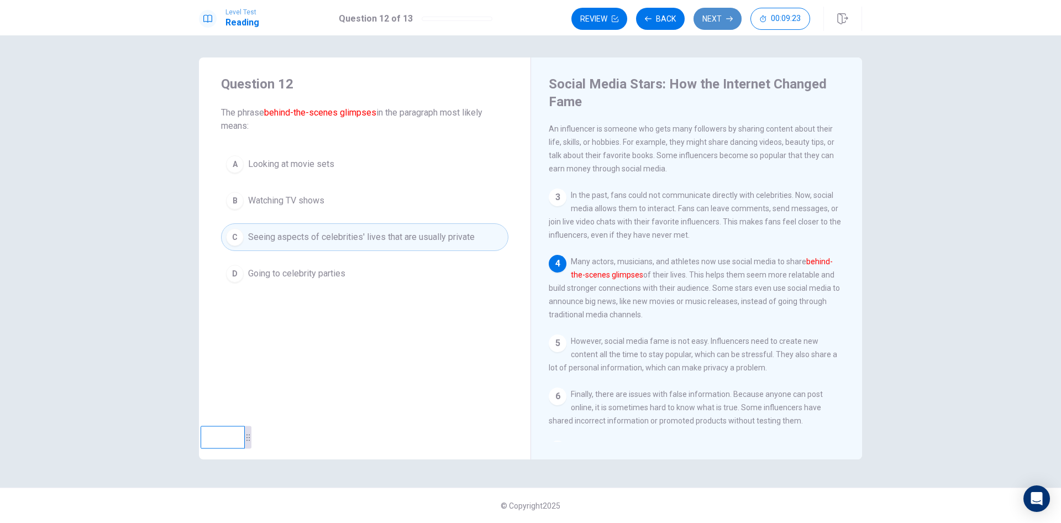
click at [718, 20] on button "Next" at bounding box center [718, 19] width 48 height 22
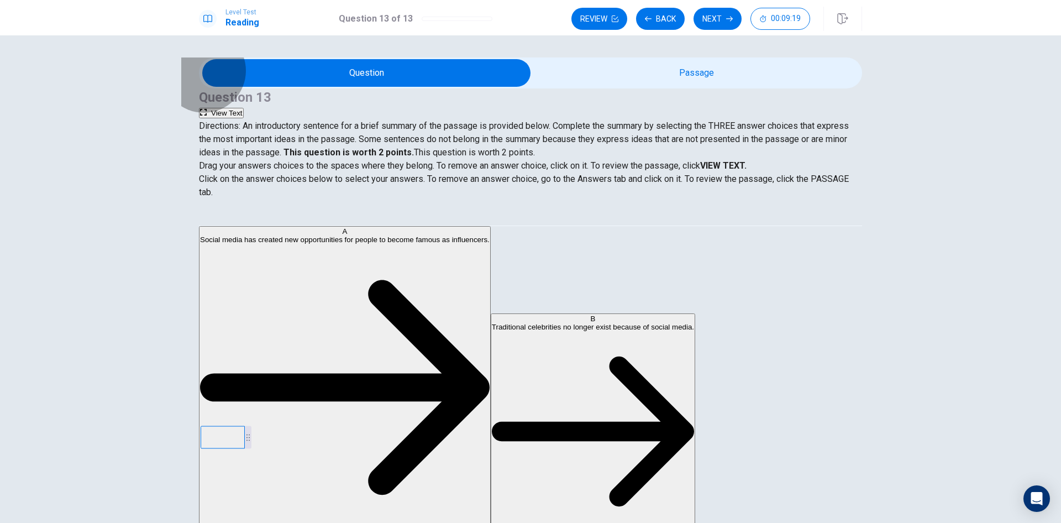
click at [244, 108] on button "View Text" at bounding box center [221, 113] width 45 height 11
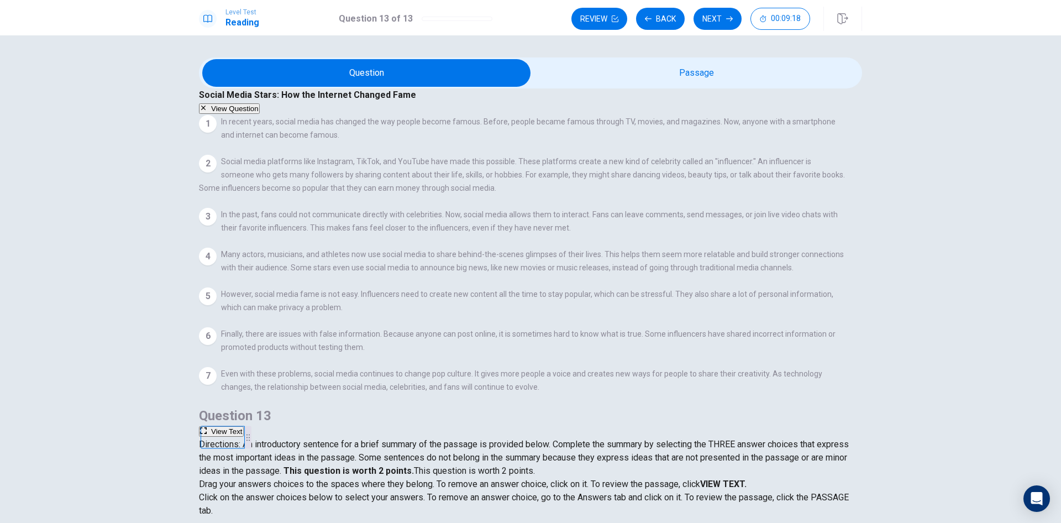
click at [260, 103] on button "View Question" at bounding box center [229, 108] width 61 height 11
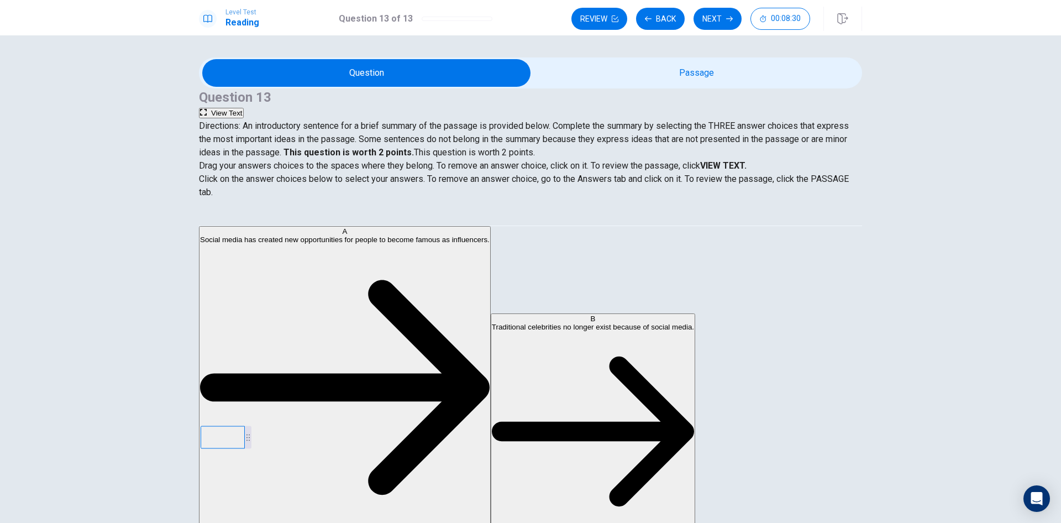
scroll to position [206, 0]
drag, startPoint x: 276, startPoint y: 333, endPoint x: 495, endPoint y: 327, distance: 219.0
drag, startPoint x: 287, startPoint y: 396, endPoint x: 490, endPoint y: 279, distance: 234.0
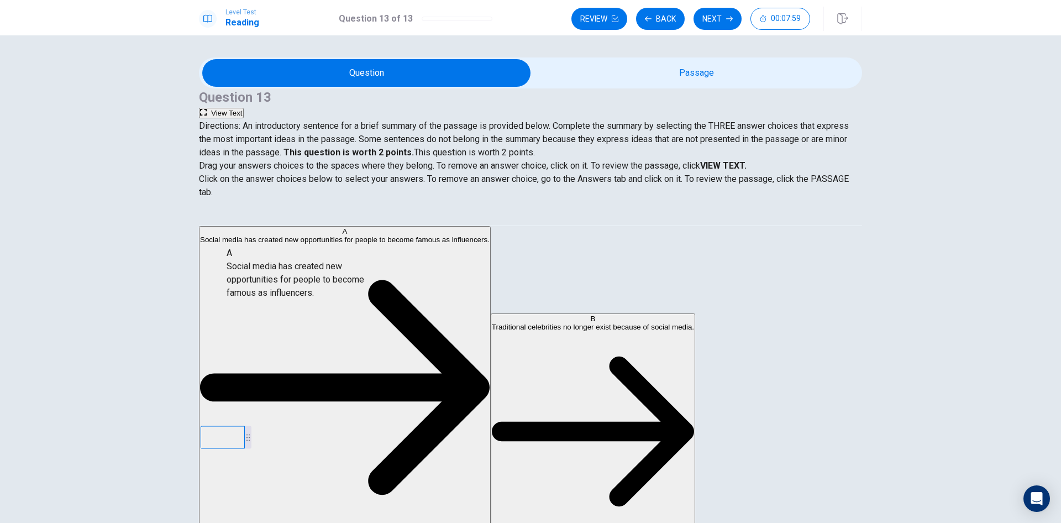
scroll to position [1, 0]
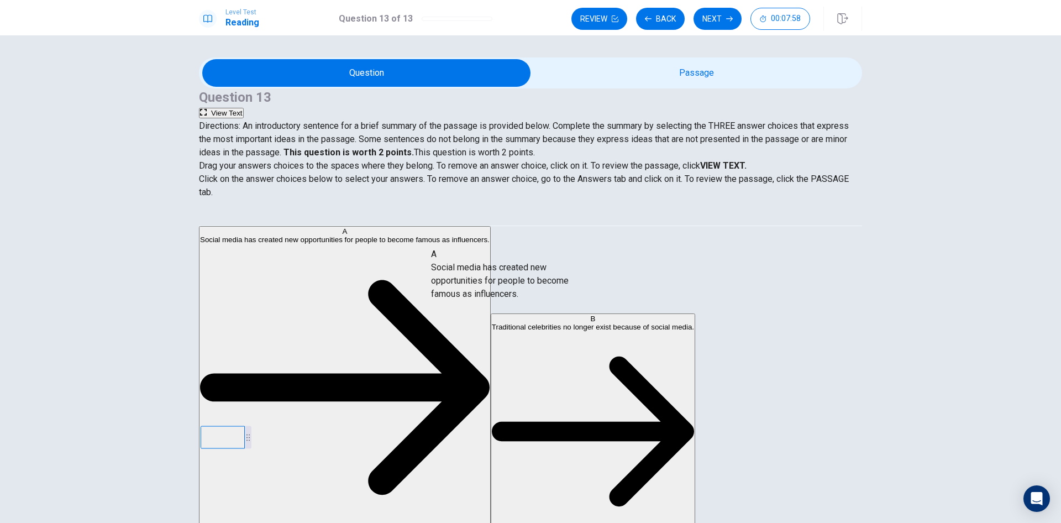
drag, startPoint x: 293, startPoint y: 274, endPoint x: 506, endPoint y: 278, distance: 212.9
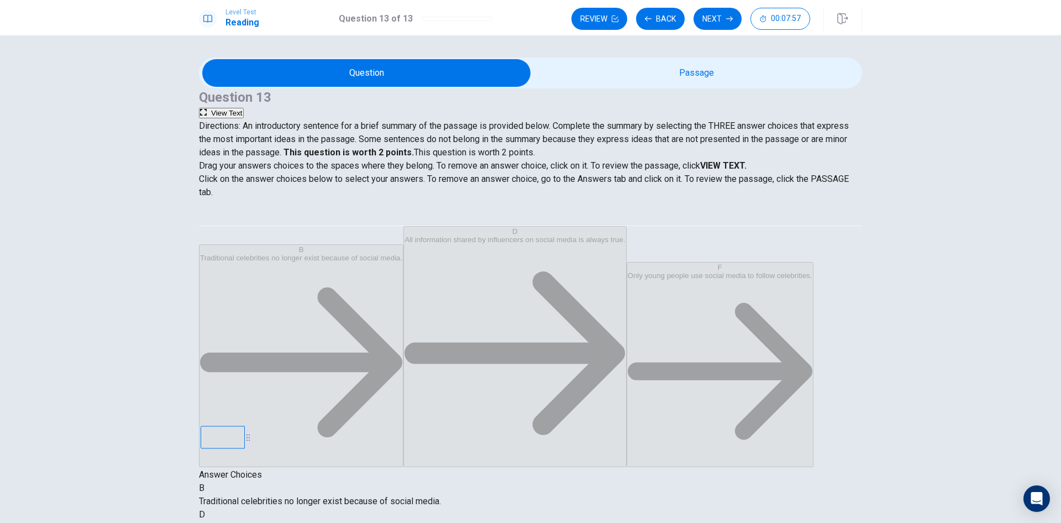
scroll to position [0, 0]
drag, startPoint x: 484, startPoint y: 320, endPoint x: 496, endPoint y: 376, distance: 57.7
drag, startPoint x: 480, startPoint y: 355, endPoint x: 475, endPoint y: 332, distance: 23.7
drag, startPoint x: 504, startPoint y: 323, endPoint x: 511, endPoint y: 391, distance: 68.3
click at [346, 482] on div "B Traditional celebrities no longer exist because of social media." at bounding box center [530, 495] width 663 height 27
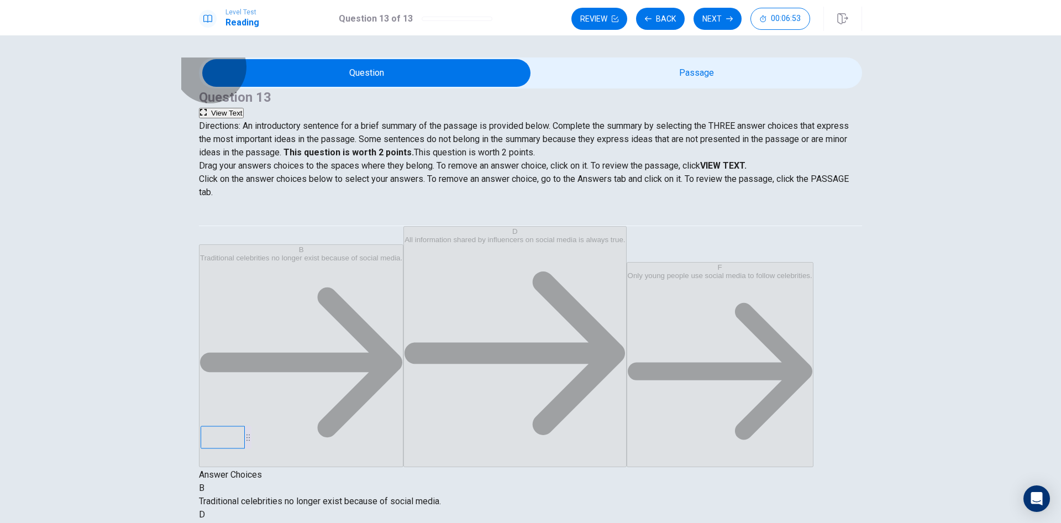
click at [244, 108] on button "View Text" at bounding box center [221, 113] width 45 height 11
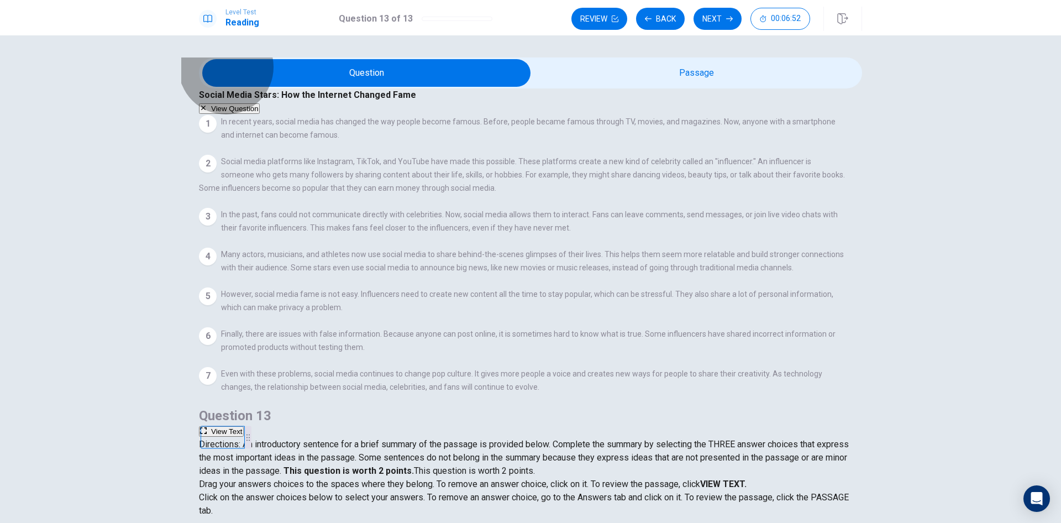
click at [260, 103] on button "View Question" at bounding box center [229, 108] width 61 height 11
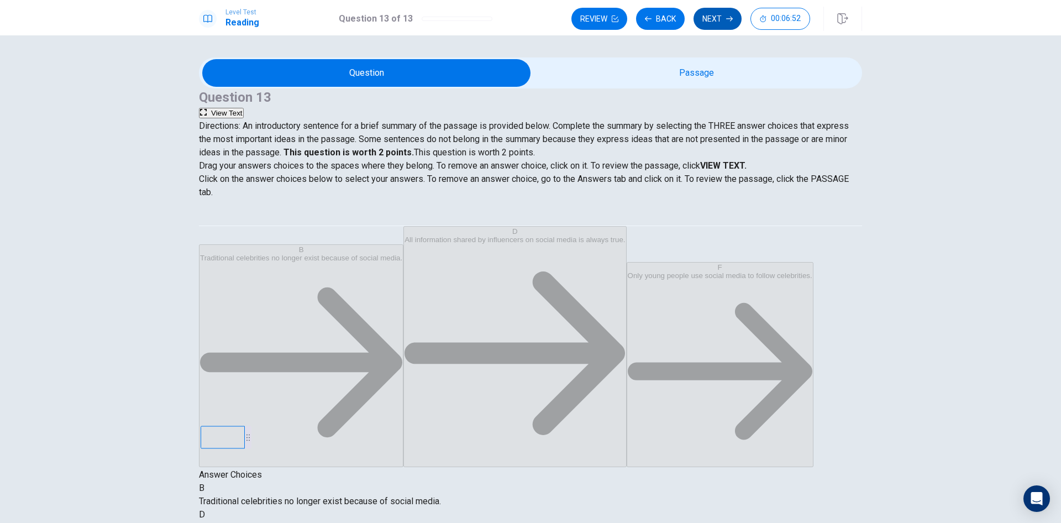
click at [731, 14] on button "Next" at bounding box center [718, 19] width 48 height 22
click at [605, 19] on button "Review" at bounding box center [600, 19] width 56 height 22
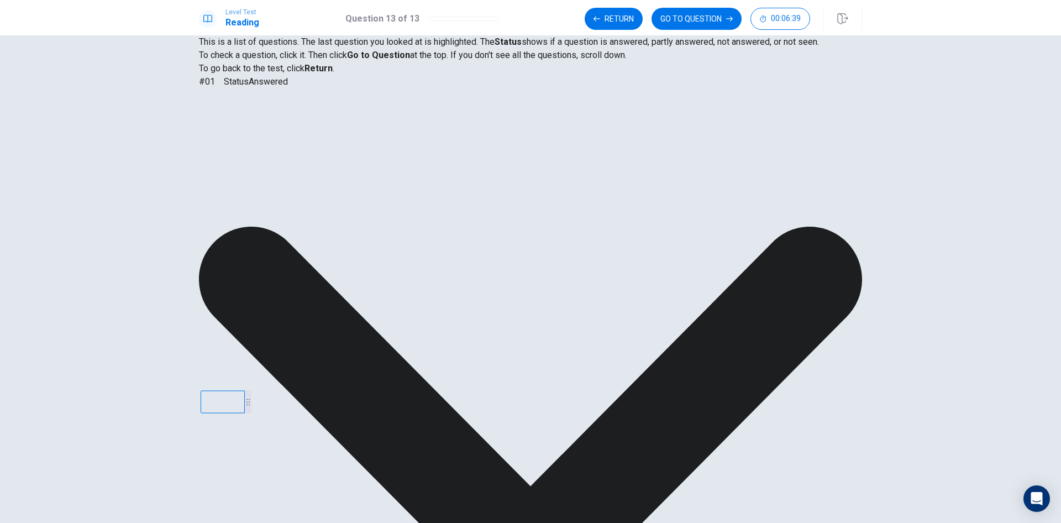
scroll to position [109, 0]
click at [705, 16] on button "GO TO QUESTION" at bounding box center [697, 19] width 90 height 22
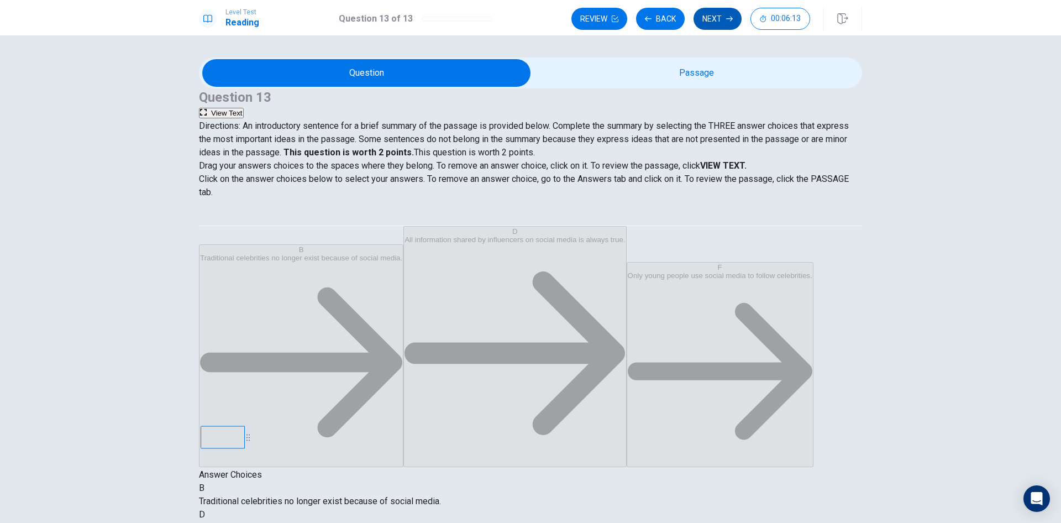
click at [727, 13] on button "Next" at bounding box center [718, 19] width 48 height 22
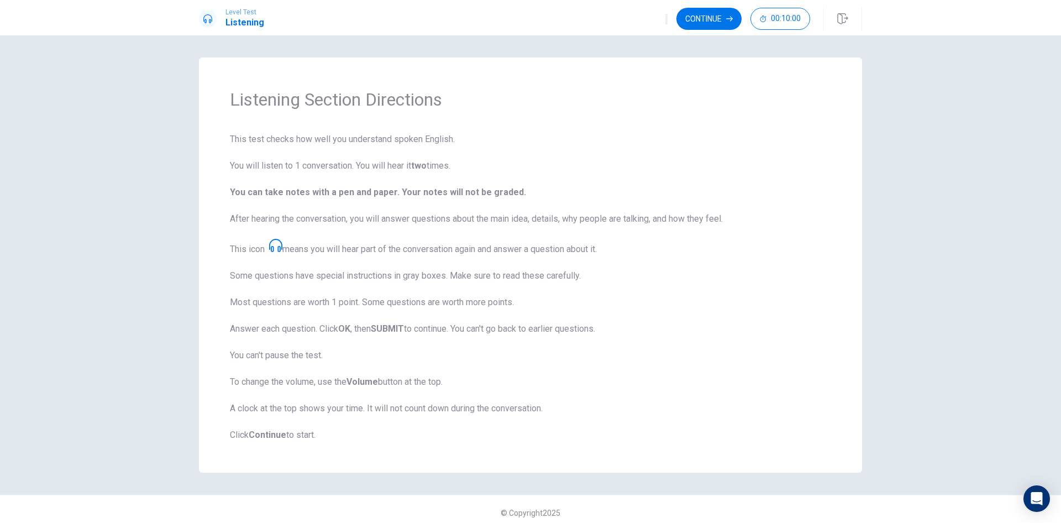
click at [667, 22] on icon "button" at bounding box center [667, 22] width 0 height 0
click at [679, 296] on span "This test checks how well you understand spoken English. You will listen to 1 c…" at bounding box center [530, 287] width 601 height 309
click at [710, 14] on button "Continue" at bounding box center [709, 19] width 65 height 22
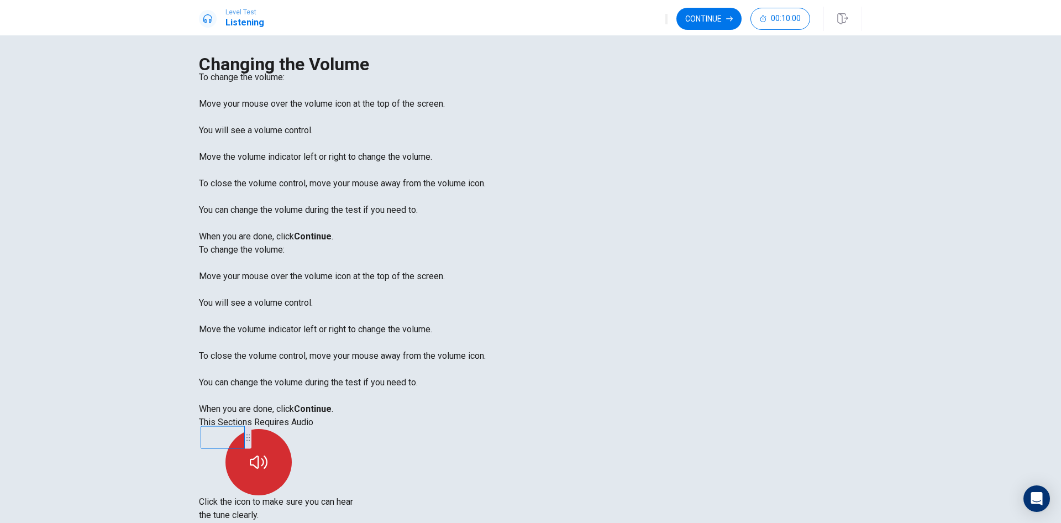
click at [292, 429] on button "button" at bounding box center [259, 462] width 66 height 66
click at [268, 453] on icon "button" at bounding box center [259, 462] width 18 height 18
click at [292, 429] on button "button" at bounding box center [259, 462] width 66 height 66
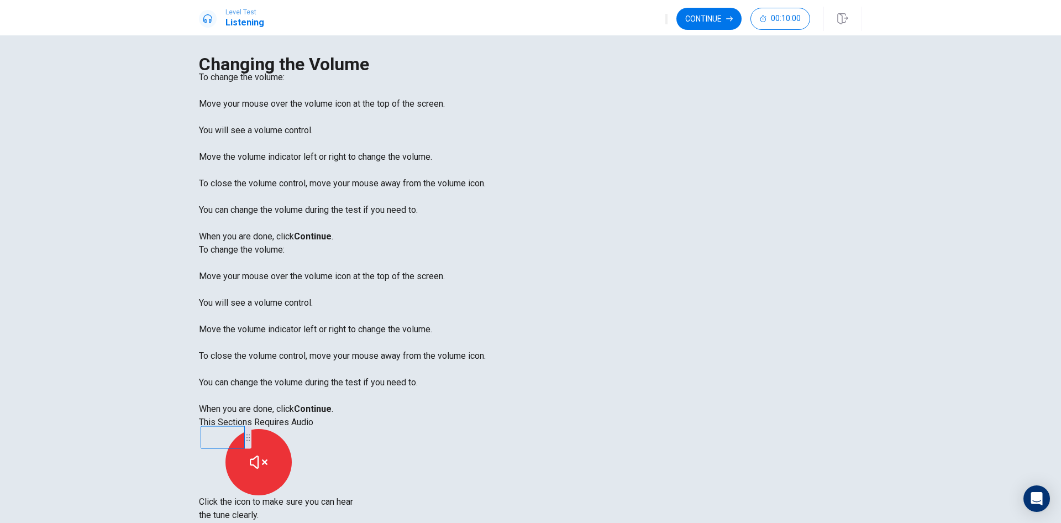
click at [741, 416] on div "This Sections Requires Audio Click the icon to make sure you can hear the tune …" at bounding box center [530, 469] width 663 height 106
click at [713, 15] on button "Continue" at bounding box center [709, 19] width 65 height 22
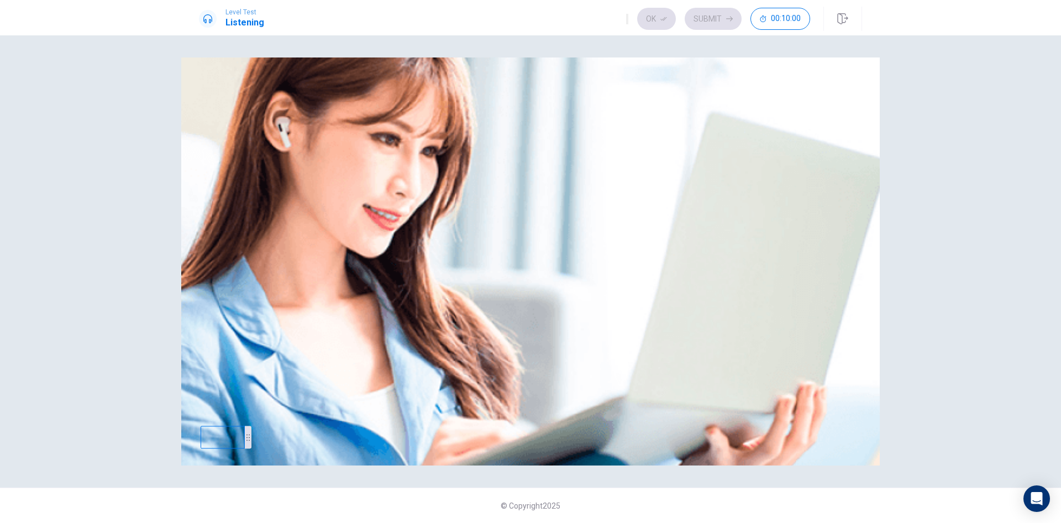
click at [799, 84] on div "Listen to this clip about Weekend Plans, then answer the questions. You can tak…" at bounding box center [530, 70] width 663 height 27
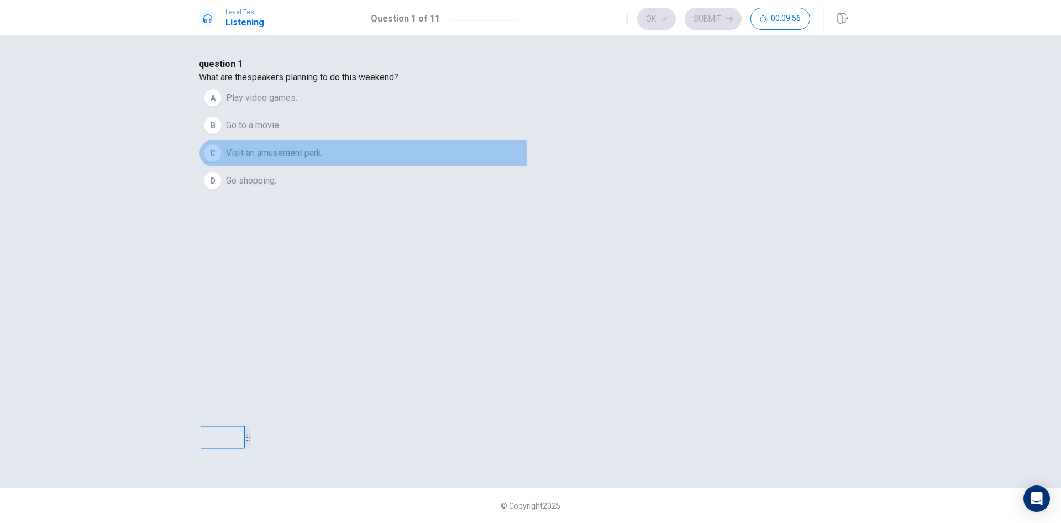
click at [323, 160] on span "Visit an amusement park." at bounding box center [274, 153] width 97 height 13
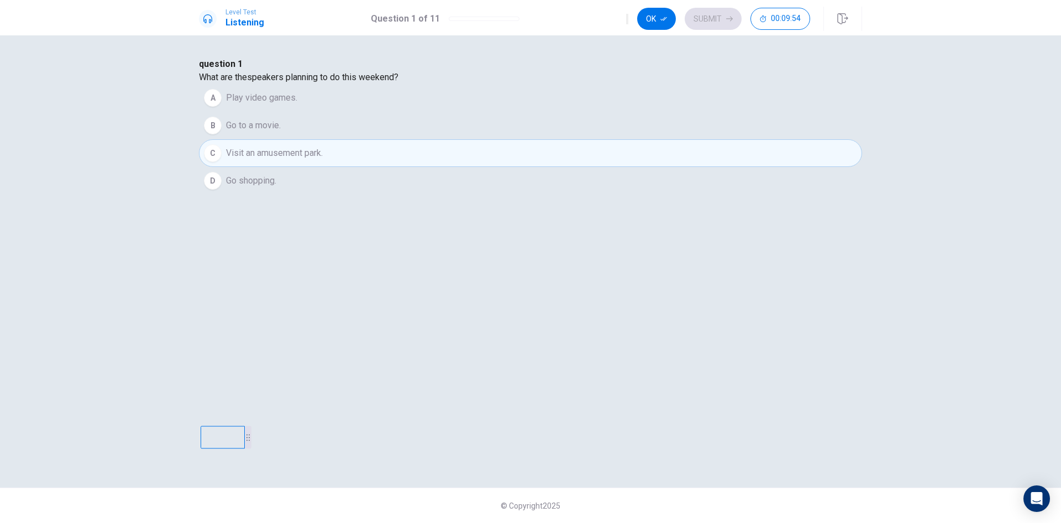
click at [592, 167] on button "C Visit an amusement park." at bounding box center [530, 153] width 663 height 28
click at [663, 21] on icon "button" at bounding box center [664, 18] width 7 height 7
click at [724, 25] on button "Submit" at bounding box center [713, 19] width 57 height 22
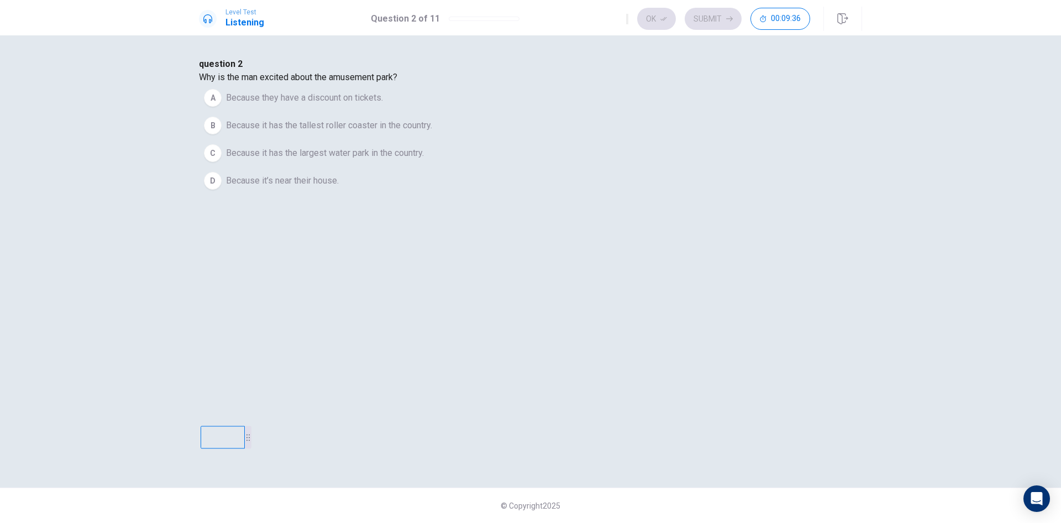
click at [432, 132] on span "Because it has the tallest roller coaster in the country." at bounding box center [329, 125] width 206 height 13
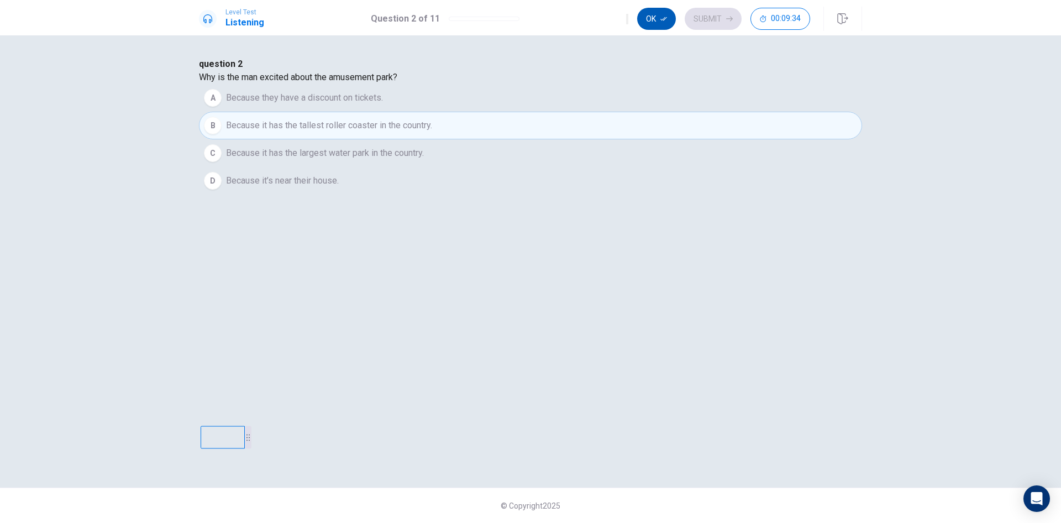
click at [665, 21] on icon "button" at bounding box center [664, 18] width 7 height 7
click at [713, 22] on button "Submit" at bounding box center [713, 19] width 57 height 22
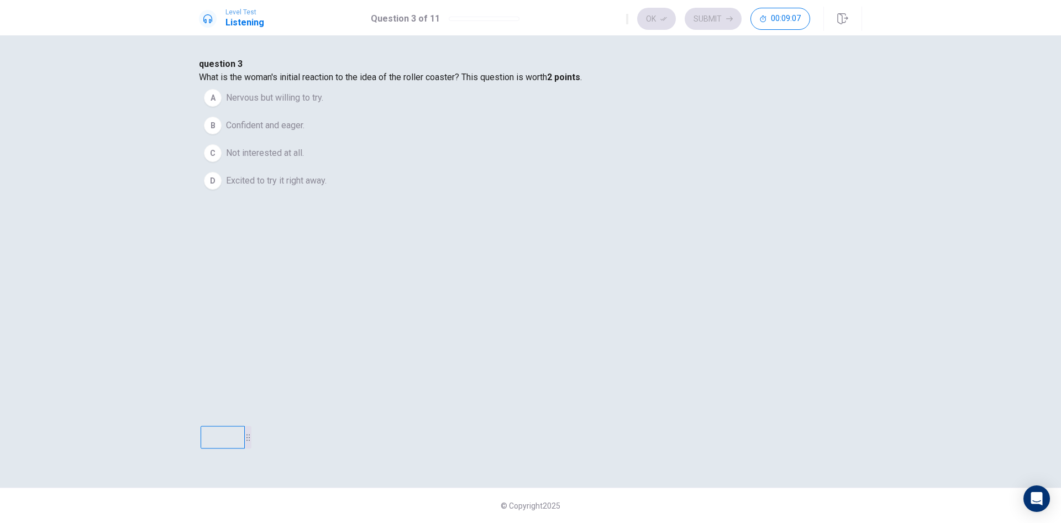
click at [323, 104] on span "Nervous but willing to try." at bounding box center [274, 97] width 97 height 13
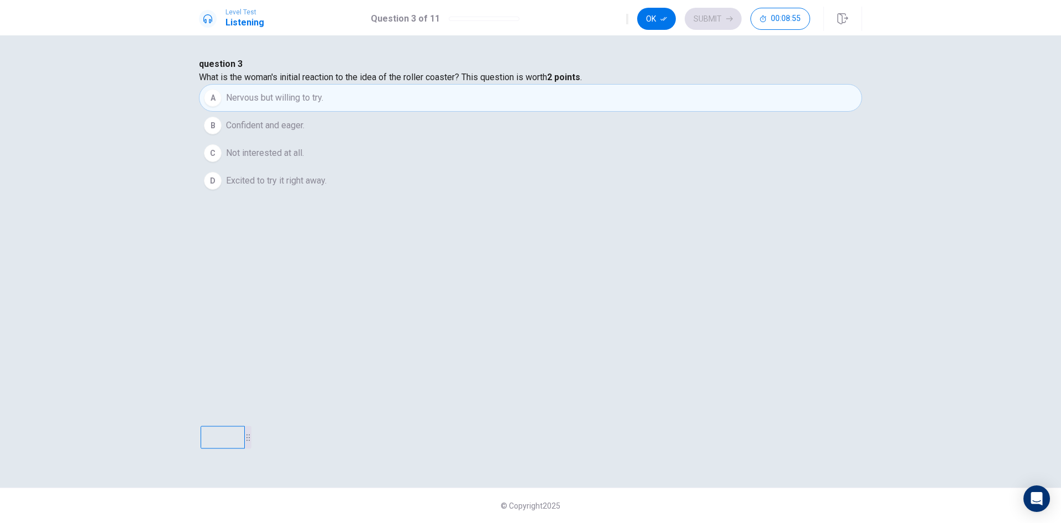
click at [327, 187] on span "Excited to try it right away." at bounding box center [276, 180] width 101 height 13
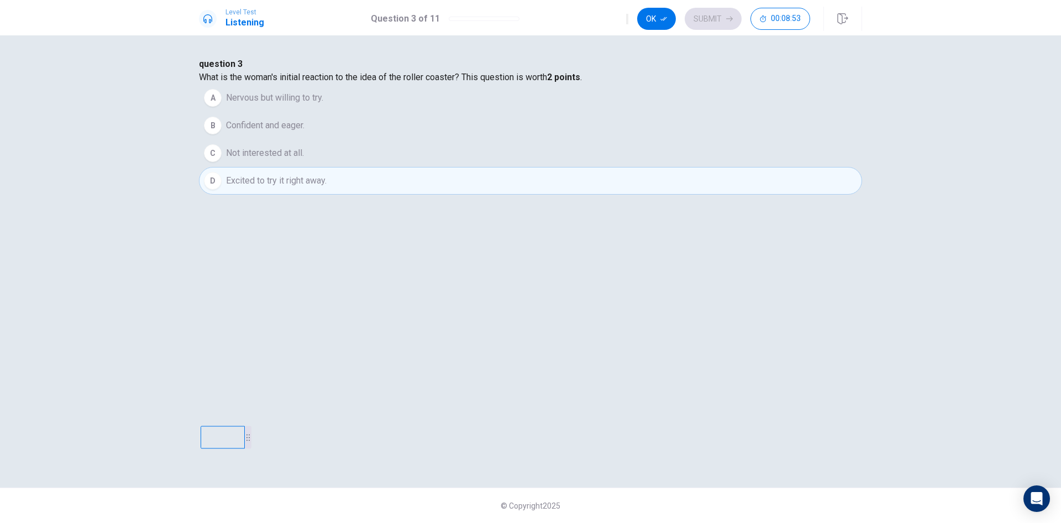
click at [323, 104] on span "Nervous but willing to try." at bounding box center [274, 97] width 97 height 13
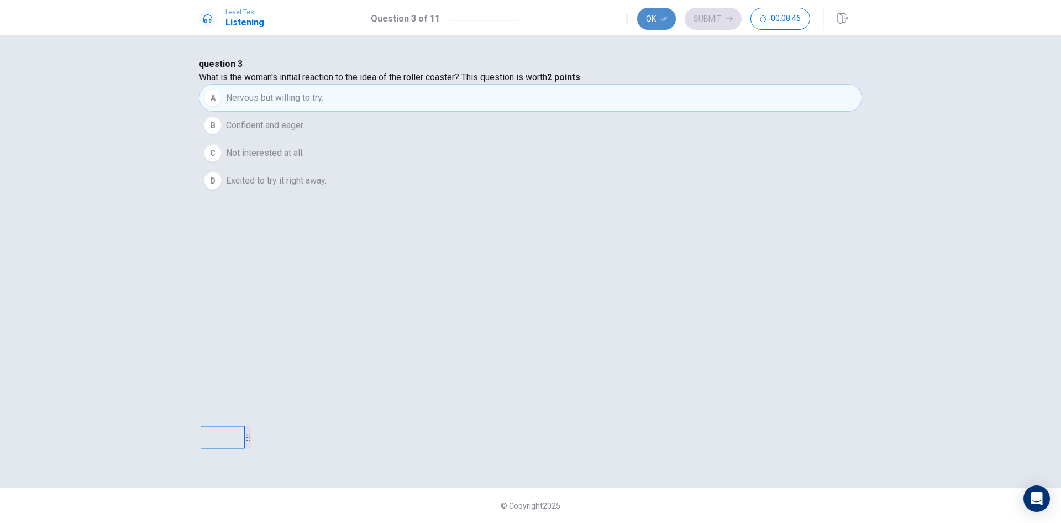
click at [659, 19] on button "Ok" at bounding box center [656, 19] width 39 height 22
click at [715, 20] on button "Submit" at bounding box center [713, 19] width 57 height 22
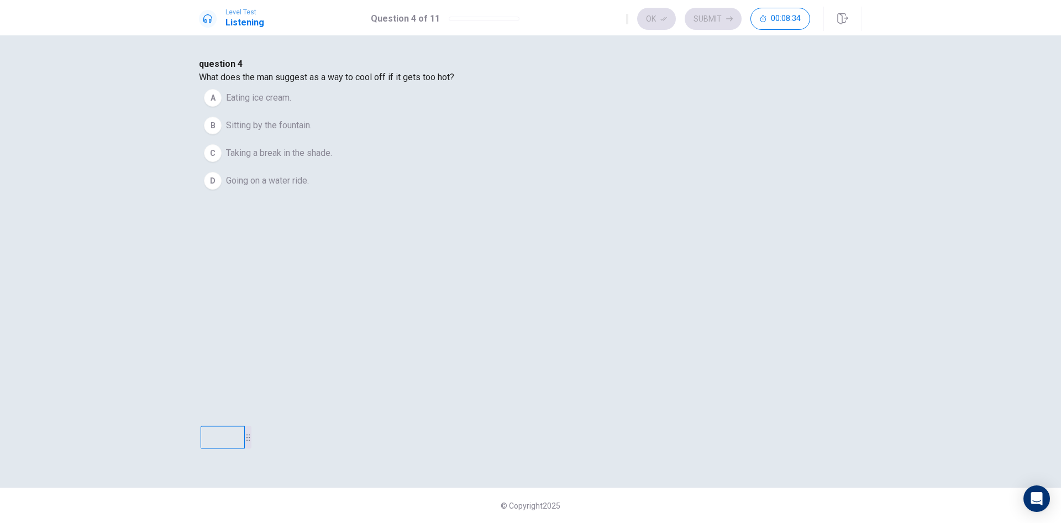
click at [309, 187] on span "Going on a water ride." at bounding box center [267, 180] width 83 height 13
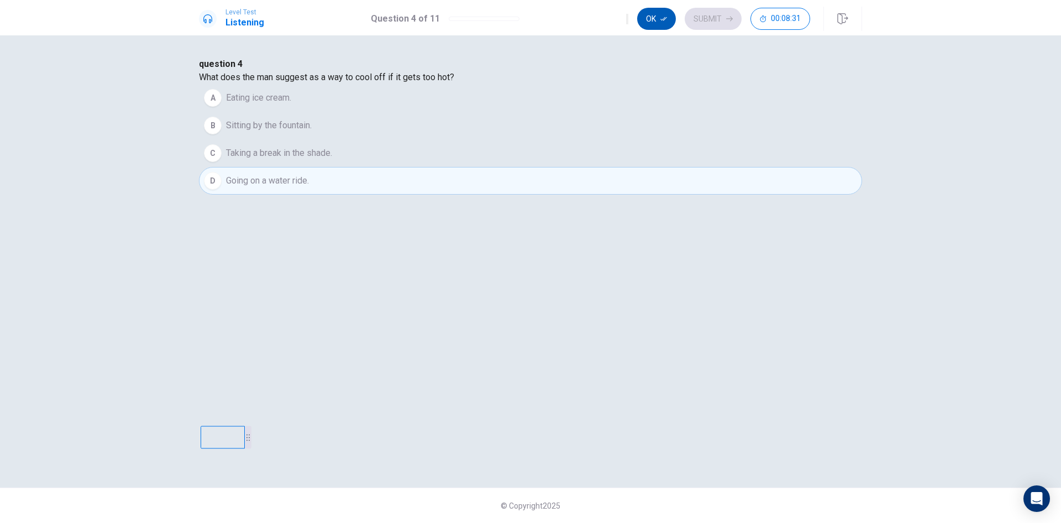
click at [660, 22] on button "Ok" at bounding box center [656, 19] width 39 height 22
click at [705, 19] on button "Submit" at bounding box center [713, 19] width 57 height 22
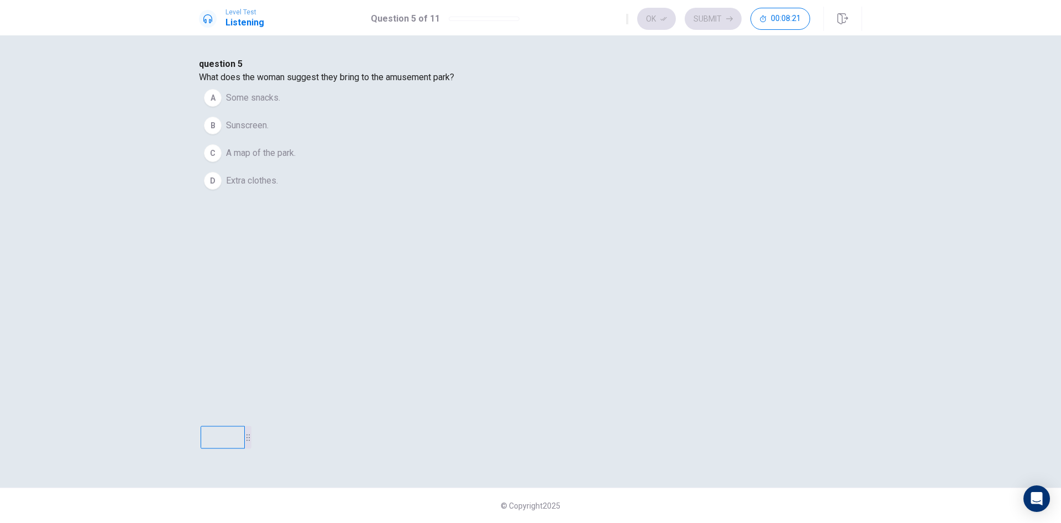
click at [280, 104] on span "Some snacks." at bounding box center [253, 97] width 54 height 13
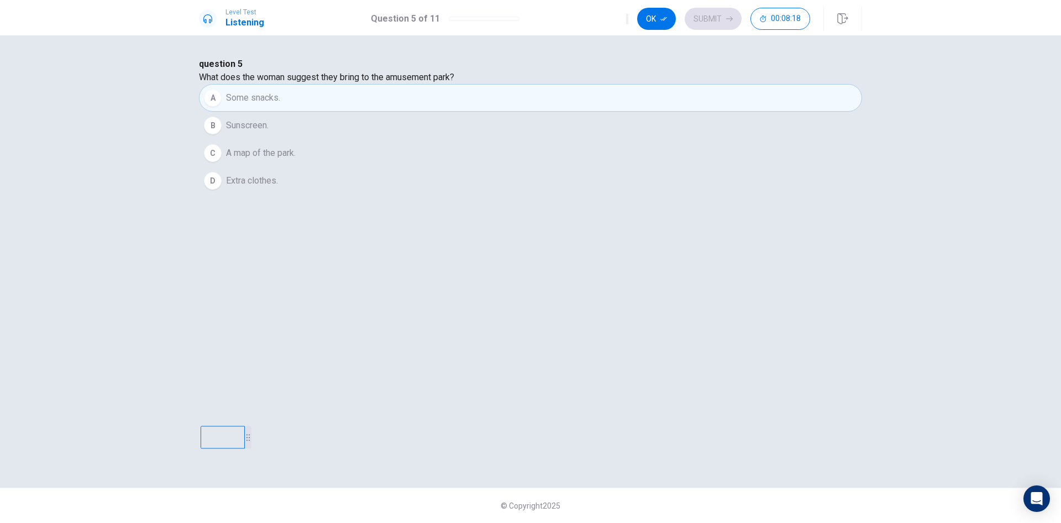
click at [296, 160] on span "A map of the park." at bounding box center [261, 153] width 70 height 13
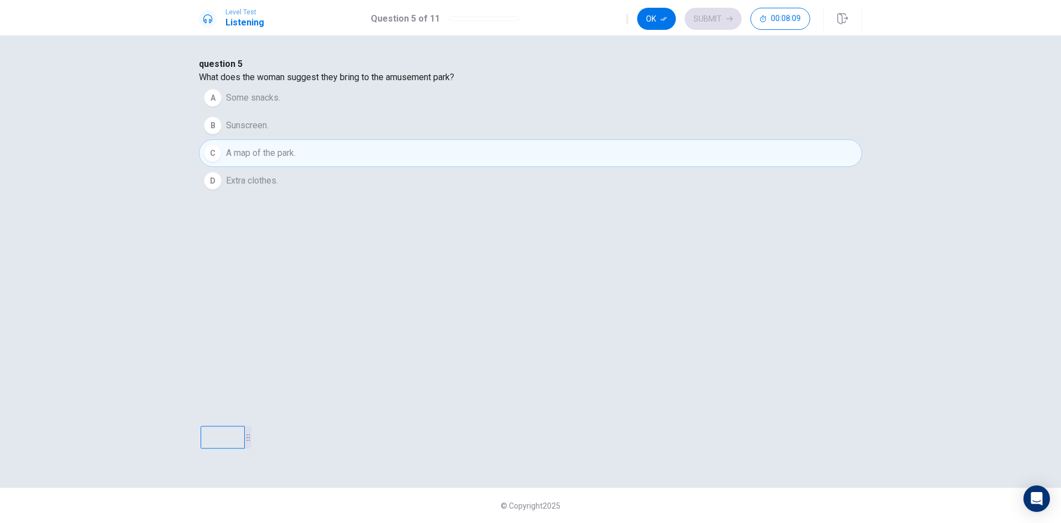
click at [661, 16] on icon "button" at bounding box center [664, 18] width 7 height 7
click at [710, 15] on button "Submit" at bounding box center [713, 19] width 57 height 22
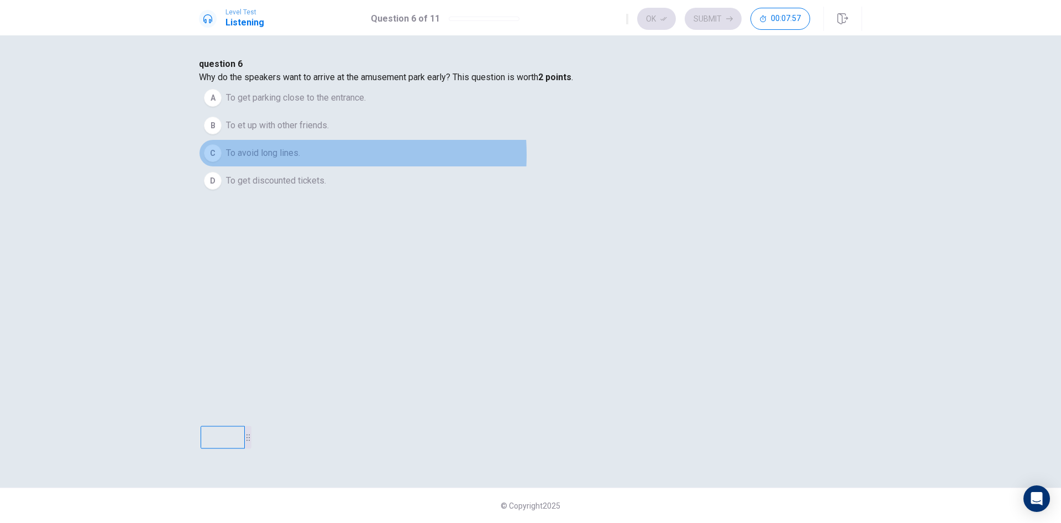
click at [300, 160] on span "To avoid long lines." at bounding box center [263, 153] width 74 height 13
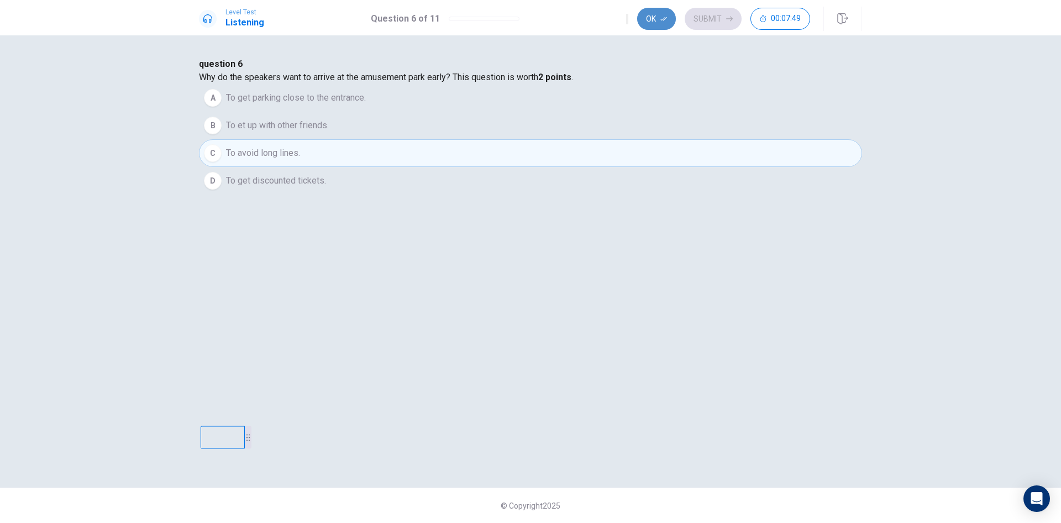
click at [656, 19] on button "Ok" at bounding box center [656, 19] width 39 height 22
click at [708, 17] on button "Submit" at bounding box center [713, 19] width 57 height 22
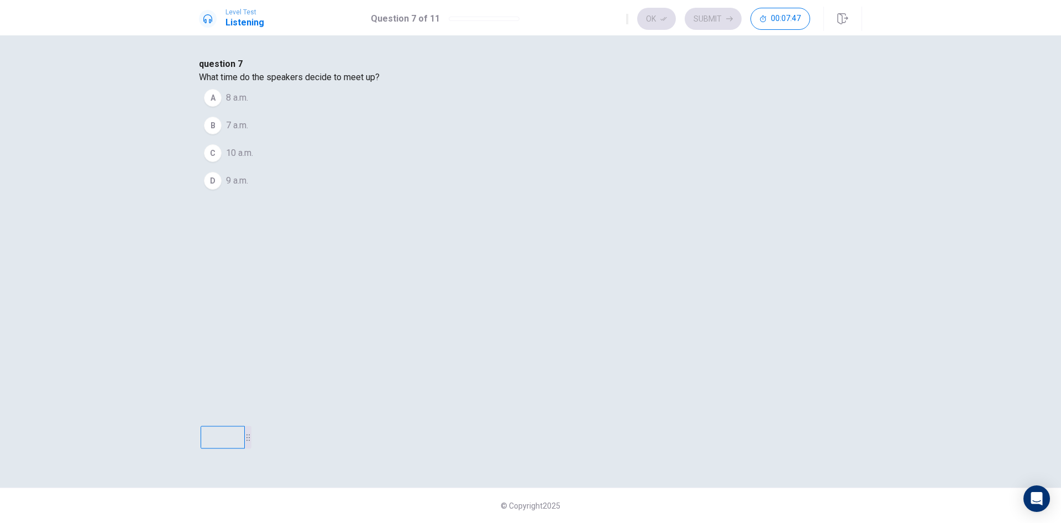
click at [248, 187] on span "9 a.m." at bounding box center [237, 180] width 22 height 13
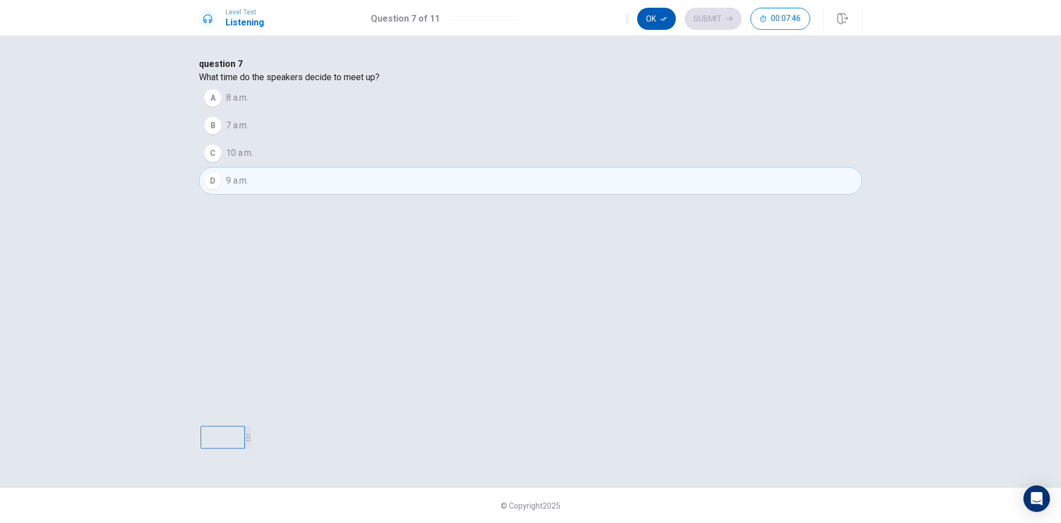
click at [668, 23] on button "Ok" at bounding box center [656, 19] width 39 height 22
click at [705, 20] on button "Submit" at bounding box center [713, 19] width 57 height 22
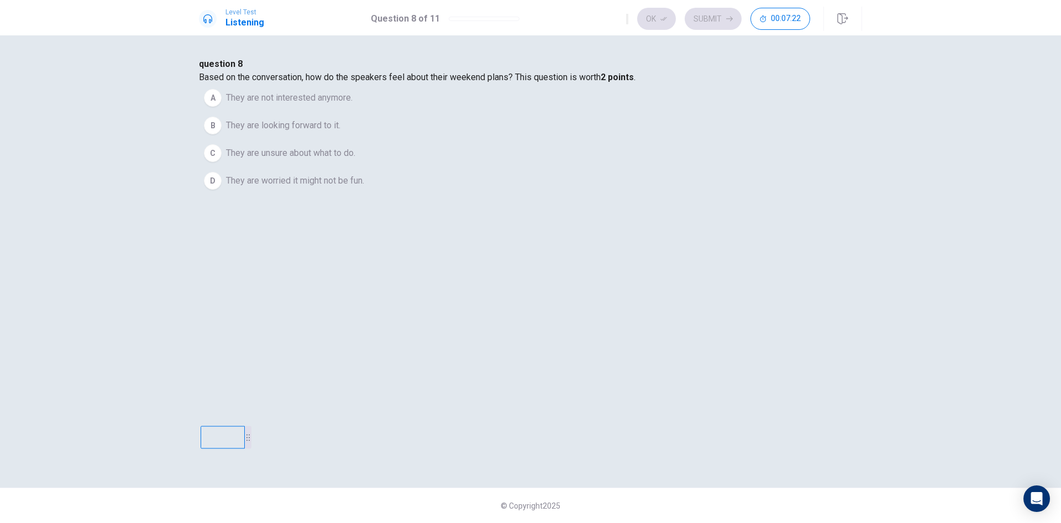
click at [341, 132] on span "They are looking forward to it." at bounding box center [283, 125] width 114 height 13
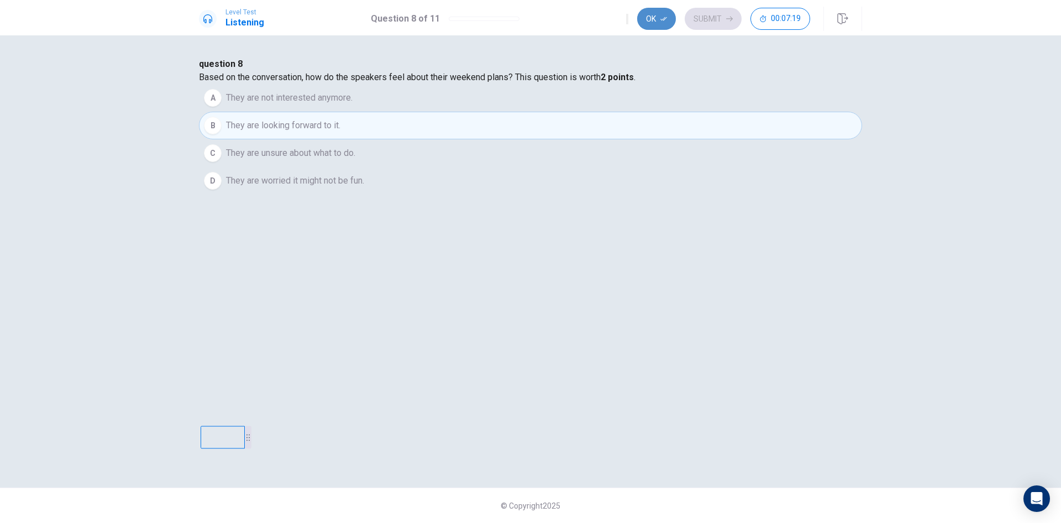
click at [652, 18] on button "Ok" at bounding box center [656, 19] width 39 height 22
click at [722, 16] on button "Submit" at bounding box center [713, 19] width 57 height 22
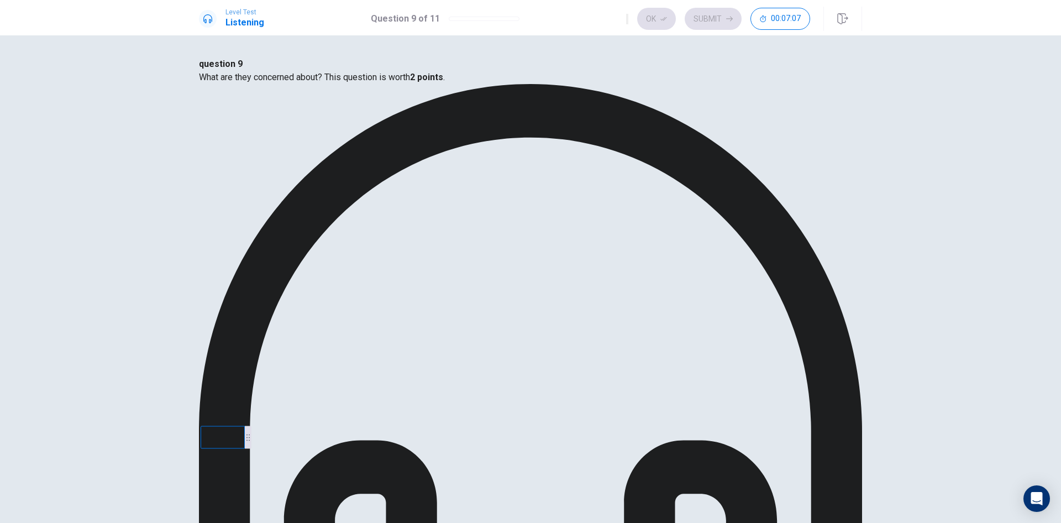
click at [661, 13] on button "Ok" at bounding box center [656, 19] width 39 height 22
click at [710, 15] on button "Submit" at bounding box center [713, 19] width 57 height 22
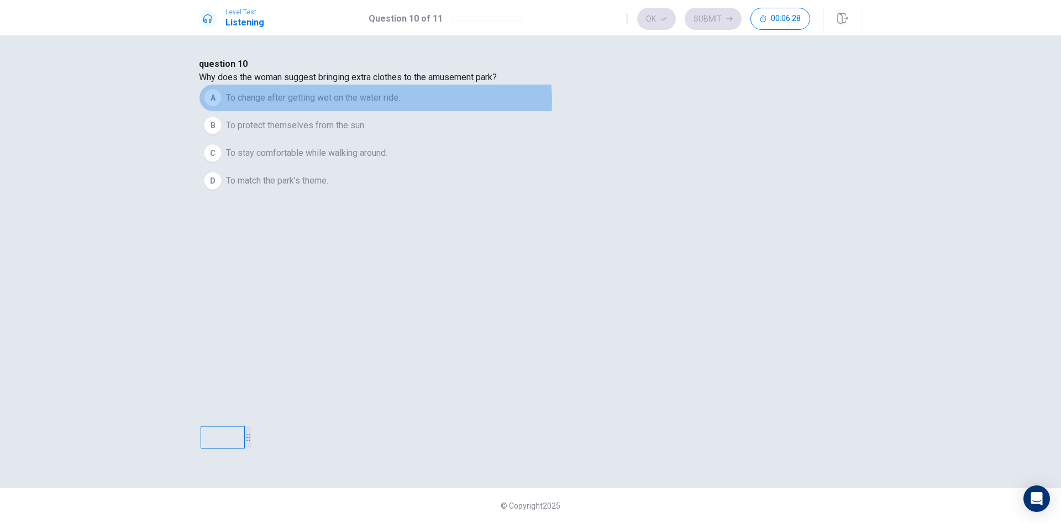
click at [400, 104] on span "To change after getting wet on the water ride." at bounding box center [313, 97] width 174 height 13
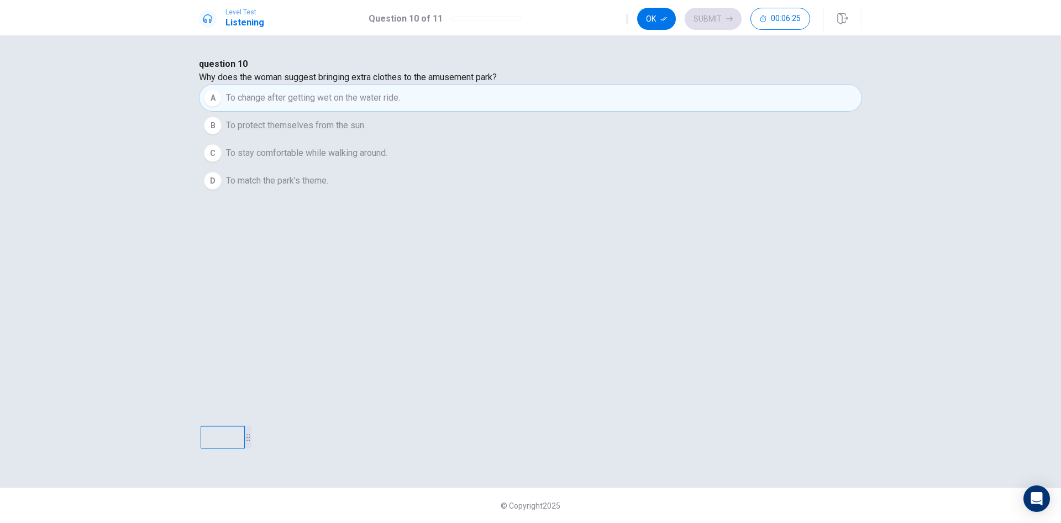
click at [366, 132] on span "To protect themselves from the sun." at bounding box center [296, 125] width 140 height 13
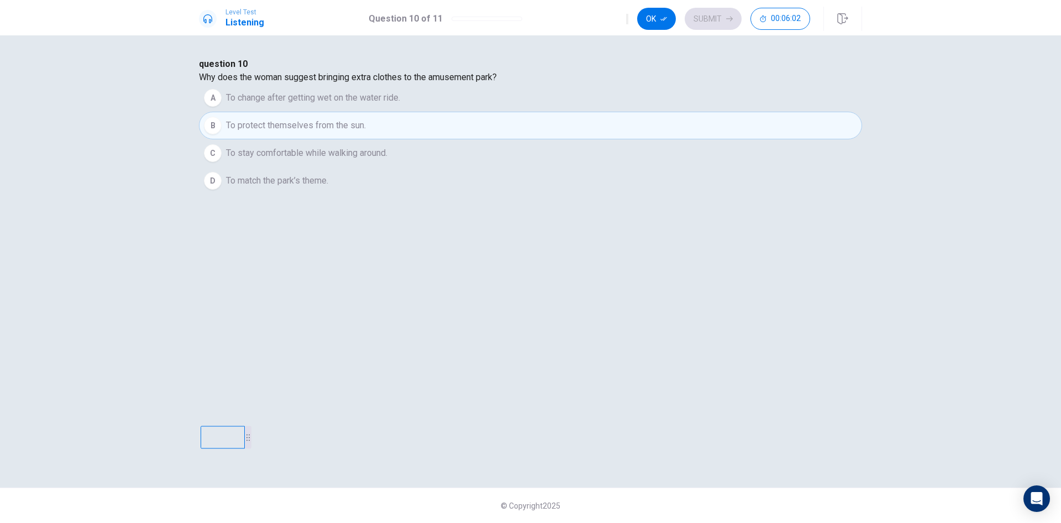
click at [388, 160] on span "To stay comfortable while walking around." at bounding box center [306, 153] width 161 height 13
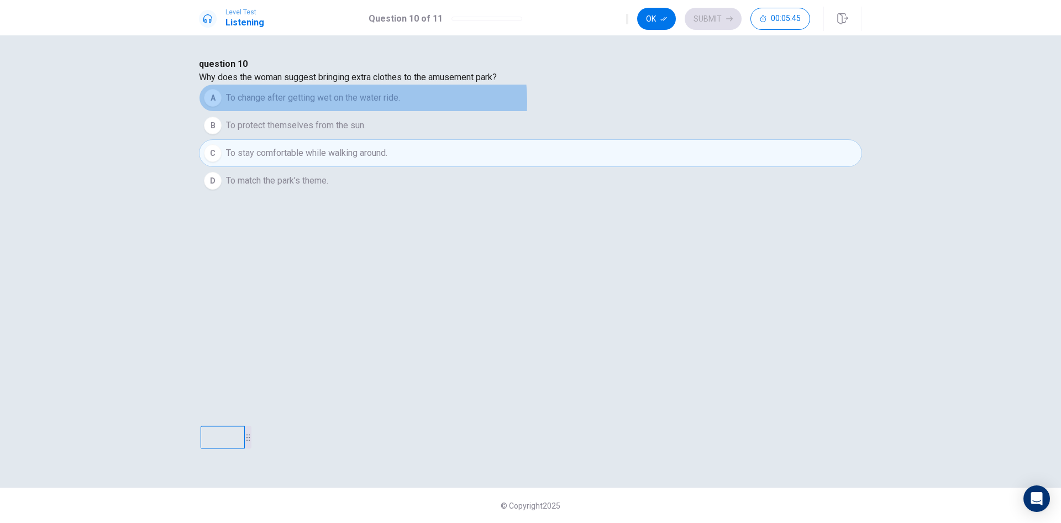
click at [400, 104] on span "To change after getting wet on the water ride." at bounding box center [313, 97] width 174 height 13
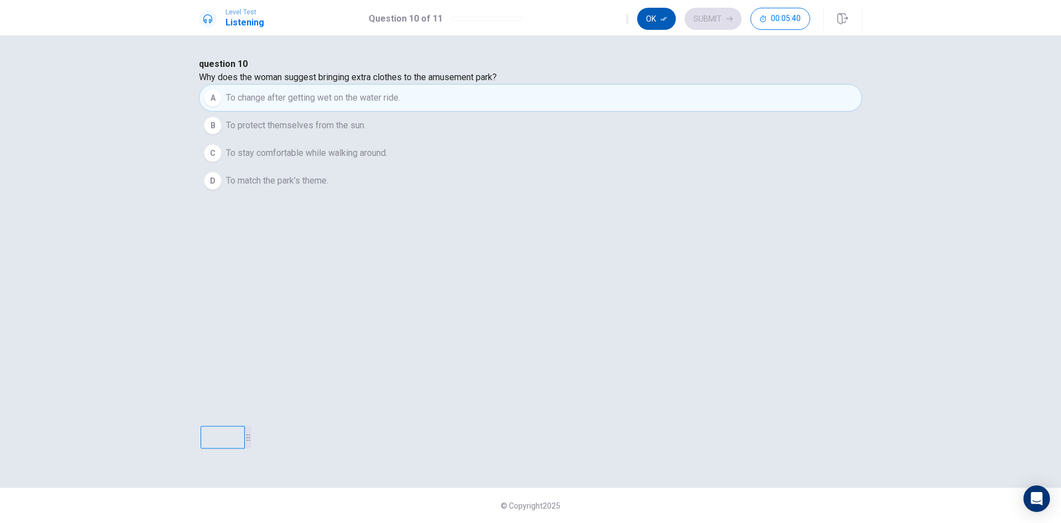
click at [661, 18] on icon "button" at bounding box center [664, 18] width 7 height 7
click at [719, 24] on button "Submit" at bounding box center [713, 19] width 57 height 22
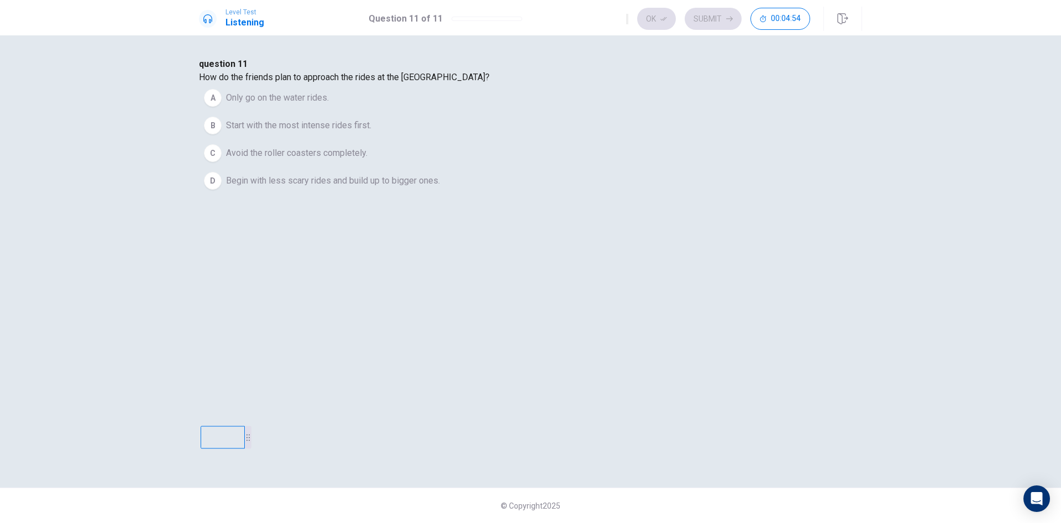
click at [372, 132] on span "Start with the most intense rides first." at bounding box center [298, 125] width 145 height 13
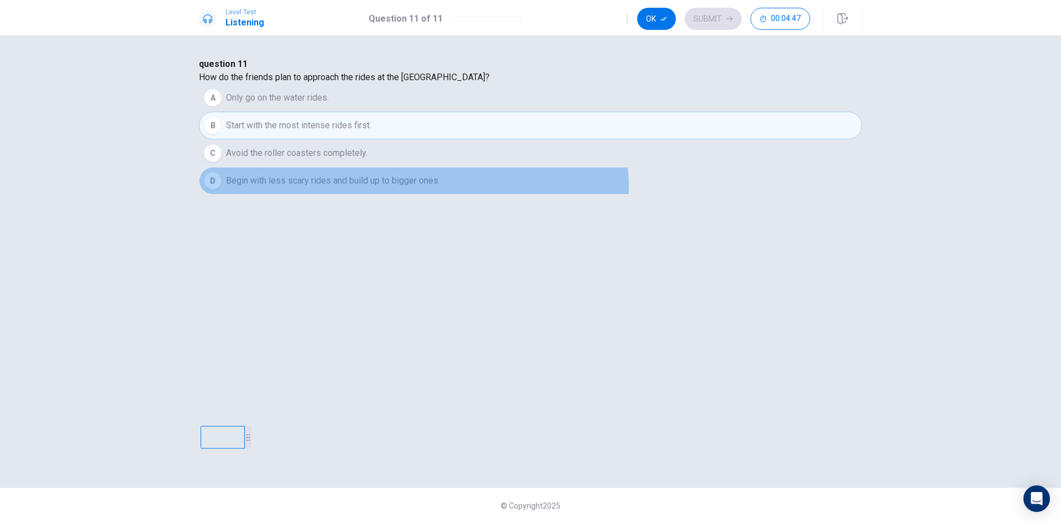
click at [582, 195] on button "D Begin with less scary rides and build up to bigger ones." at bounding box center [530, 181] width 663 height 28
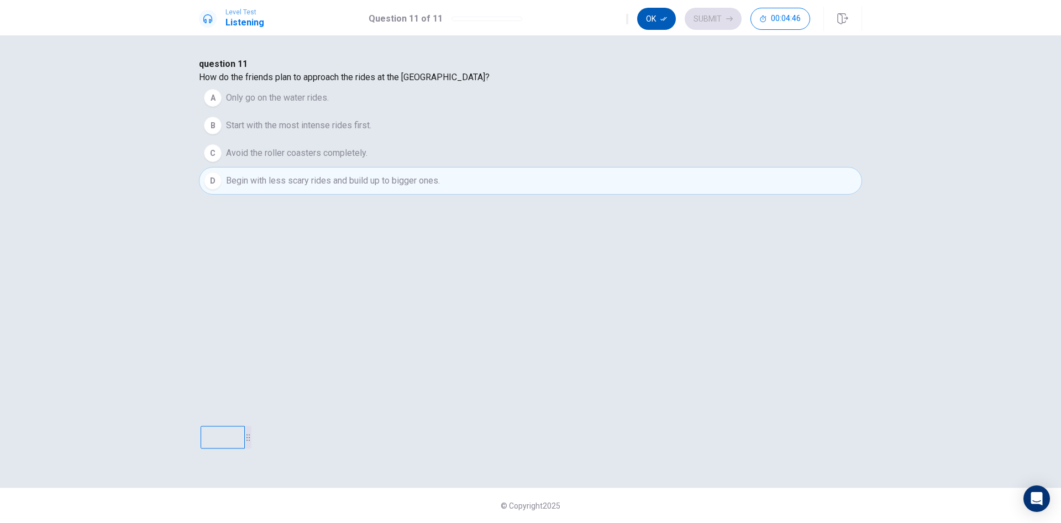
click at [659, 19] on button "Ok" at bounding box center [656, 19] width 39 height 22
click at [716, 20] on button "Submit" at bounding box center [713, 19] width 57 height 22
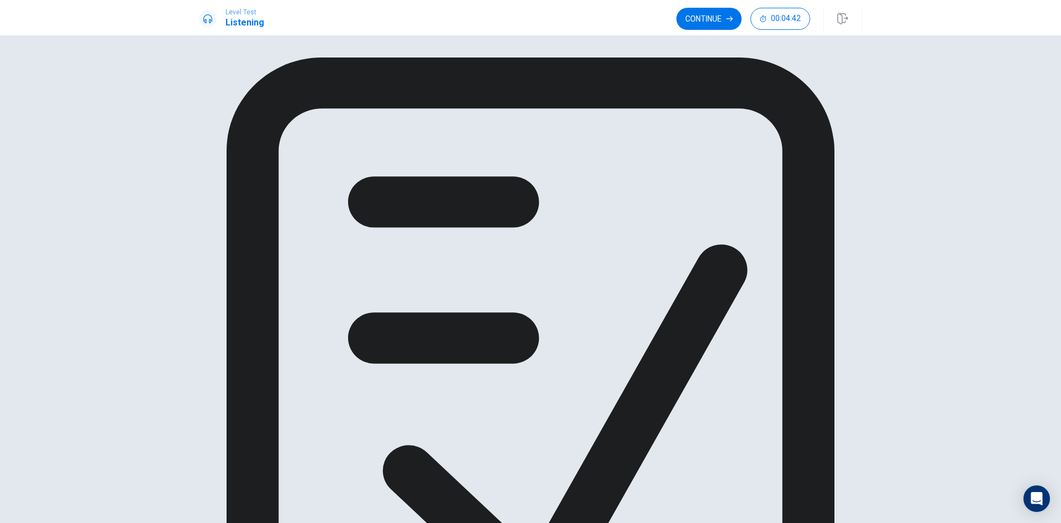
click at [525, 213] on div at bounding box center [530, 390] width 663 height 667
drag, startPoint x: 535, startPoint y: 206, endPoint x: 546, endPoint y: 206, distance: 11.6
click at [535, 206] on icon at bounding box center [530, 388] width 663 height 663
click at [783, 23] on span "00:04:27" at bounding box center [786, 18] width 30 height 9
click at [799, 21] on button "button" at bounding box center [804, 19] width 11 height 13
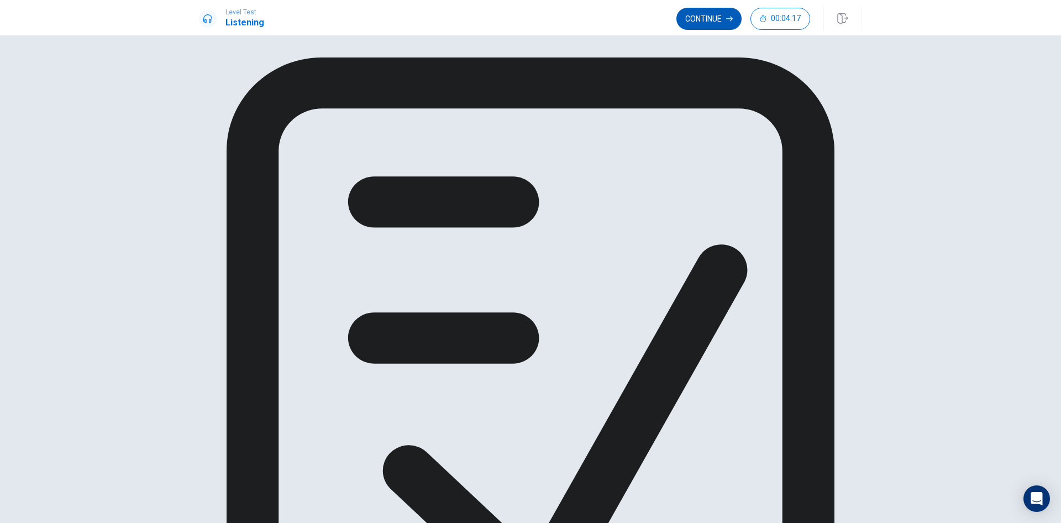
click at [700, 24] on button "Continue" at bounding box center [709, 19] width 65 height 22
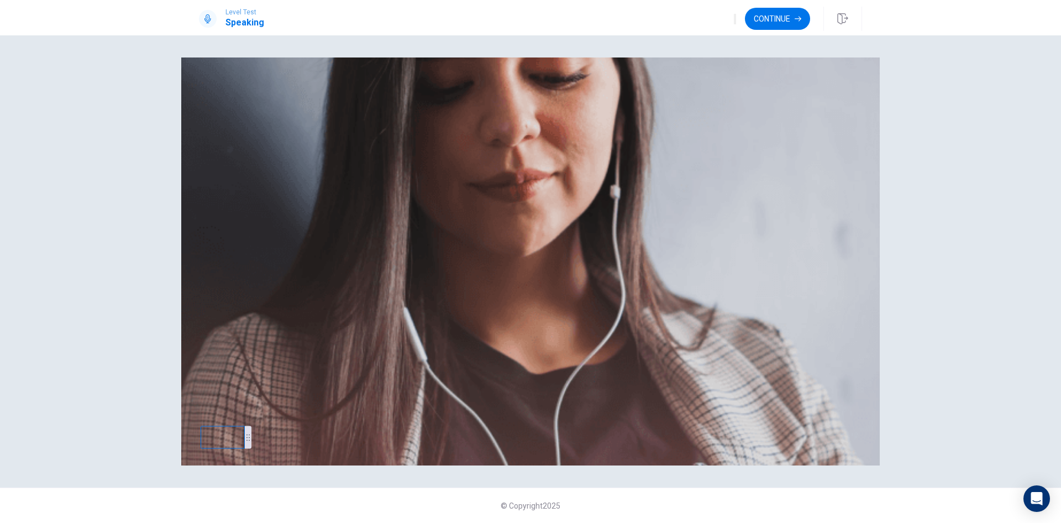
scroll to position [74, 0]
click at [734, 17] on button "button" at bounding box center [735, 19] width 2 height 11
drag, startPoint x: 744, startPoint y: 40, endPoint x: 719, endPoint y: 40, distance: 24.9
click at [699, 30] on span at bounding box center [699, 30] width 0 height 0
type input "*"
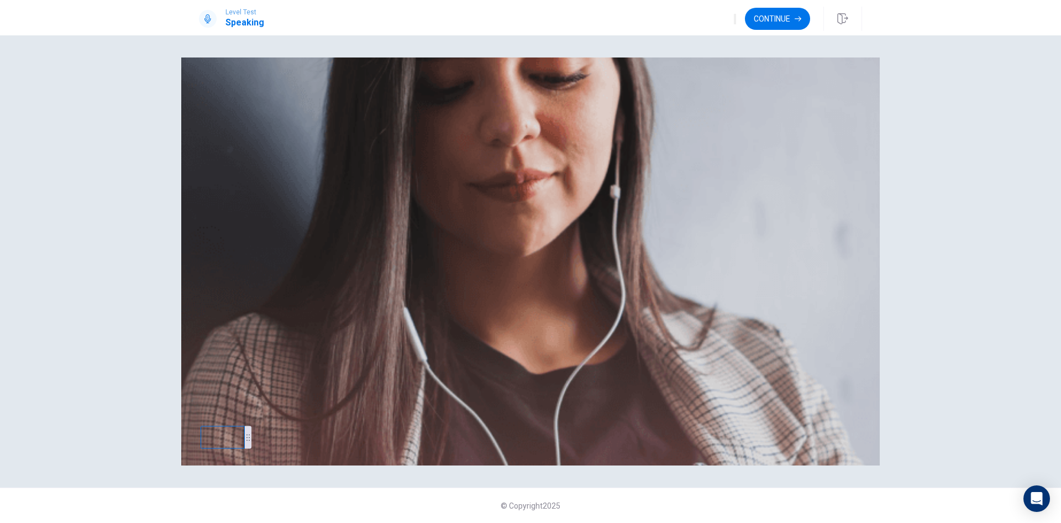
drag, startPoint x: 722, startPoint y: 40, endPoint x: 756, endPoint y: 40, distance: 33.7
click at [699, 30] on span at bounding box center [699, 30] width 0 height 0
click at [769, 17] on button "Continue" at bounding box center [777, 19] width 65 height 22
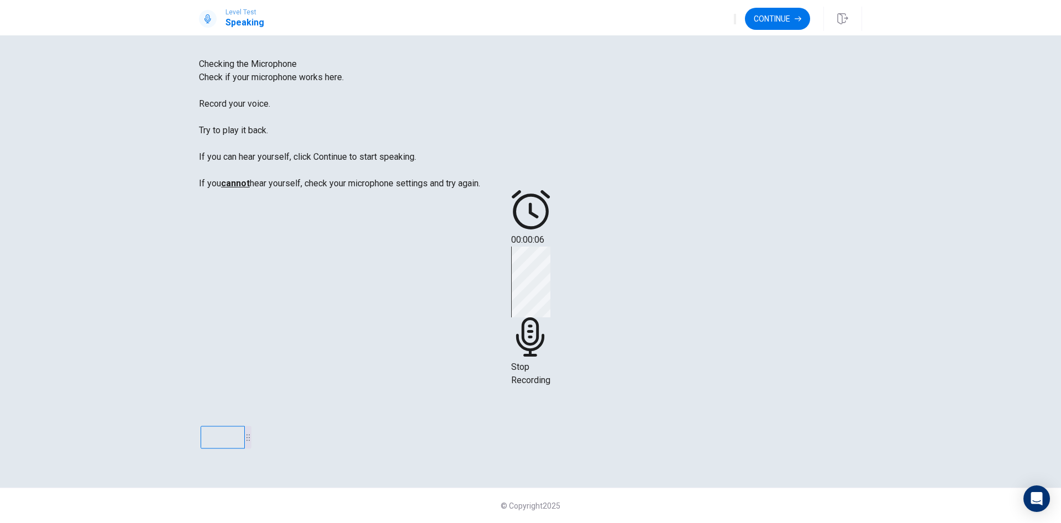
click at [551, 247] on div "Stop Recording" at bounding box center [530, 317] width 39 height 140
click at [519, 283] on button "Play Audio" at bounding box center [517, 284] width 2 height 11
click at [529, 287] on icon "Record Again" at bounding box center [521, 293] width 13 height 13
click at [551, 362] on span "Stop Recording" at bounding box center [530, 374] width 39 height 24
click at [519, 279] on button "Play Audio" at bounding box center [517, 284] width 2 height 11
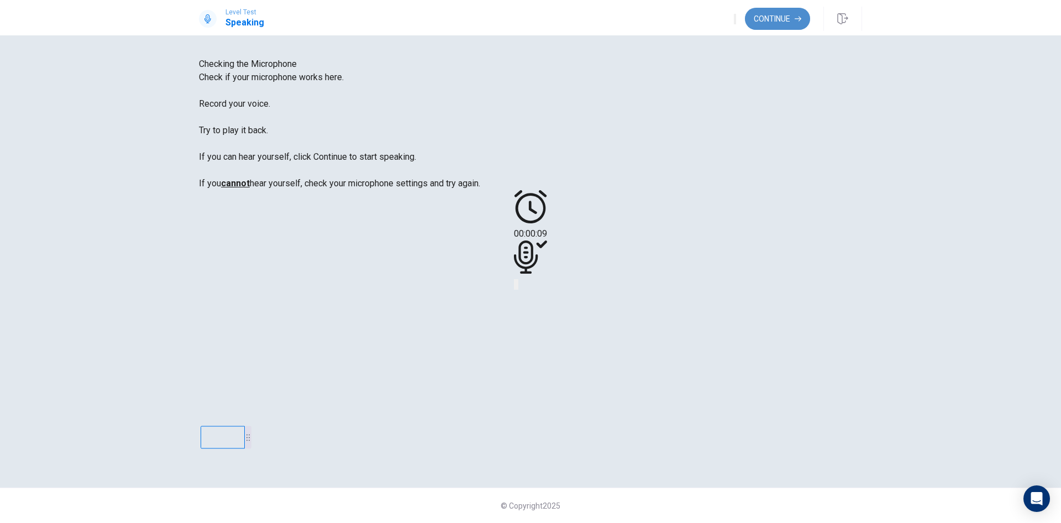
click at [786, 17] on button "Continue" at bounding box center [777, 19] width 65 height 22
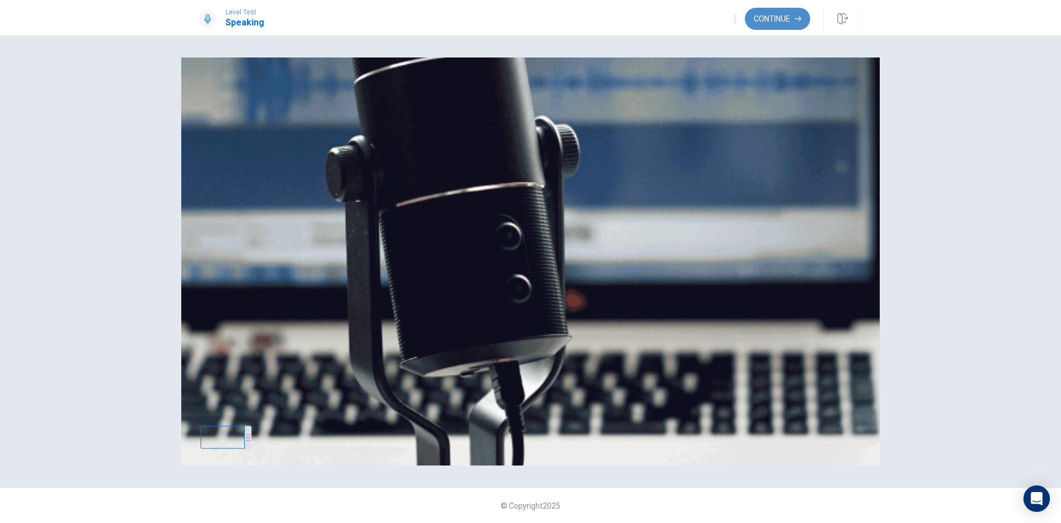
click at [773, 16] on button "Continue" at bounding box center [777, 19] width 65 height 22
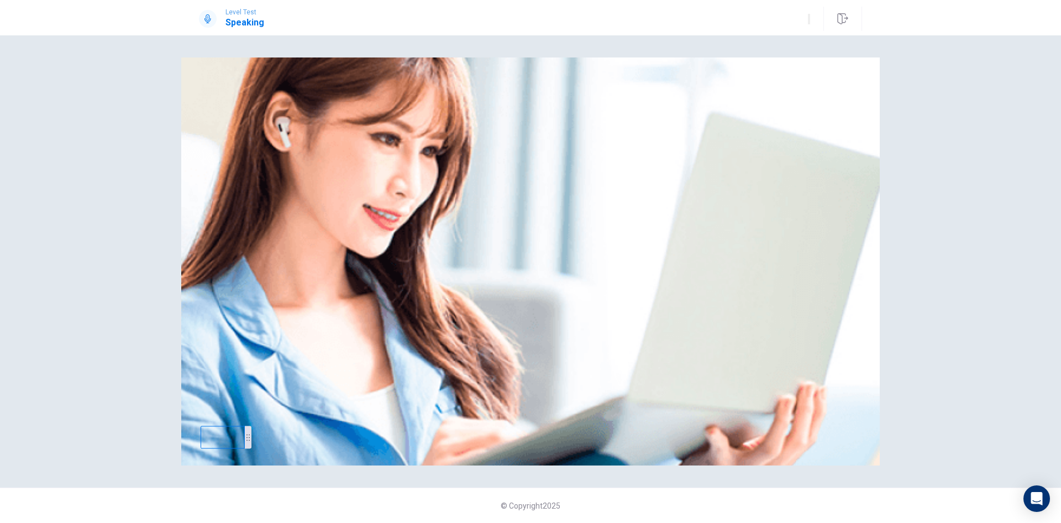
scroll to position [0, 0]
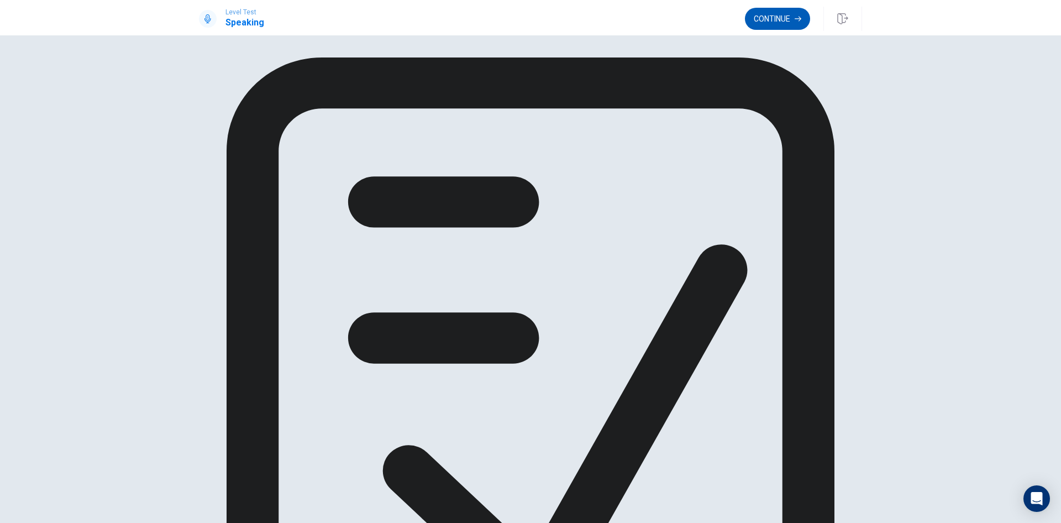
click at [792, 17] on button "Continue" at bounding box center [777, 19] width 65 height 22
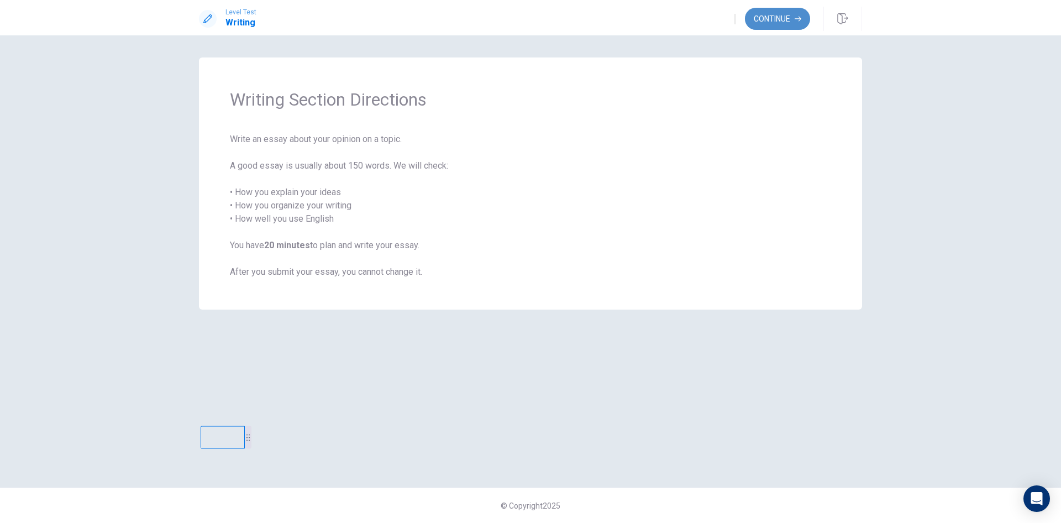
click at [783, 19] on button "Continue" at bounding box center [777, 19] width 65 height 22
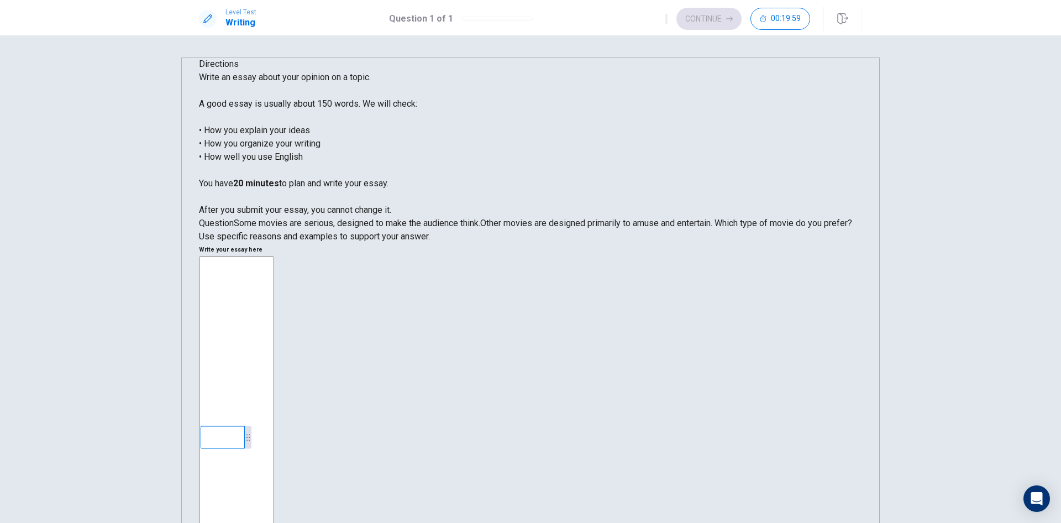
click at [274, 257] on textarea at bounding box center [236, 421] width 75 height 329
drag, startPoint x: 393, startPoint y: 338, endPoint x: 363, endPoint y: 337, distance: 29.3
click at [480, 228] on span "Other movies are designed primarily to amuse and entertain. Which type of movie…" at bounding box center [666, 223] width 372 height 11
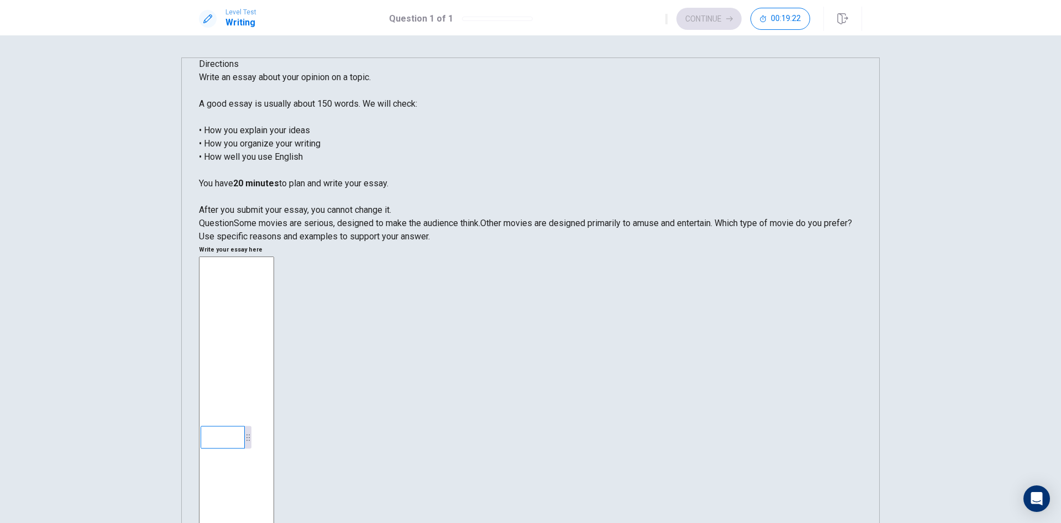
click at [274, 257] on textarea at bounding box center [236, 421] width 75 height 329
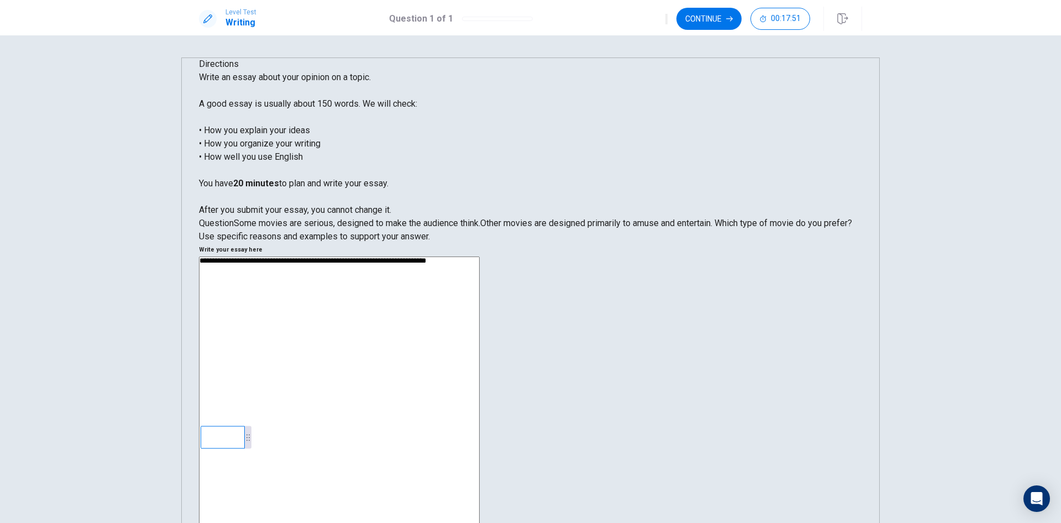
click at [480, 257] on textarea "**********" at bounding box center [339, 412] width 281 height 311
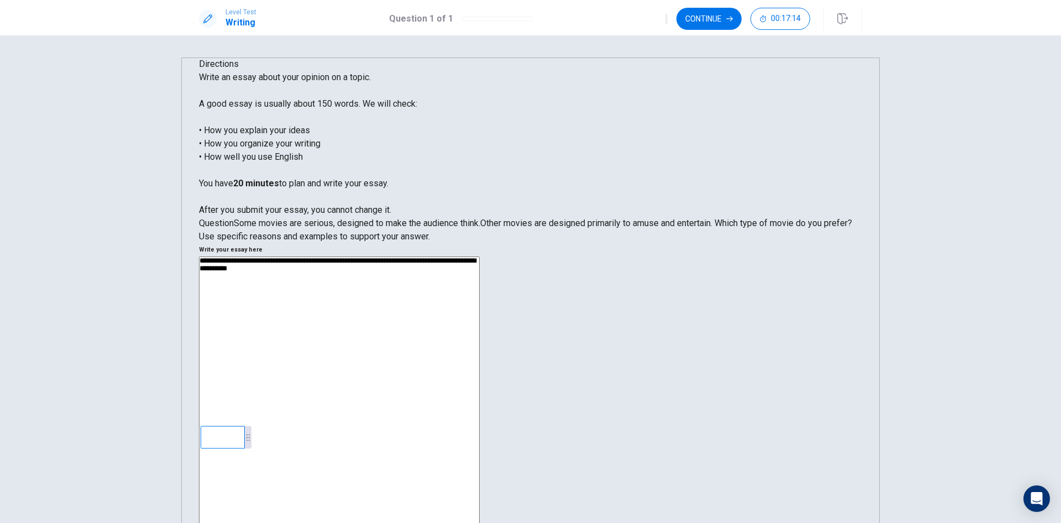
click at [480, 257] on textarea "**********" at bounding box center [339, 412] width 281 height 311
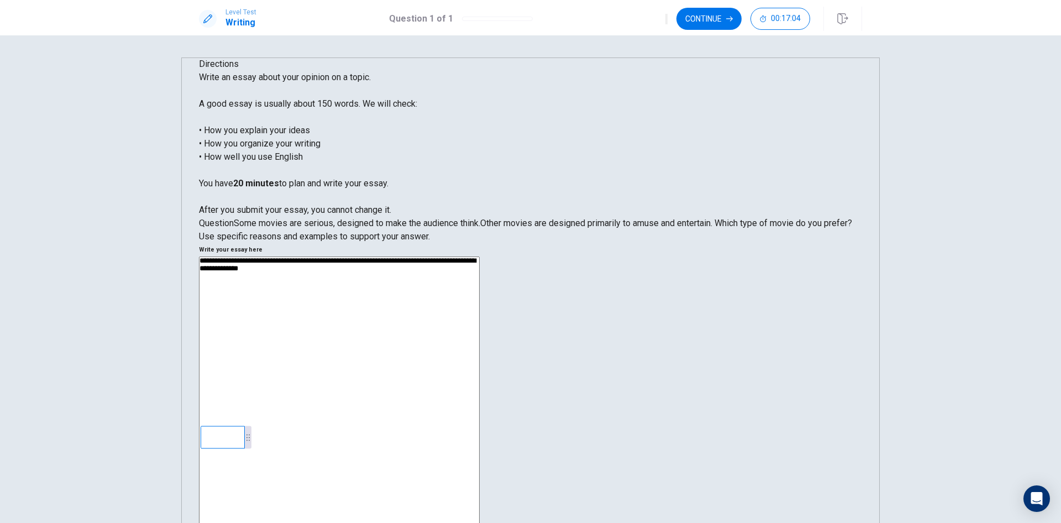
click at [480, 257] on textarea "**********" at bounding box center [339, 412] width 281 height 311
drag, startPoint x: 559, startPoint y: 113, endPoint x: 542, endPoint y: 115, distance: 17.8
click at [542, 243] on div "**********" at bounding box center [530, 414] width 663 height 342
click at [480, 257] on textarea "**********" at bounding box center [339, 412] width 281 height 311
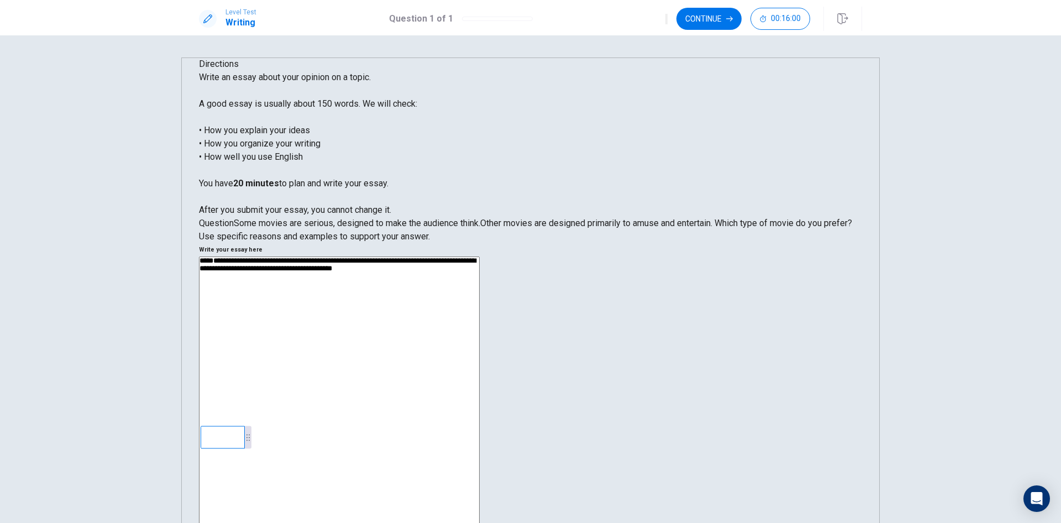
click at [480, 257] on textarea "**********" at bounding box center [339, 412] width 281 height 311
drag, startPoint x: 568, startPoint y: 190, endPoint x: 613, endPoint y: 190, distance: 44.8
click at [480, 257] on textarea "**********" at bounding box center [339, 412] width 281 height 311
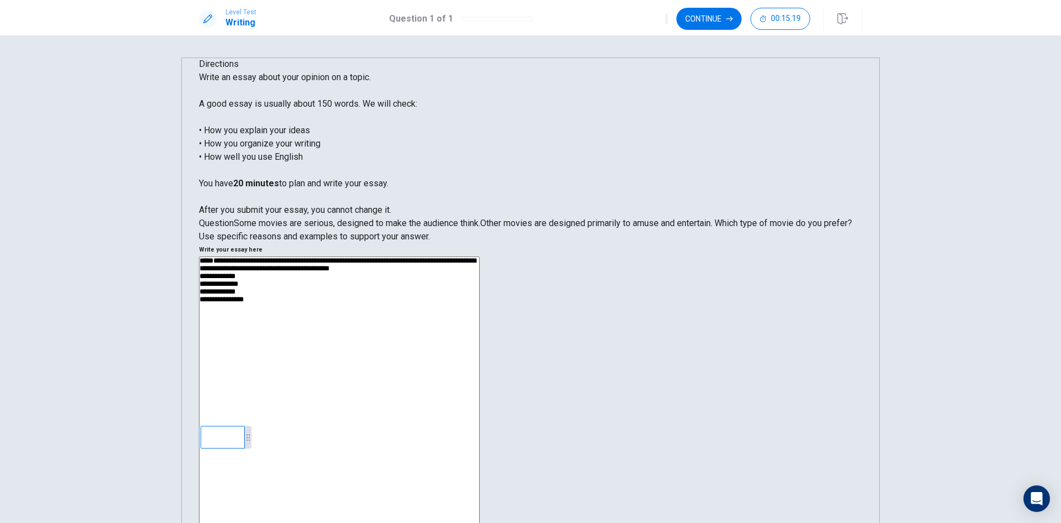
click at [480, 257] on textarea "**********" at bounding box center [339, 412] width 281 height 311
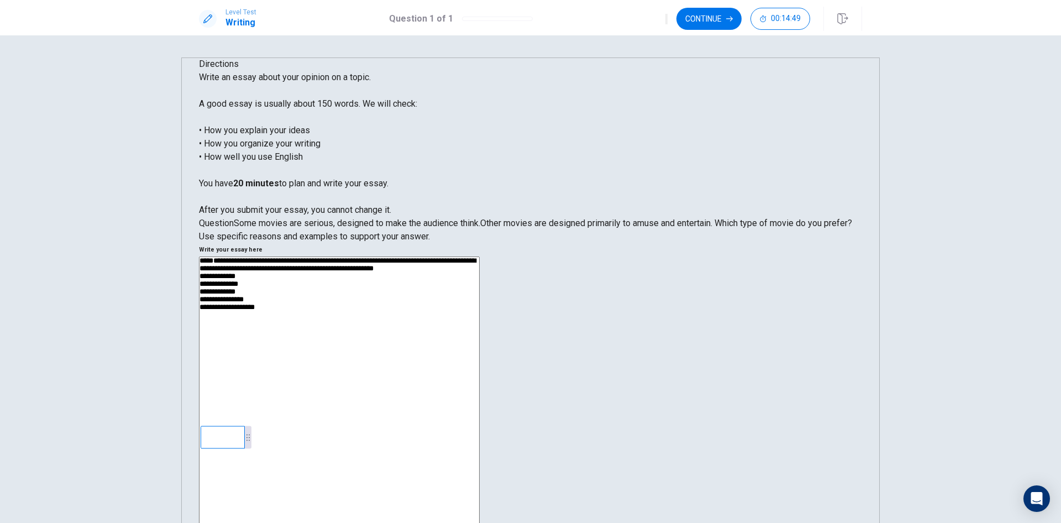
drag, startPoint x: 645, startPoint y: 136, endPoint x: 634, endPoint y: 138, distance: 11.8
click at [480, 257] on textarea "**********" at bounding box center [339, 412] width 281 height 311
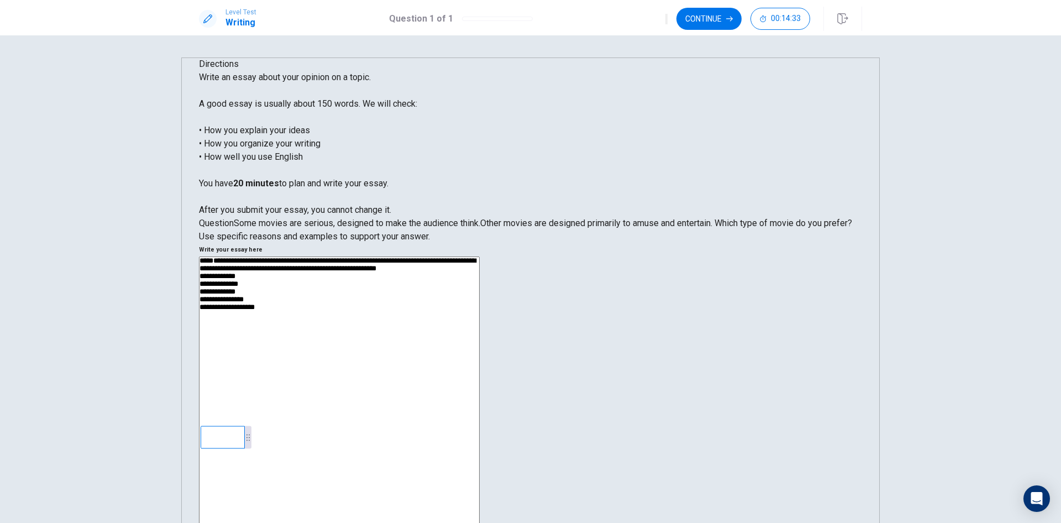
click at [480, 257] on textarea "**********" at bounding box center [339, 412] width 281 height 311
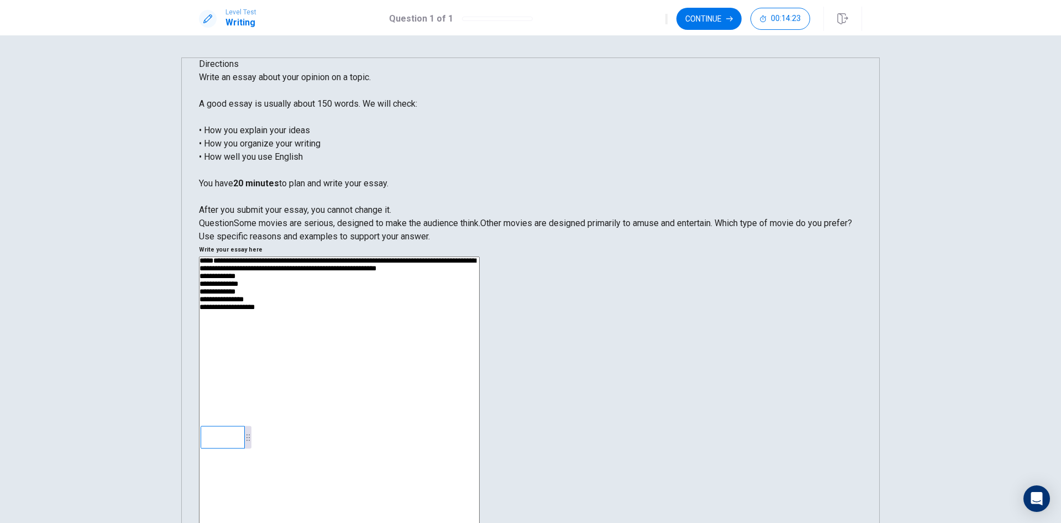
drag, startPoint x: 647, startPoint y: 137, endPoint x: 608, endPoint y: 138, distance: 38.7
click at [480, 257] on textarea "**********" at bounding box center [339, 412] width 281 height 311
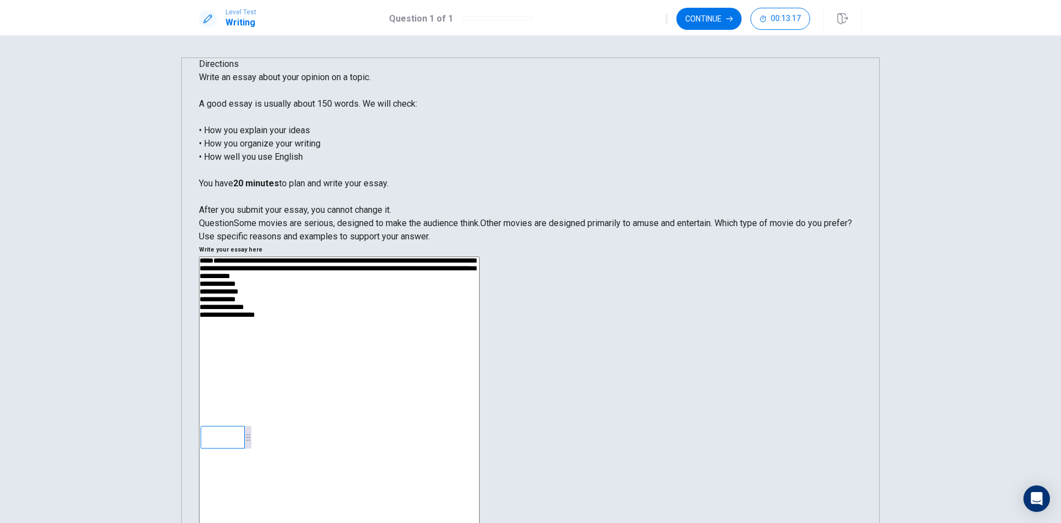
click at [480, 257] on textarea "**********" at bounding box center [339, 412] width 281 height 311
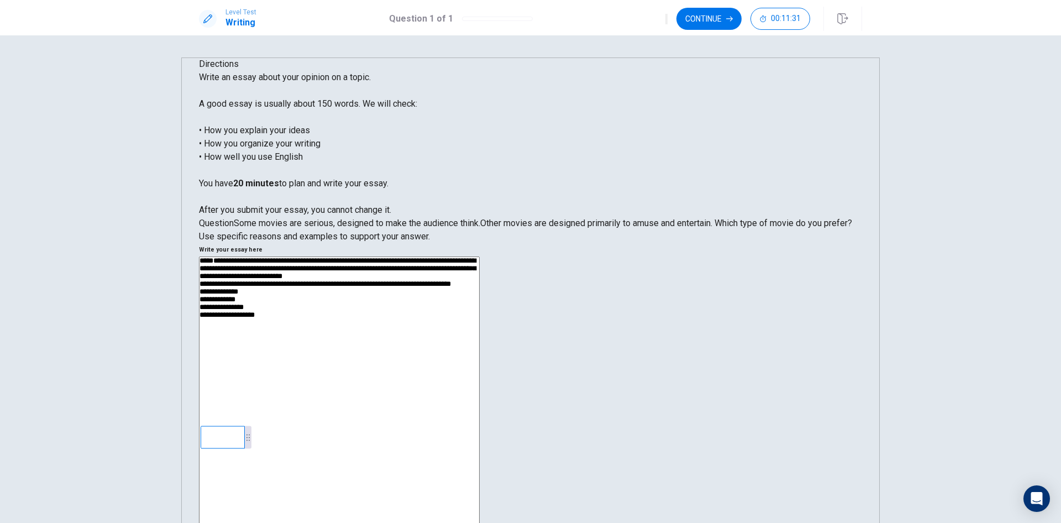
click at [480, 257] on textarea "**********" at bounding box center [339, 412] width 281 height 311
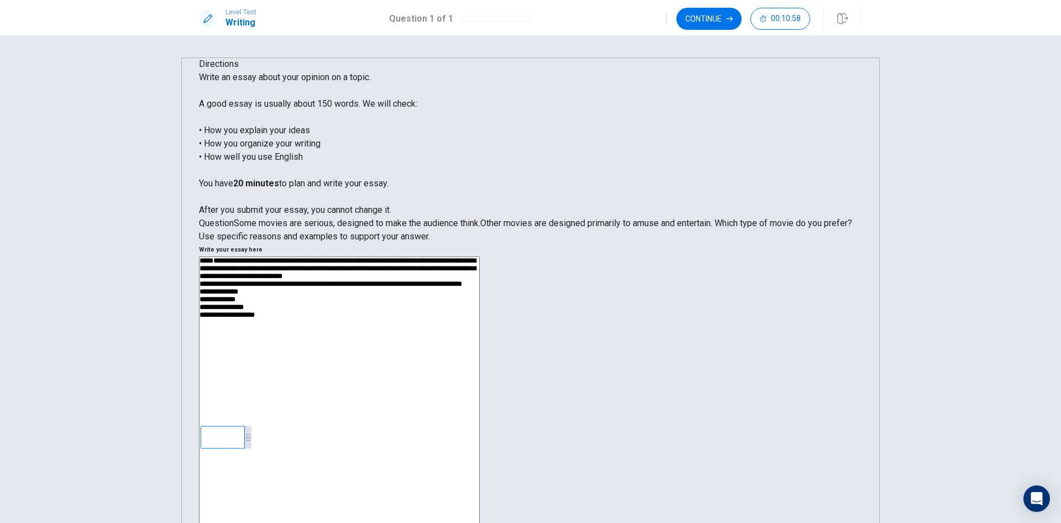
click at [480, 257] on textarea "**********" at bounding box center [339, 412] width 281 height 311
drag, startPoint x: 725, startPoint y: 176, endPoint x: 710, endPoint y: 179, distance: 15.3
click at [480, 257] on textarea "**********" at bounding box center [339, 412] width 281 height 311
drag, startPoint x: 744, startPoint y: 185, endPoint x: 729, endPoint y: 189, distance: 14.8
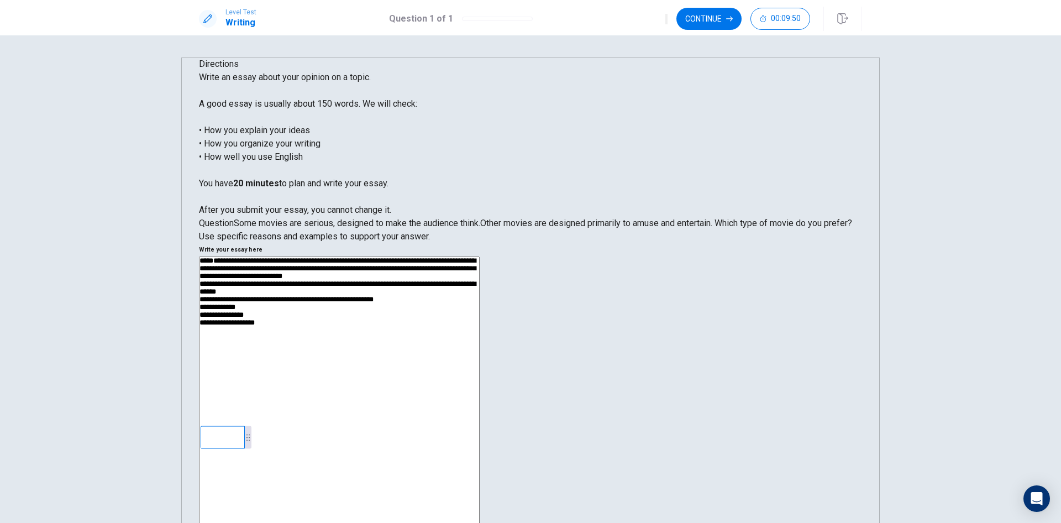
click at [480, 257] on textarea "**********" at bounding box center [339, 412] width 281 height 311
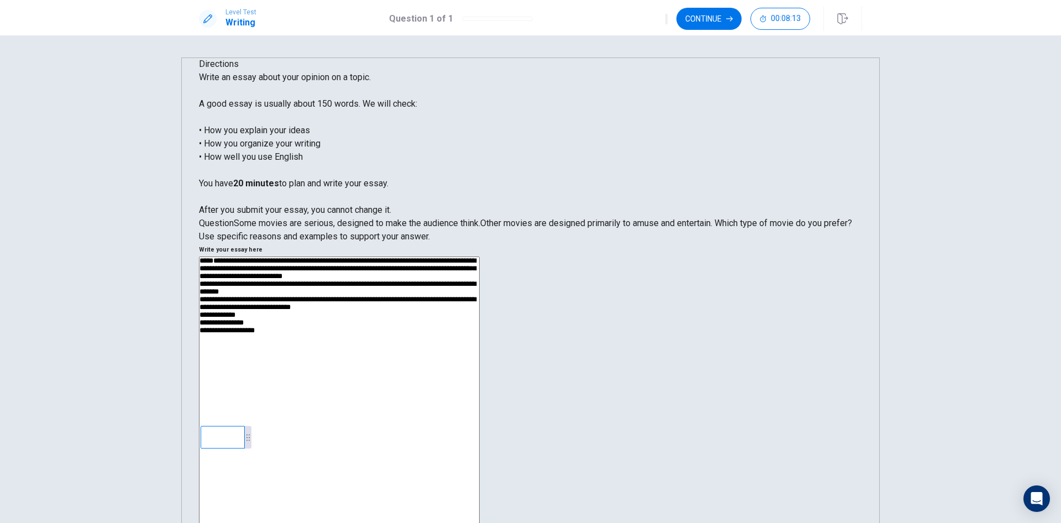
drag, startPoint x: 602, startPoint y: 228, endPoint x: 560, endPoint y: 227, distance: 42.0
click at [480, 257] on textarea "**********" at bounding box center [339, 412] width 281 height 311
drag, startPoint x: 622, startPoint y: 228, endPoint x: 527, endPoint y: 228, distance: 94.5
click at [527, 228] on div "Directions Write an essay about your opinion on a topic. A good essay is usuall…" at bounding box center [530, 320] width 663 height 527
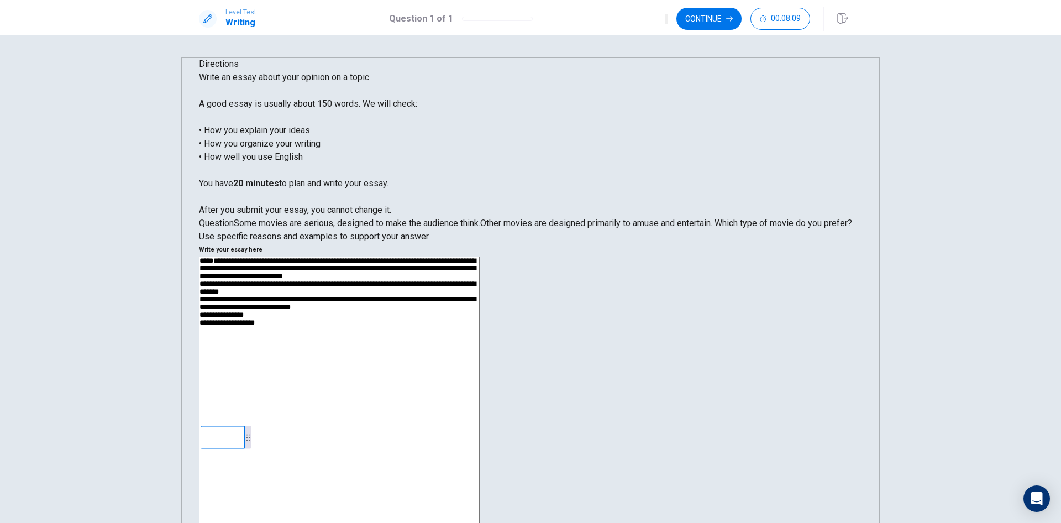
click at [480, 257] on textarea "**********" at bounding box center [339, 412] width 281 height 311
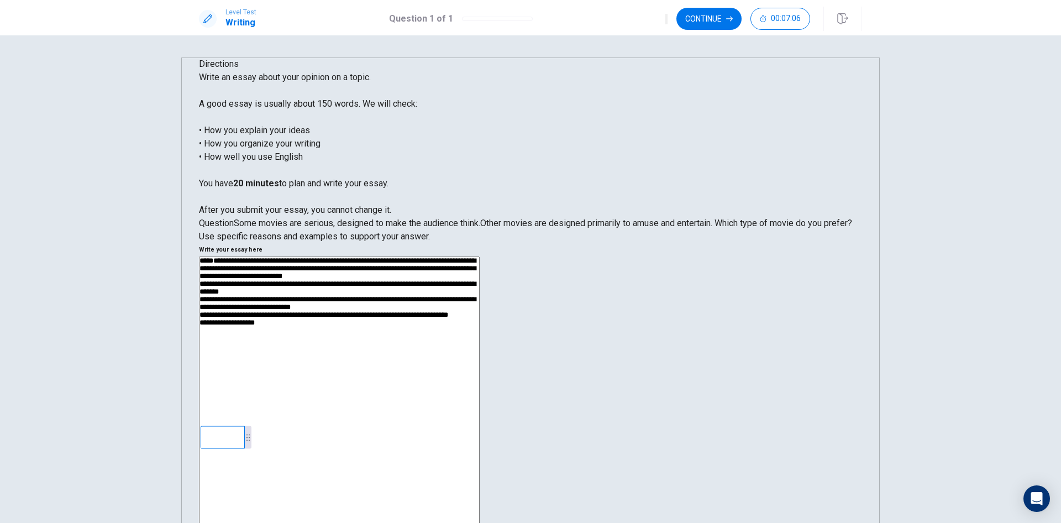
drag, startPoint x: 606, startPoint y: 226, endPoint x: 567, endPoint y: 226, distance: 38.7
click at [480, 257] on textarea "**********" at bounding box center [339, 412] width 281 height 311
drag, startPoint x: 633, startPoint y: 252, endPoint x: 562, endPoint y: 248, distance: 71.5
click at [480, 257] on textarea "**********" at bounding box center [339, 412] width 281 height 311
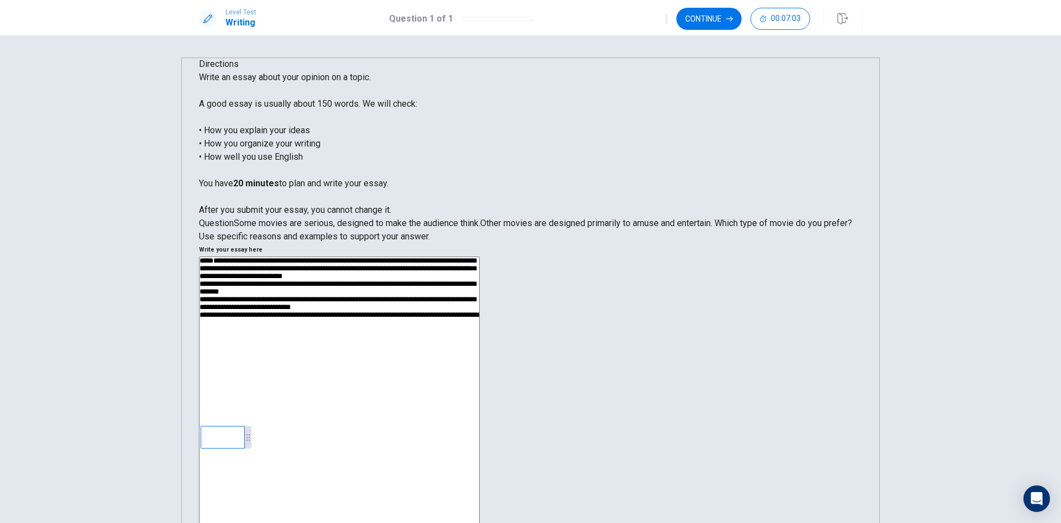
click at [480, 257] on textarea "**********" at bounding box center [339, 412] width 281 height 311
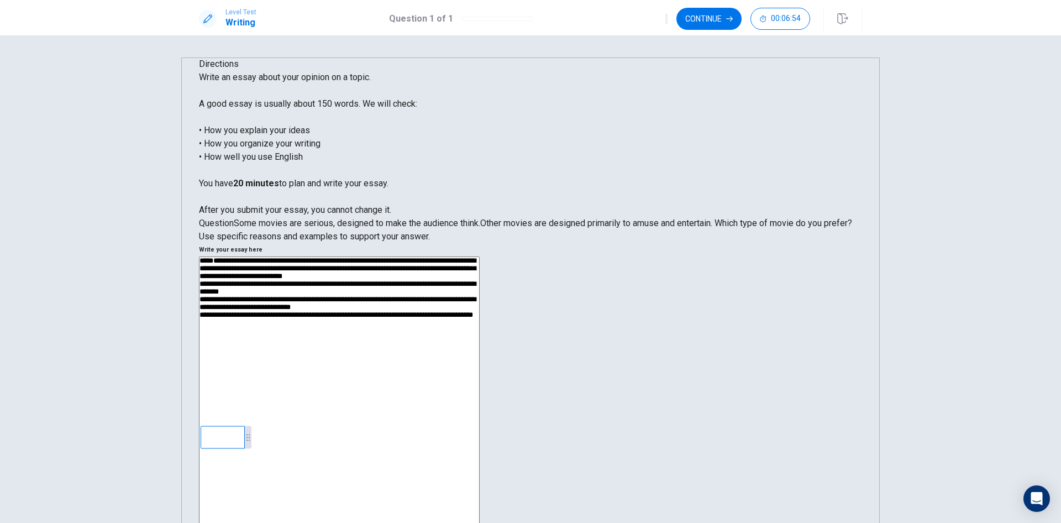
click at [480, 257] on textarea "**********" at bounding box center [339, 412] width 281 height 311
drag, startPoint x: 773, startPoint y: 228, endPoint x: 719, endPoint y: 229, distance: 53.6
click at [480, 257] on textarea "**********" at bounding box center [339, 412] width 281 height 311
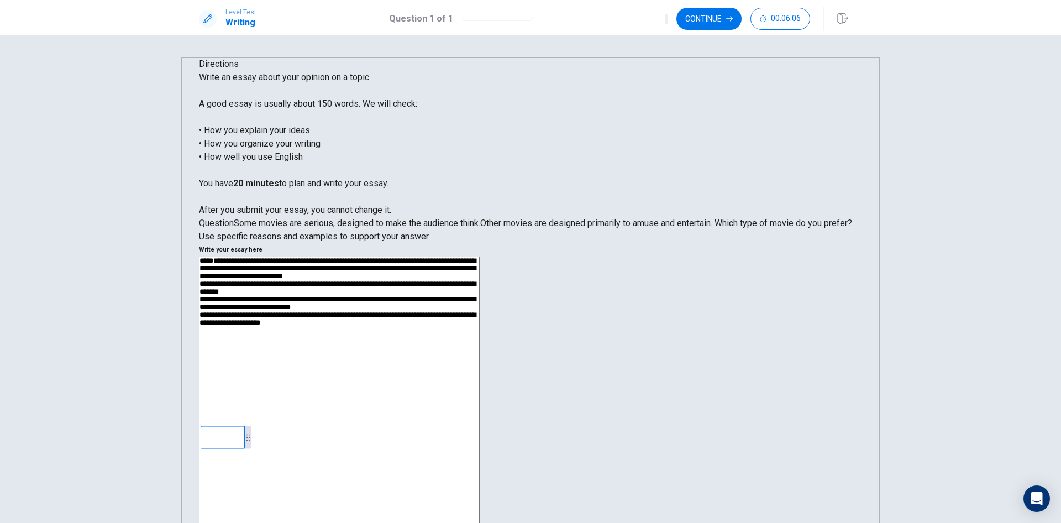
click at [480, 257] on textarea "**********" at bounding box center [339, 412] width 281 height 311
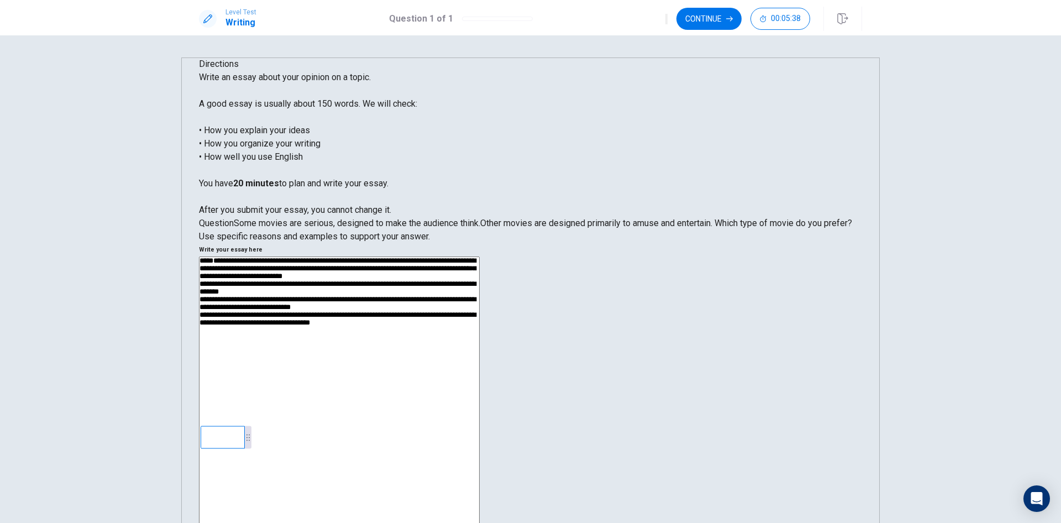
click at [480, 258] on textarea "**********" at bounding box center [339, 412] width 281 height 311
click at [480, 257] on textarea "**********" at bounding box center [339, 412] width 281 height 311
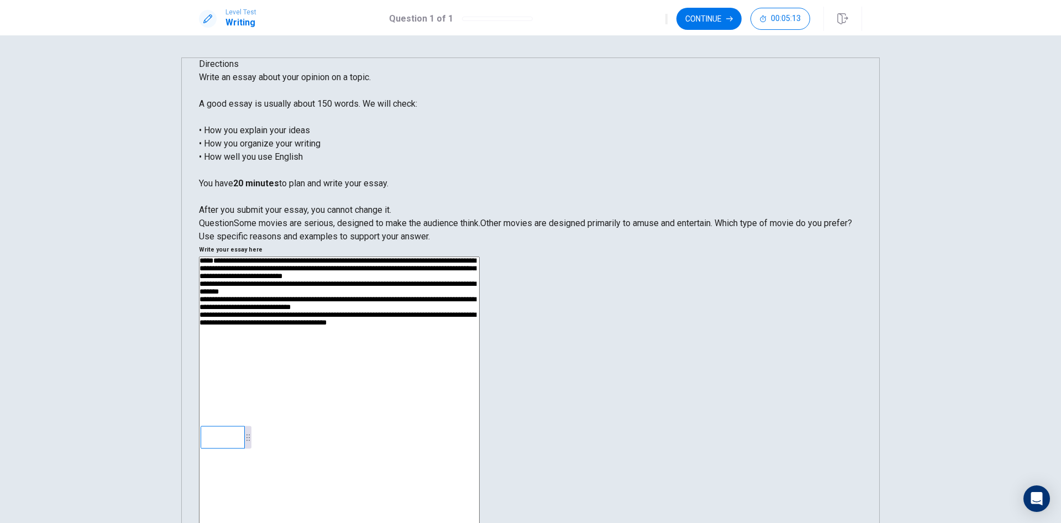
click at [480, 257] on textarea "**********" at bounding box center [339, 412] width 281 height 311
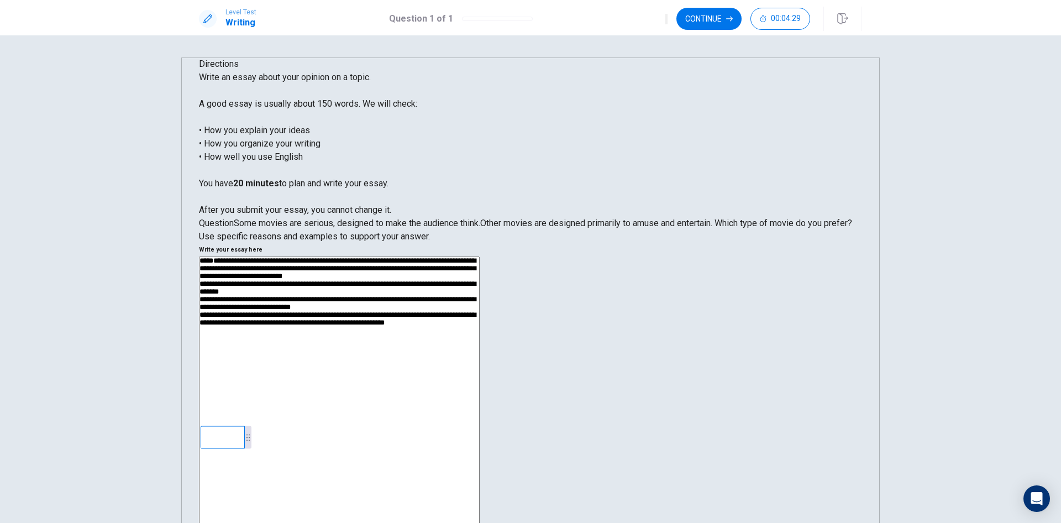
click at [480, 257] on textarea "**********" at bounding box center [339, 412] width 281 height 311
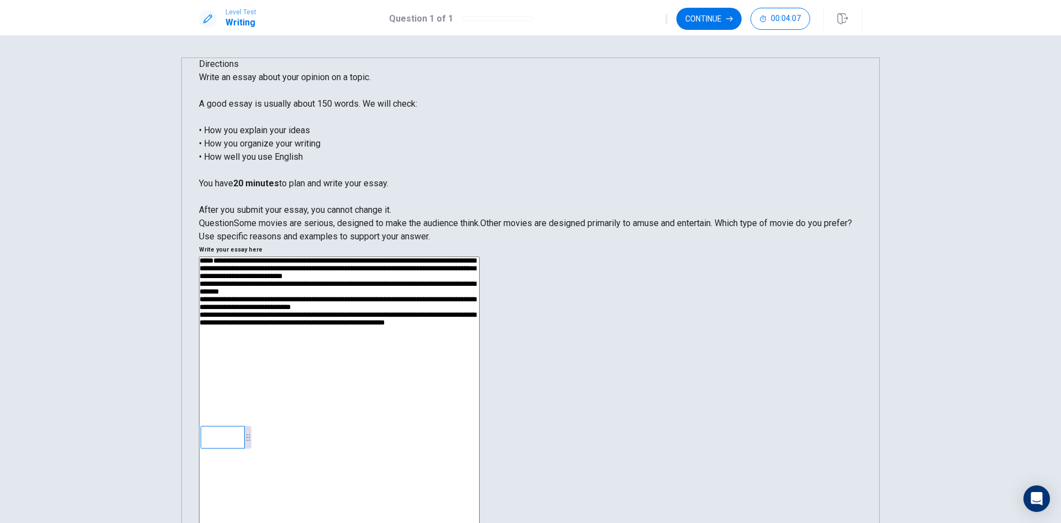
click at [480, 257] on textarea "**********" at bounding box center [339, 412] width 281 height 311
drag, startPoint x: 760, startPoint y: 174, endPoint x: 720, endPoint y: 176, distance: 39.3
click at [480, 257] on textarea "**********" at bounding box center [339, 412] width 281 height 311
drag, startPoint x: 744, startPoint y: 174, endPoint x: 722, endPoint y: 175, distance: 22.1
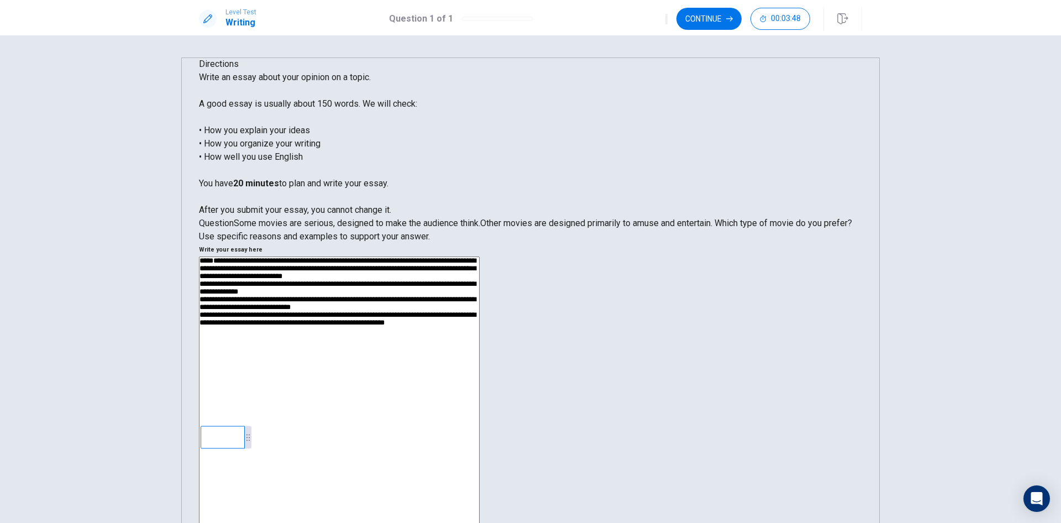
click at [480, 257] on textarea "**********" at bounding box center [339, 412] width 281 height 311
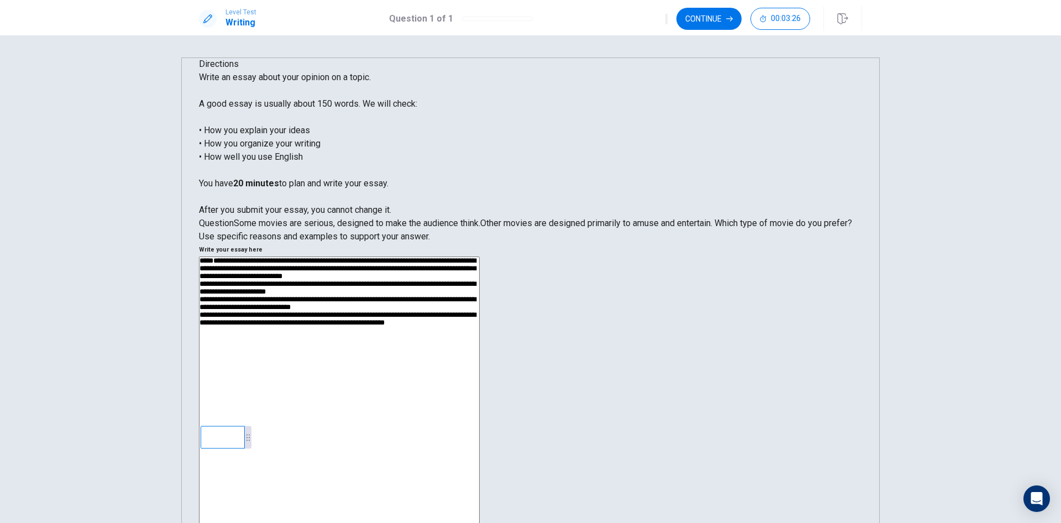
click at [480, 257] on textarea "**********" at bounding box center [339, 412] width 281 height 311
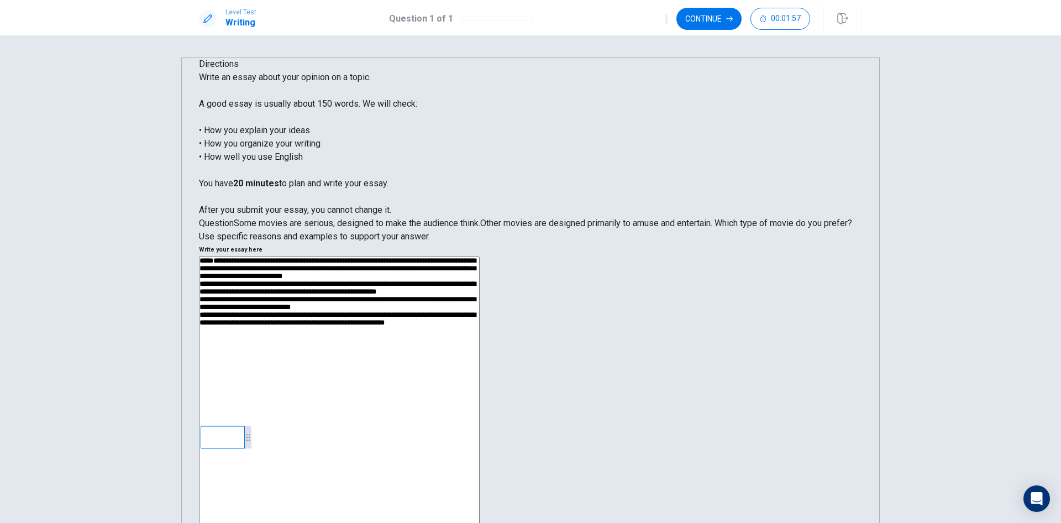
click at [480, 257] on textarea "**********" at bounding box center [339, 412] width 281 height 311
click at [480, 269] on textarea "**********" at bounding box center [339, 412] width 281 height 311
click at [480, 257] on textarea "**********" at bounding box center [339, 412] width 281 height 311
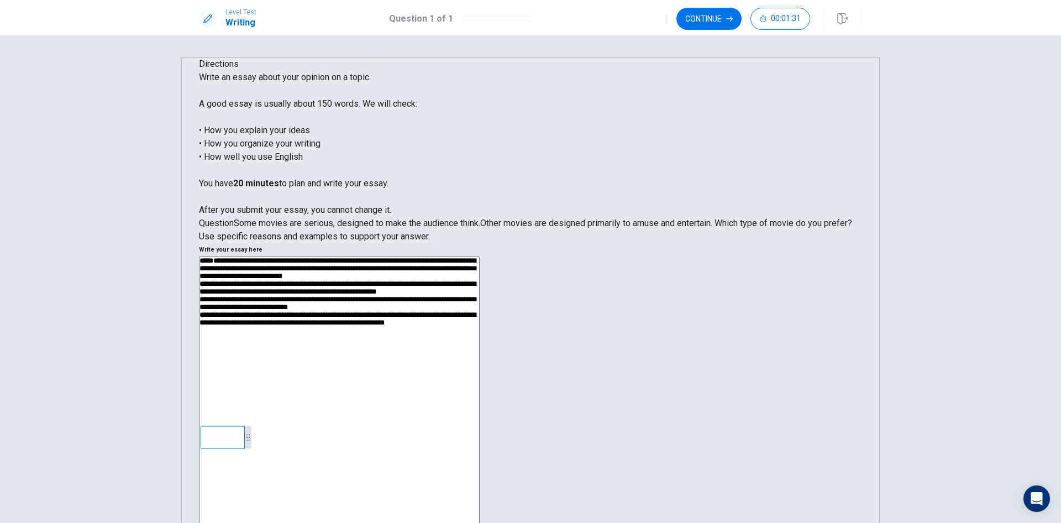
click at [480, 257] on textarea "**********" at bounding box center [339, 412] width 281 height 311
click at [480, 267] on textarea "**********" at bounding box center [339, 412] width 281 height 311
click at [480, 266] on textarea "**********" at bounding box center [339, 412] width 281 height 311
click at [480, 263] on textarea "**********" at bounding box center [339, 412] width 281 height 311
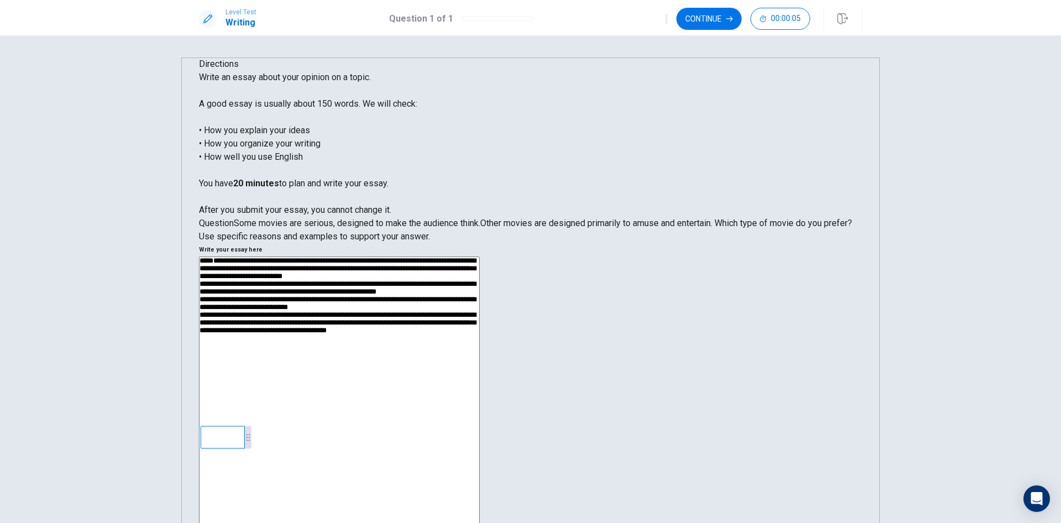
click at [480, 264] on textarea "**********" at bounding box center [339, 412] width 281 height 311
type textarea "**********"
click at [480, 264] on textarea "**********" at bounding box center [339, 412] width 281 height 311
click at [480, 265] on textarea "**********" at bounding box center [339, 412] width 281 height 311
click at [480, 266] on textarea "**********" at bounding box center [339, 412] width 281 height 311
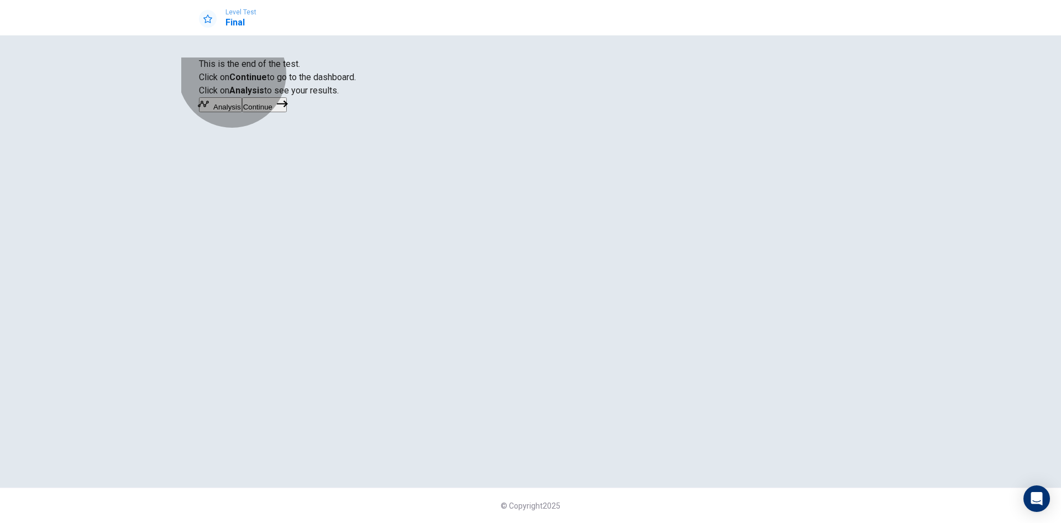
click at [287, 112] on button "Continue" at bounding box center [264, 104] width 45 height 15
